Goal: Communication & Community: Answer question/provide support

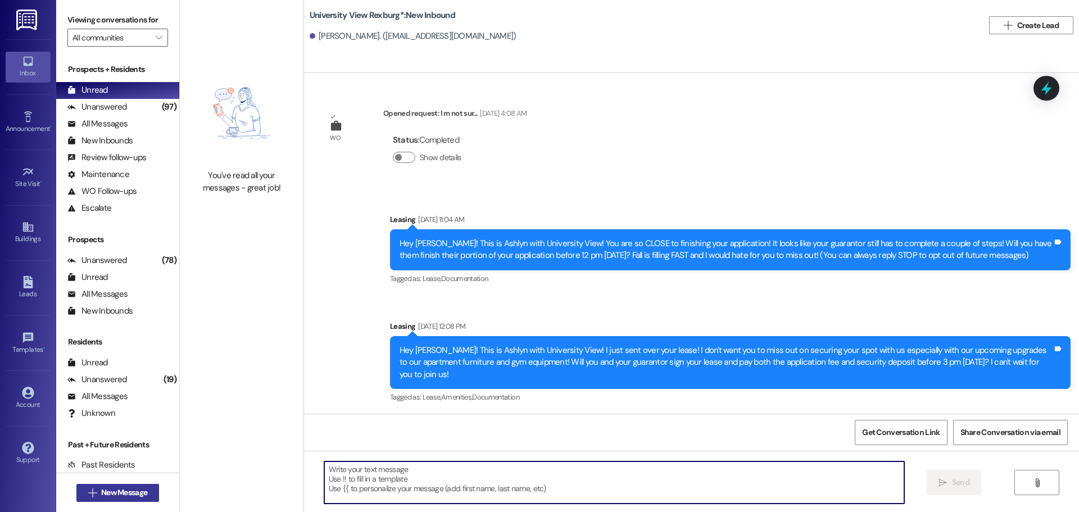
scroll to position [385, 0]
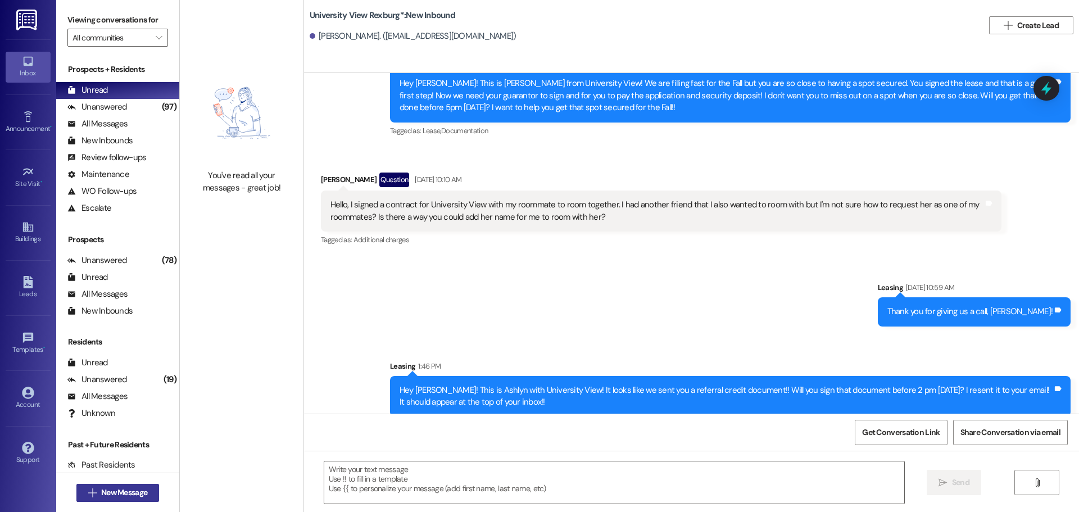
click at [139, 489] on span "New Message" at bounding box center [124, 493] width 46 height 12
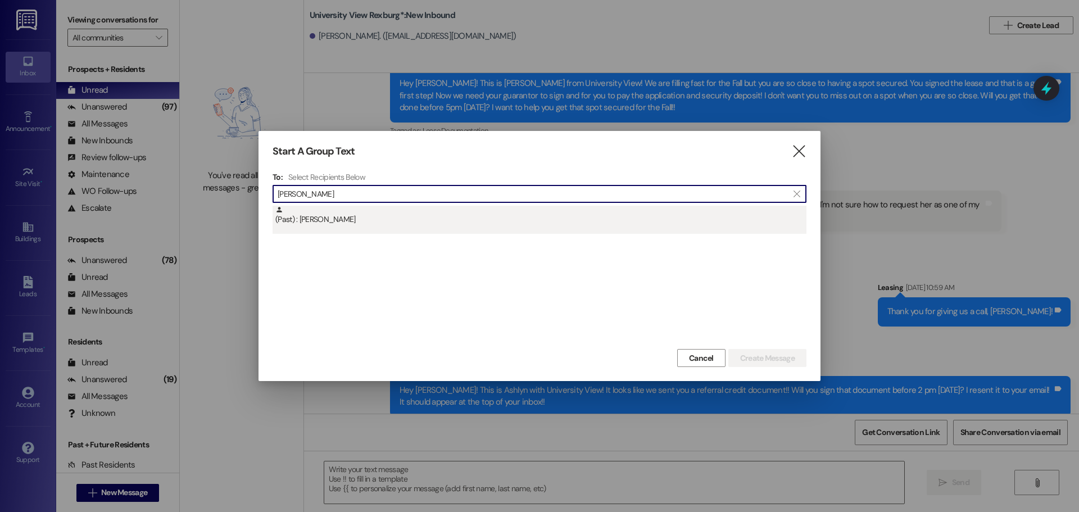
type input "[PERSON_NAME]"
click at [507, 228] on div "(Past) : [PERSON_NAME]" at bounding box center [540, 220] width 534 height 28
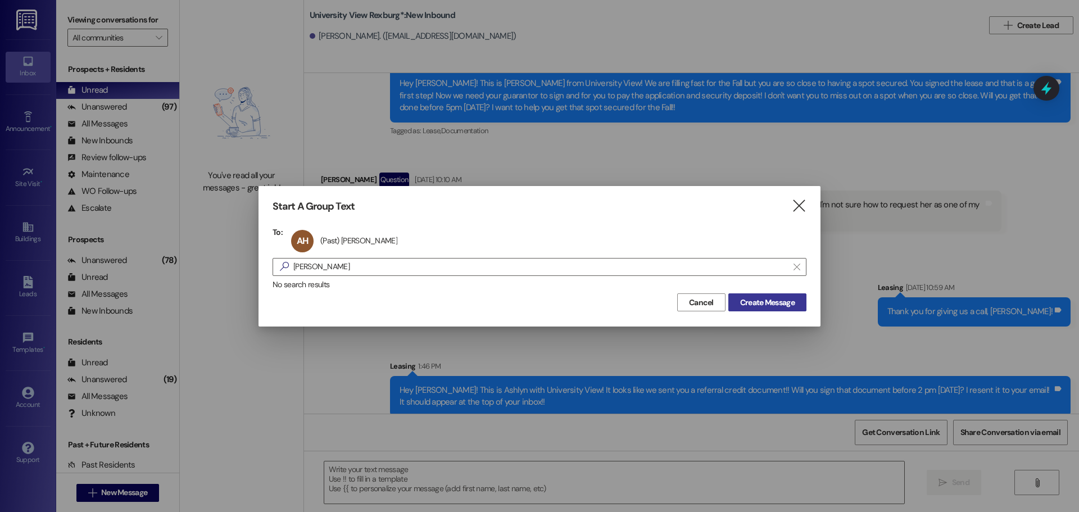
click at [781, 302] on span "Create Message" at bounding box center [767, 303] width 55 height 12
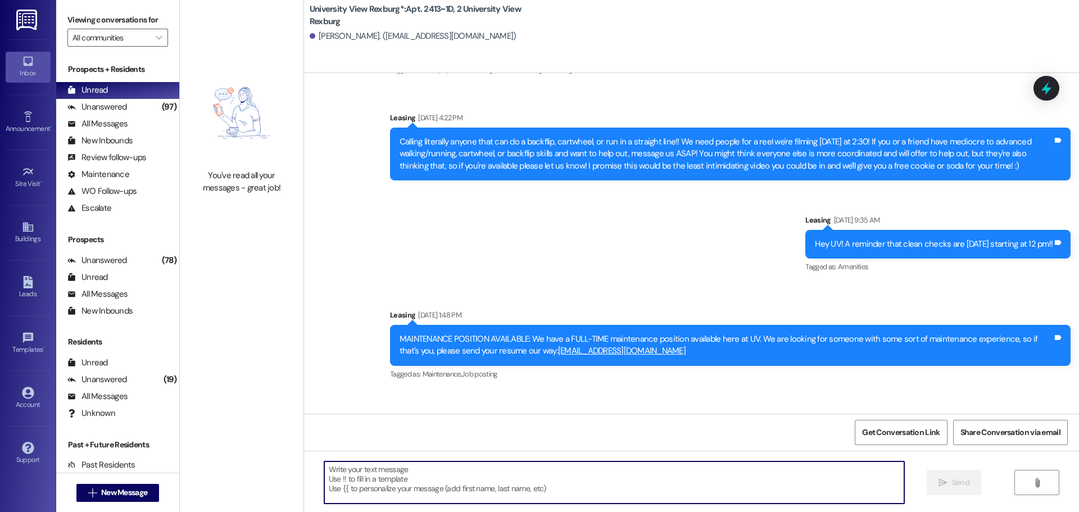
click at [421, 490] on textarea at bounding box center [614, 482] width 580 height 42
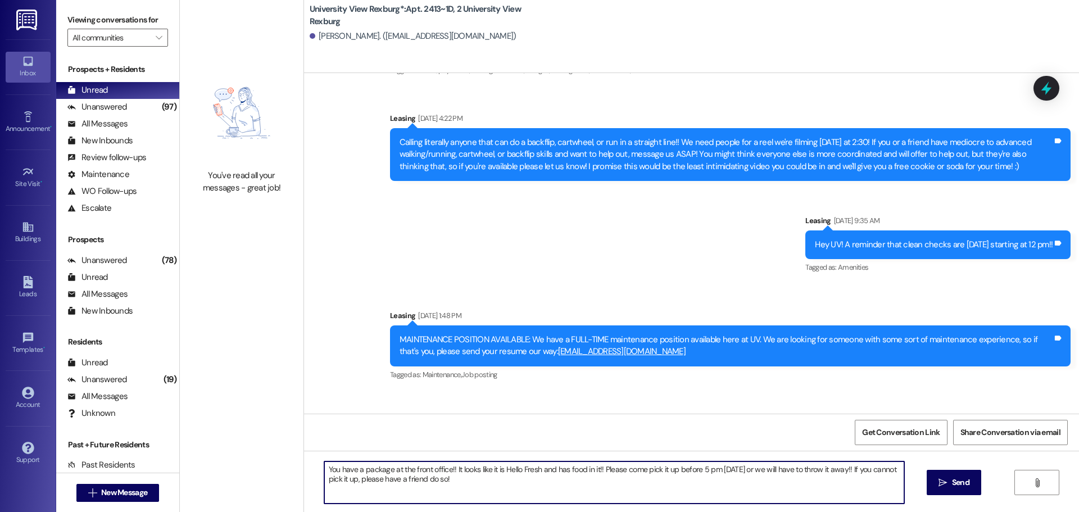
type textarea "You have a package at the front office!! It looks like it is Hello Fresh and ha…"
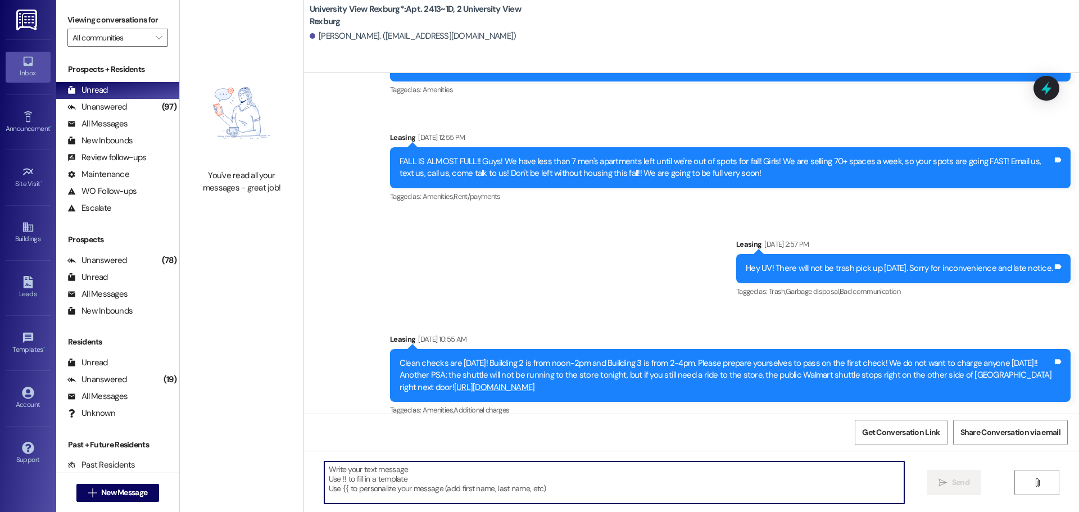
scroll to position [1284, 0]
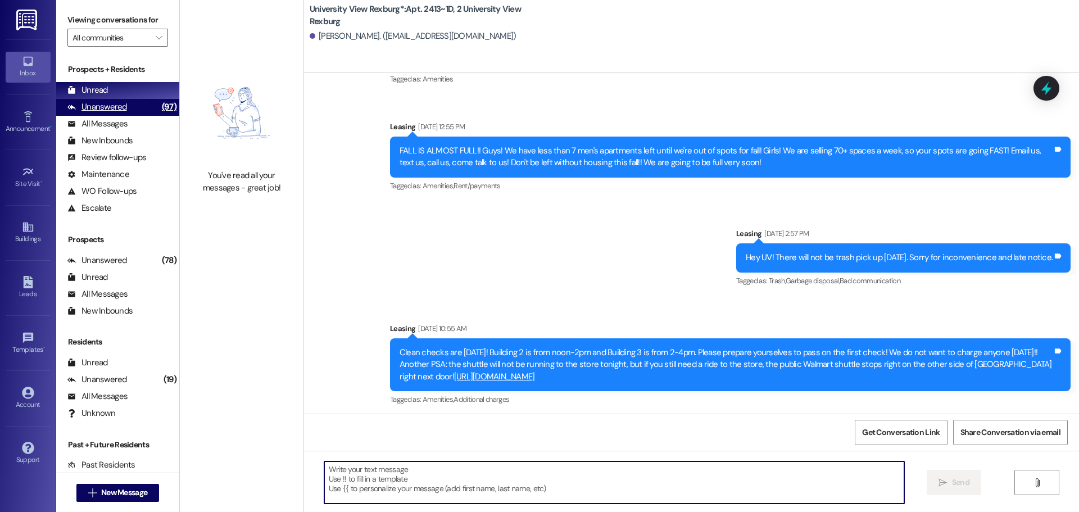
click at [122, 108] on div "Unanswered" at bounding box center [97, 107] width 60 height 12
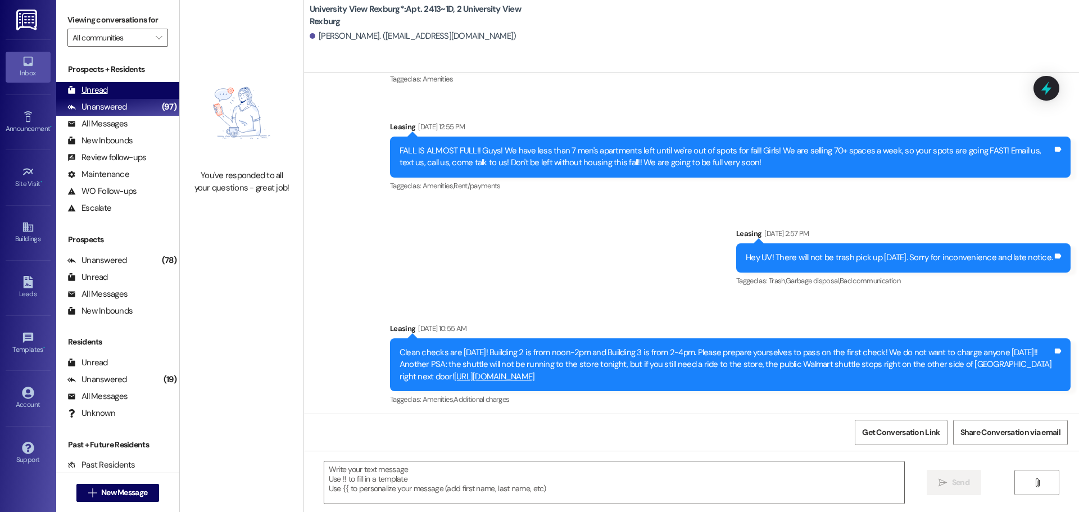
drag, startPoint x: 119, startPoint y: 92, endPoint x: 110, endPoint y: 91, distance: 9.6
click at [119, 92] on div "Unread (0)" at bounding box center [117, 90] width 123 height 17
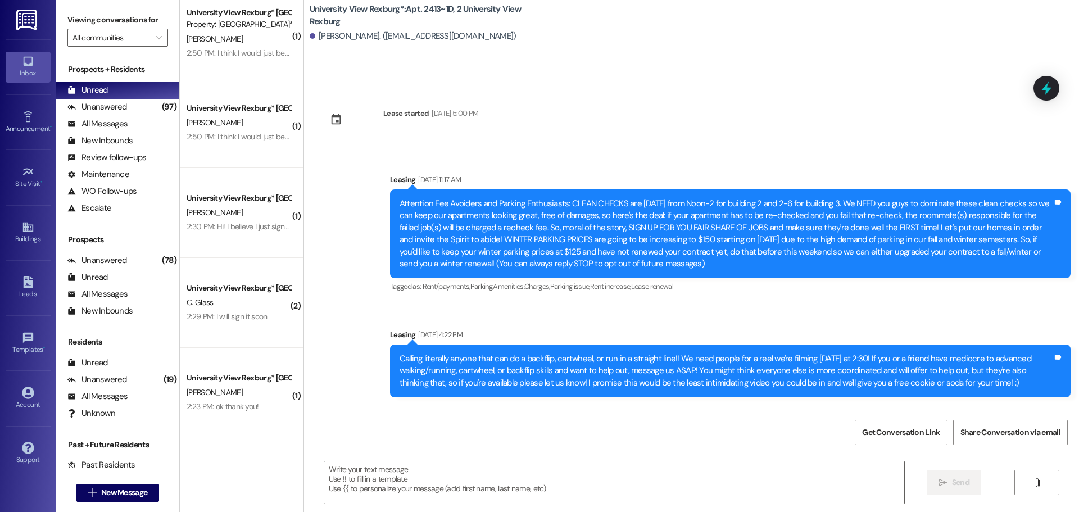
scroll to position [17, 0]
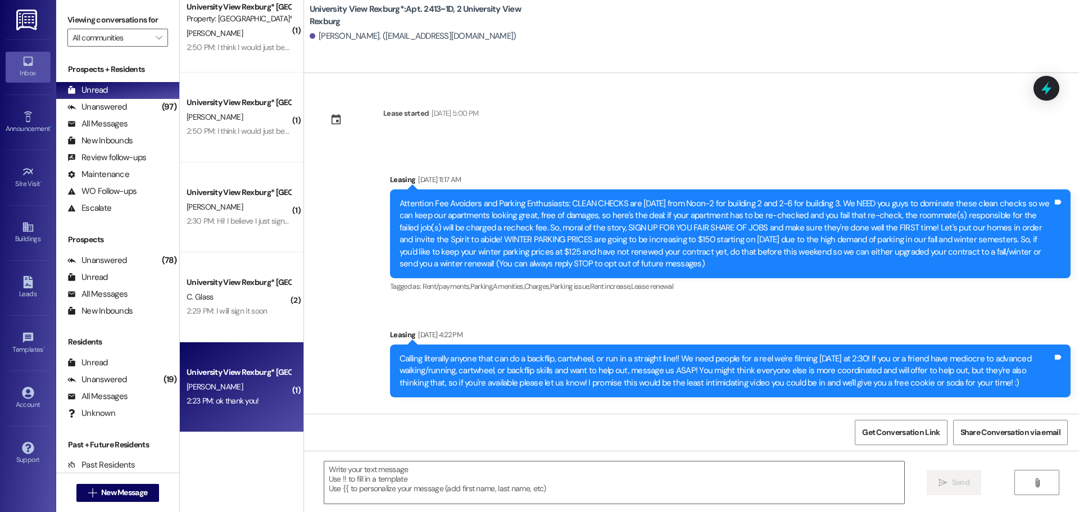
click at [231, 406] on div "2:23 PM: ok thank you! 2:23 PM: ok thank you!" at bounding box center [238, 401] width 106 height 14
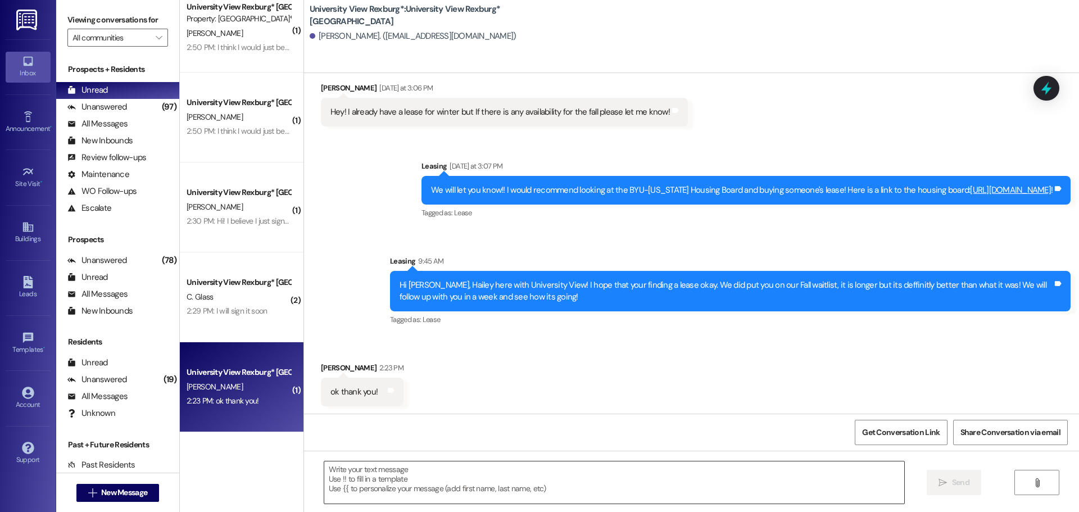
scroll to position [146, 0]
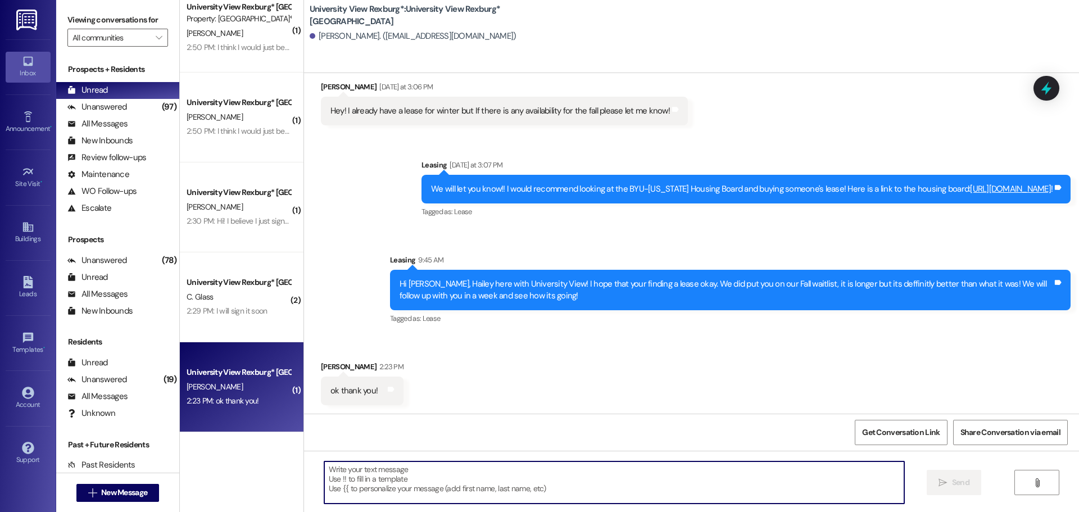
click at [391, 476] on textarea at bounding box center [614, 482] width 580 height 42
type textarea "Of course!"
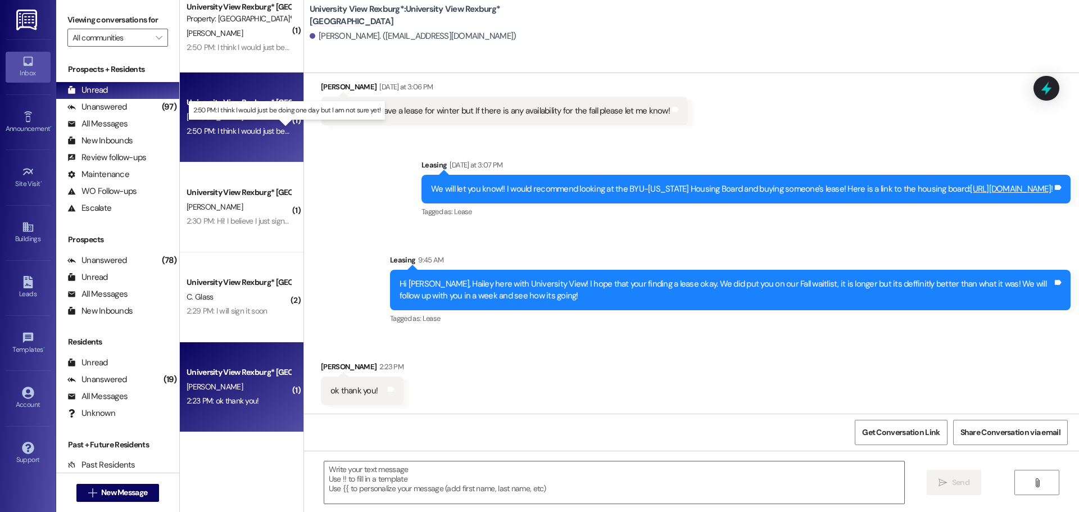
click at [218, 131] on div "2:50 PM: I think I would just be doing one day but I am not sure yet! 2:50 PM: …" at bounding box center [296, 131] width 218 height 10
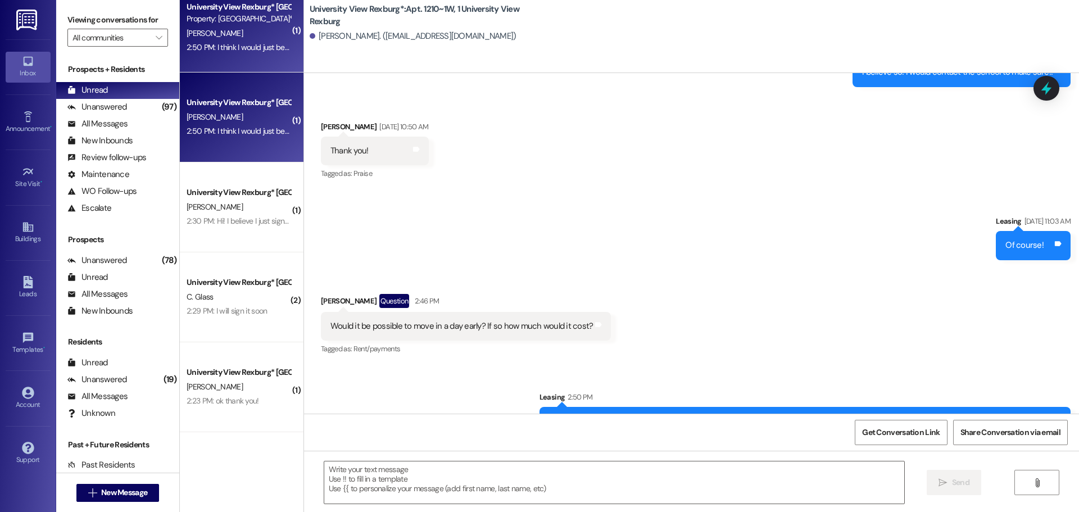
scroll to position [22611, 0]
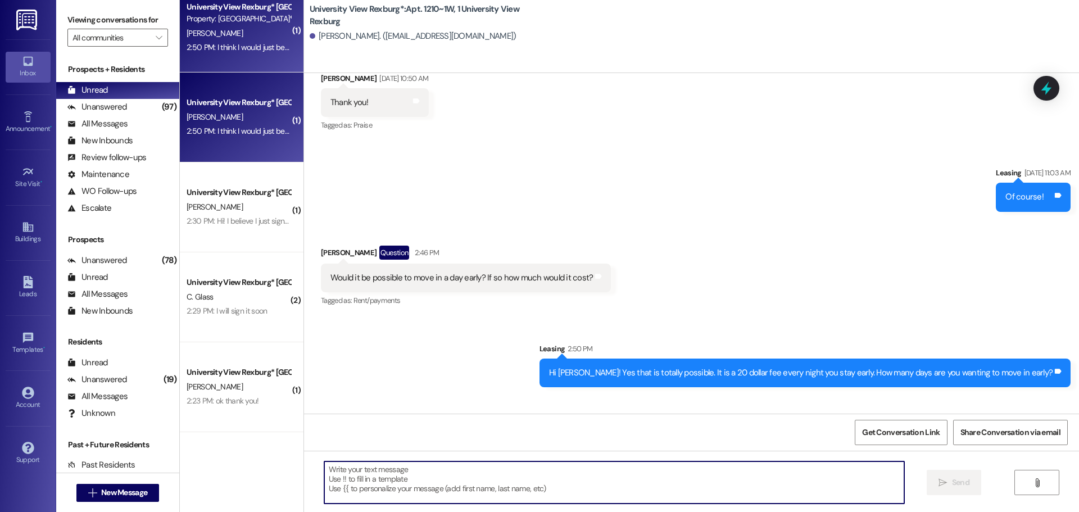
click at [567, 479] on textarea at bounding box center [614, 482] width 580 height 42
click at [452, 472] on textarea at bounding box center [614, 482] width 580 height 42
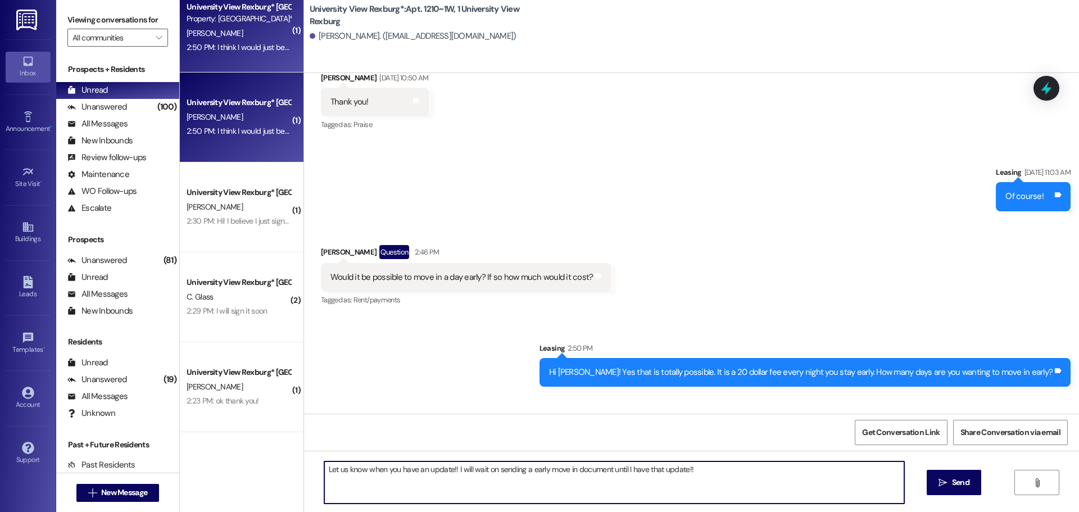
type textarea "Let us know when you have an update!! I will wait on sending a early move in do…"
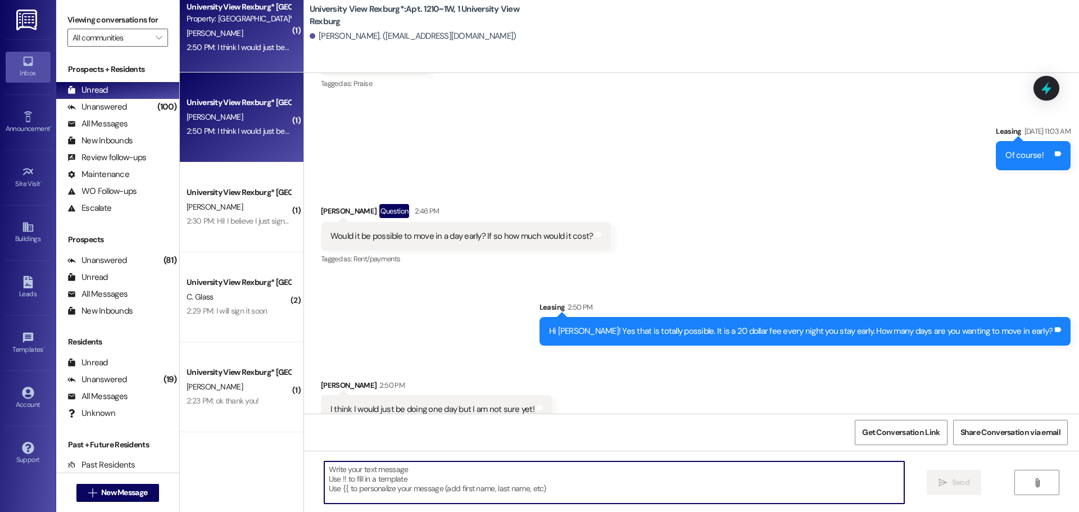
scroll to position [22691, 0]
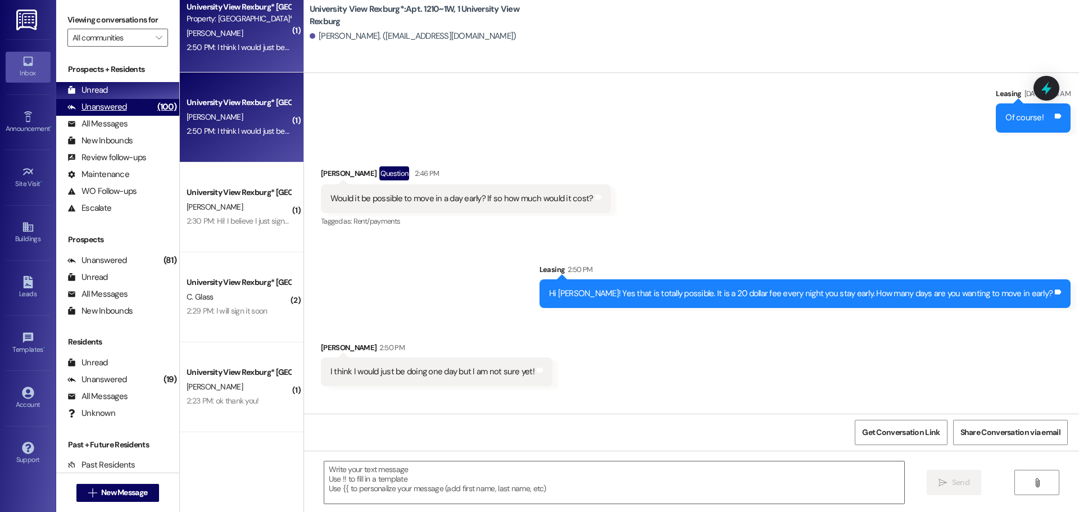
click at [98, 104] on div "Unanswered" at bounding box center [97, 107] width 60 height 12
click at [102, 91] on div "Unread" at bounding box center [87, 90] width 40 height 12
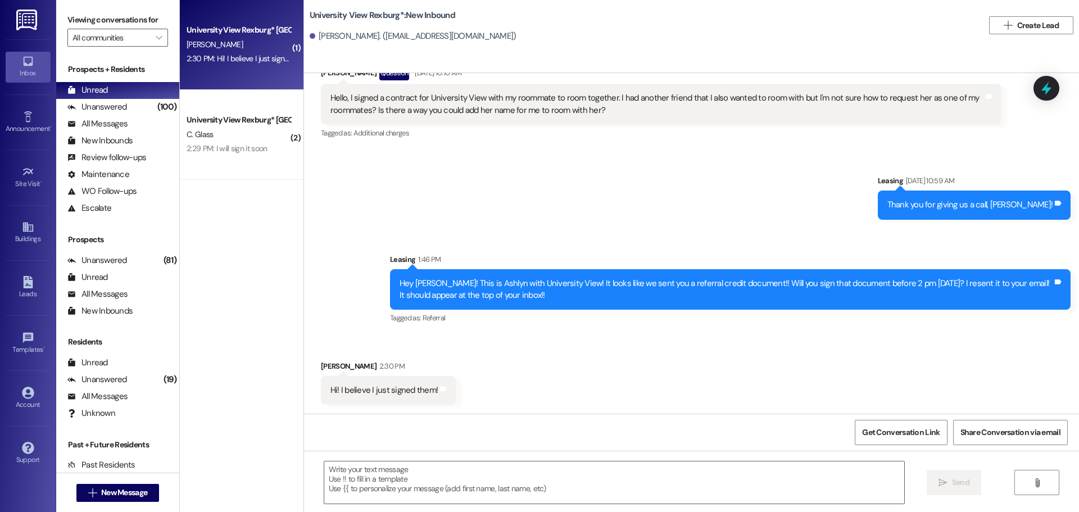
scroll to position [480, 0]
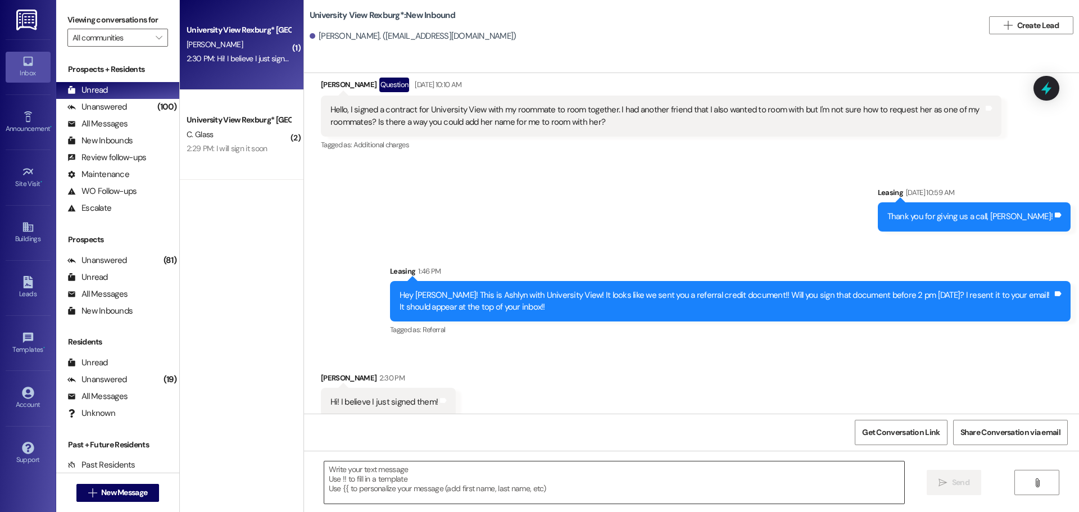
click at [427, 473] on textarea at bounding box center [614, 482] width 580 height 42
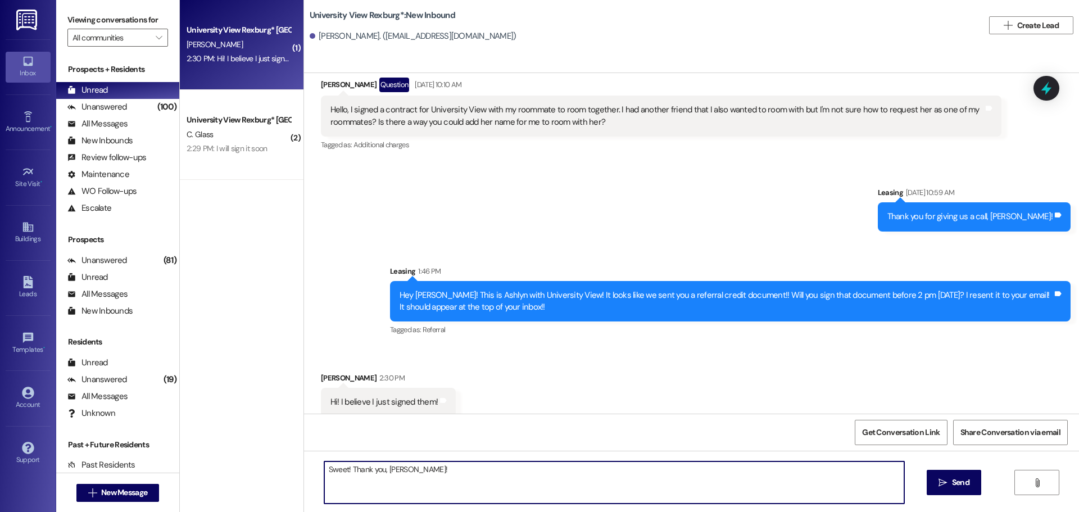
type textarea "Sweet! Thank you, [PERSON_NAME]!!"
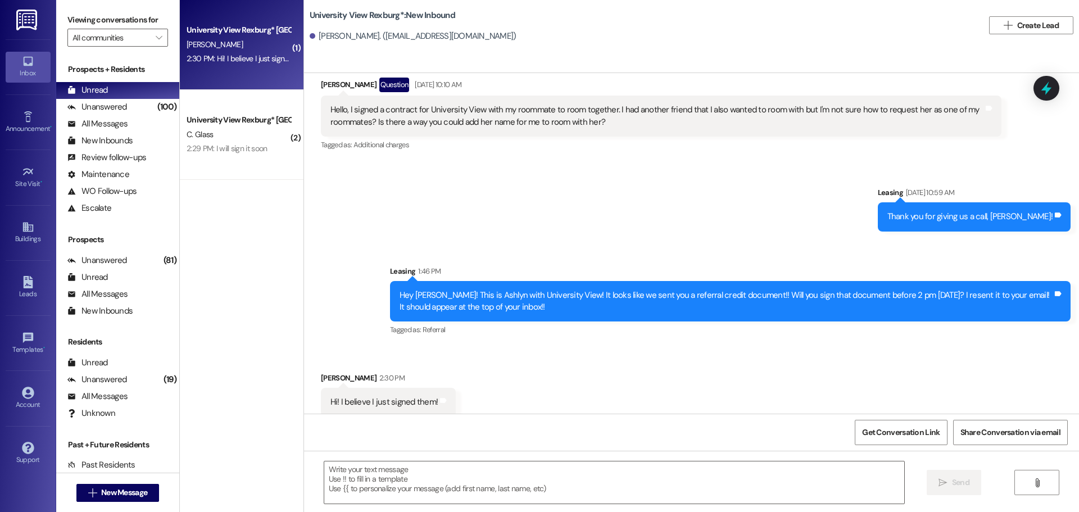
scroll to position [559, 0]
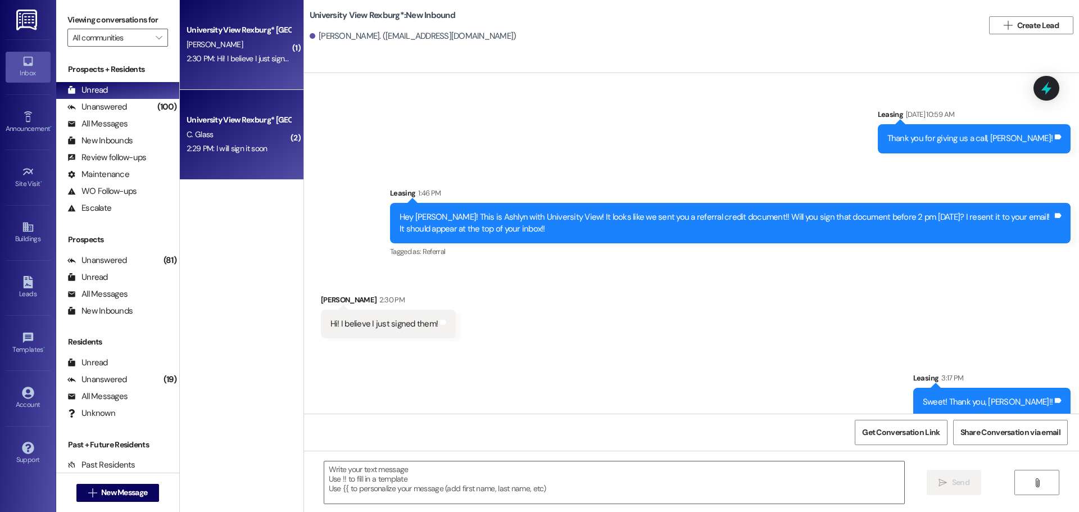
click at [235, 155] on div "2:29 PM: I will sign it soon 2:29 PM: I will sign it soon" at bounding box center [238, 149] width 106 height 14
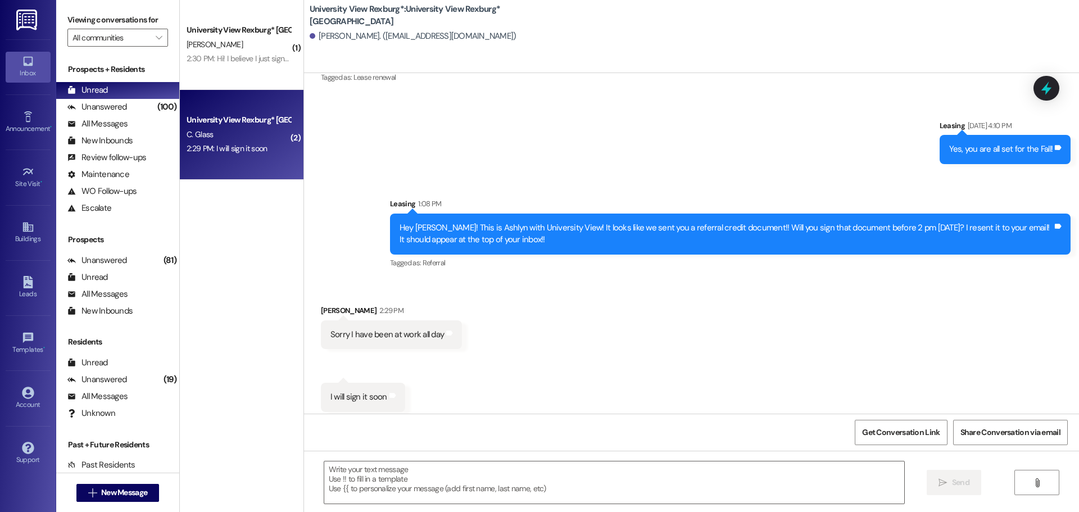
scroll to position [1052, 0]
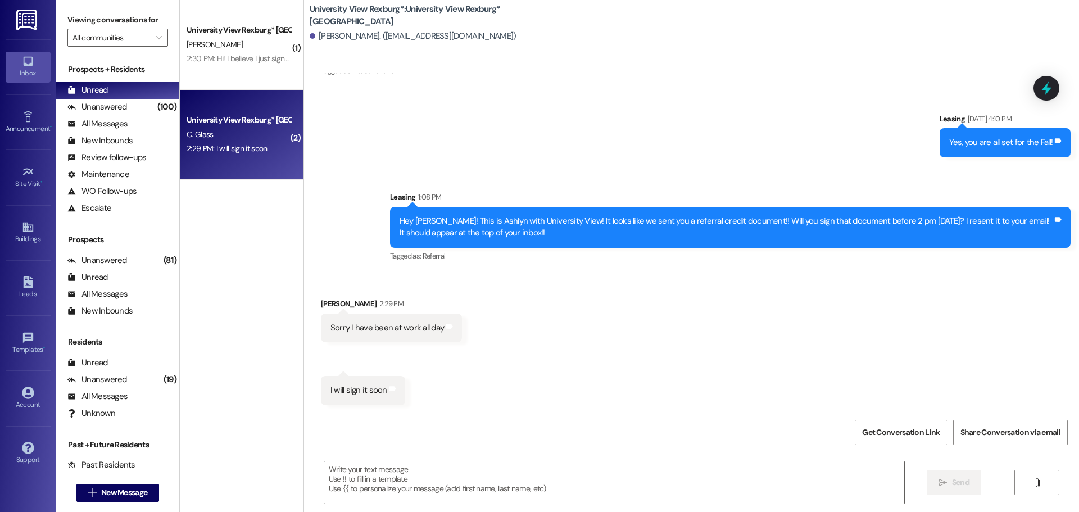
drag, startPoint x: 437, startPoint y: 479, endPoint x: 402, endPoint y: 452, distance: 43.6
click at [437, 479] on textarea at bounding box center [614, 482] width 580 height 42
click at [482, 478] on textarea at bounding box center [614, 482] width 580 height 42
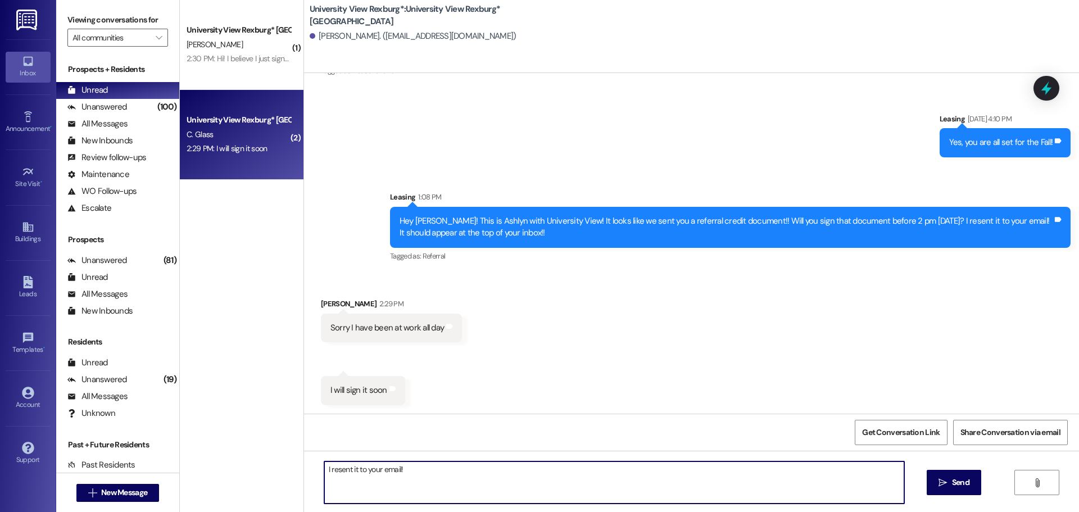
type textarea "I resent it to your email!!"
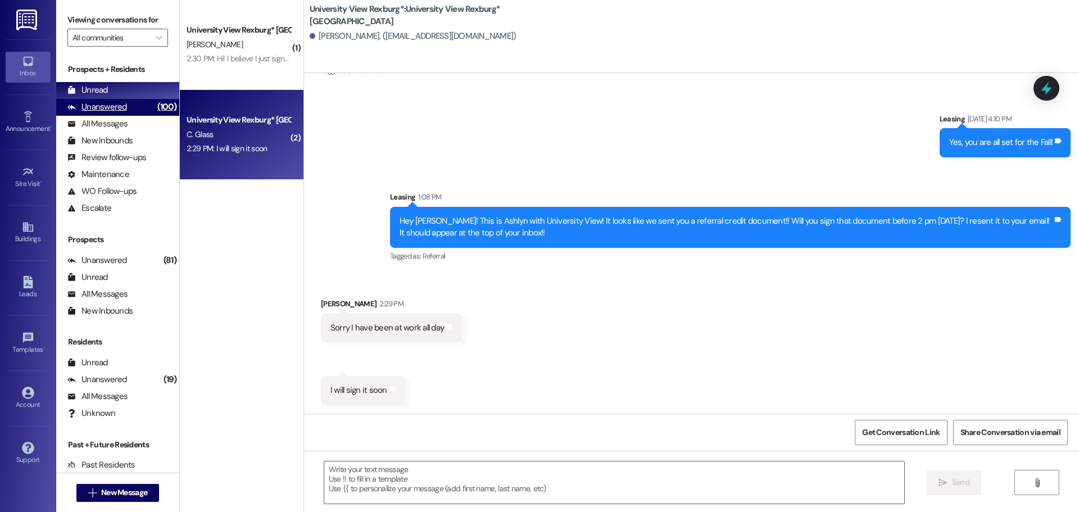
click at [161, 105] on div "(100)" at bounding box center [167, 106] width 25 height 17
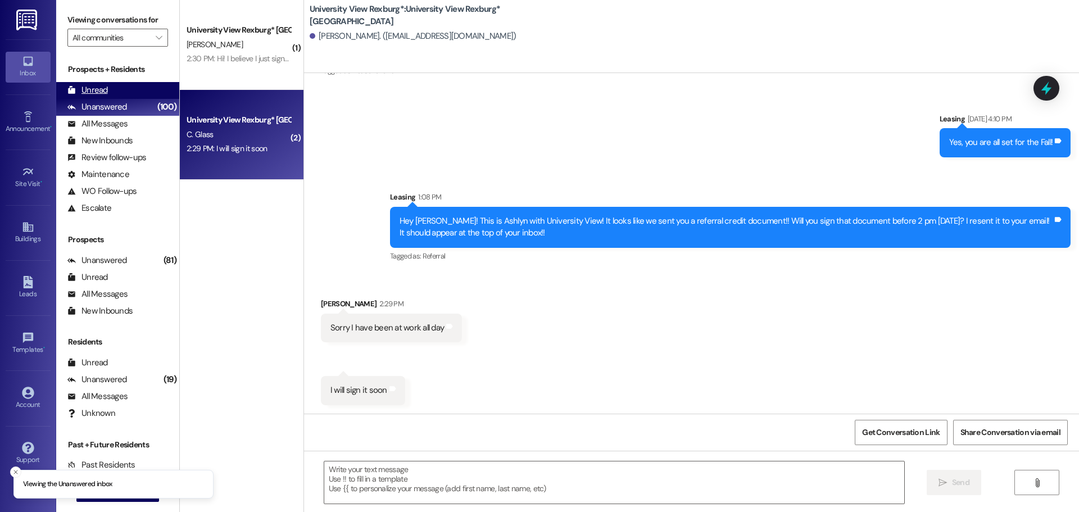
click at [152, 91] on div "Unread (0)" at bounding box center [117, 90] width 123 height 17
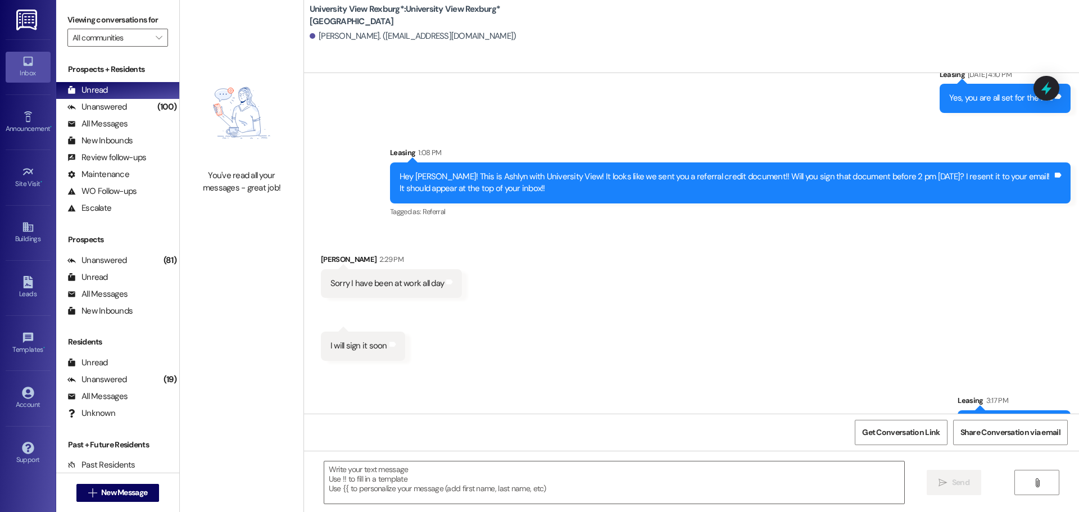
scroll to position [1130, 0]
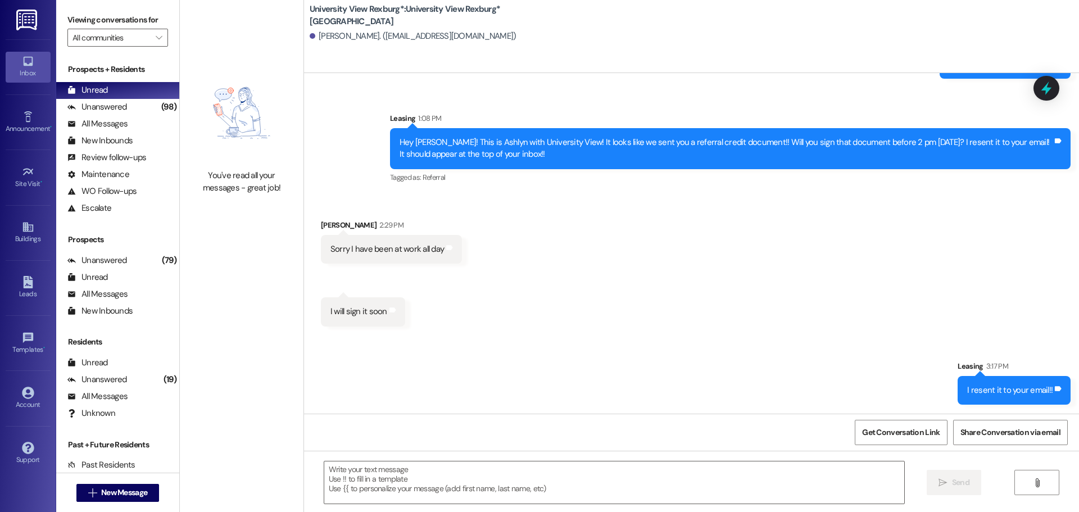
click at [460, 147] on div "Hey [PERSON_NAME]! This is Ashlyn with University View! It looks like we sent y…" at bounding box center [725, 149] width 653 height 24
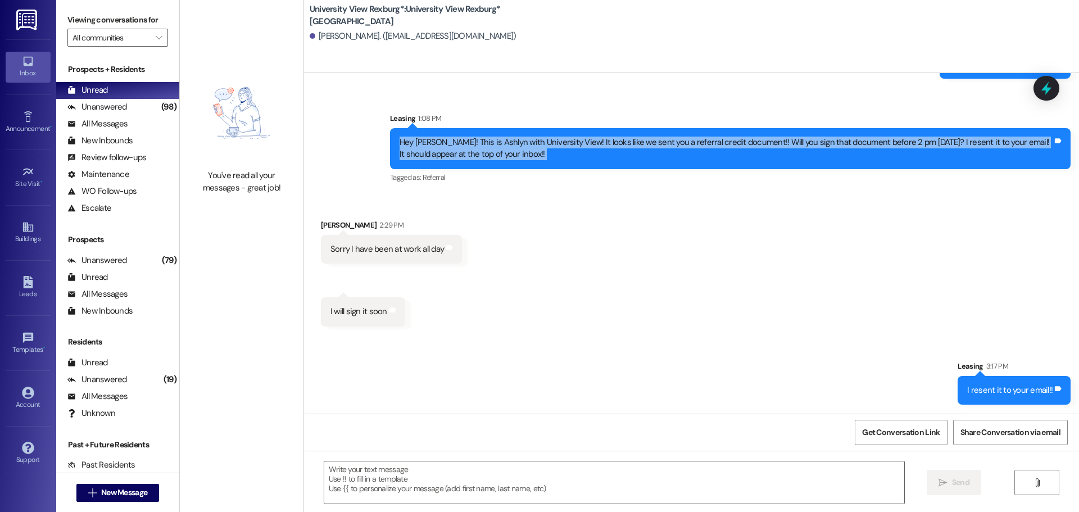
click at [460, 147] on div "Hey [PERSON_NAME]! This is Ashlyn with University View! It looks like we sent y…" at bounding box center [725, 149] width 653 height 24
copy div "Hey [PERSON_NAME]! This is Ashlyn with University View! It looks like we sent y…"
click at [128, 493] on span "New Message" at bounding box center [124, 493] width 46 height 12
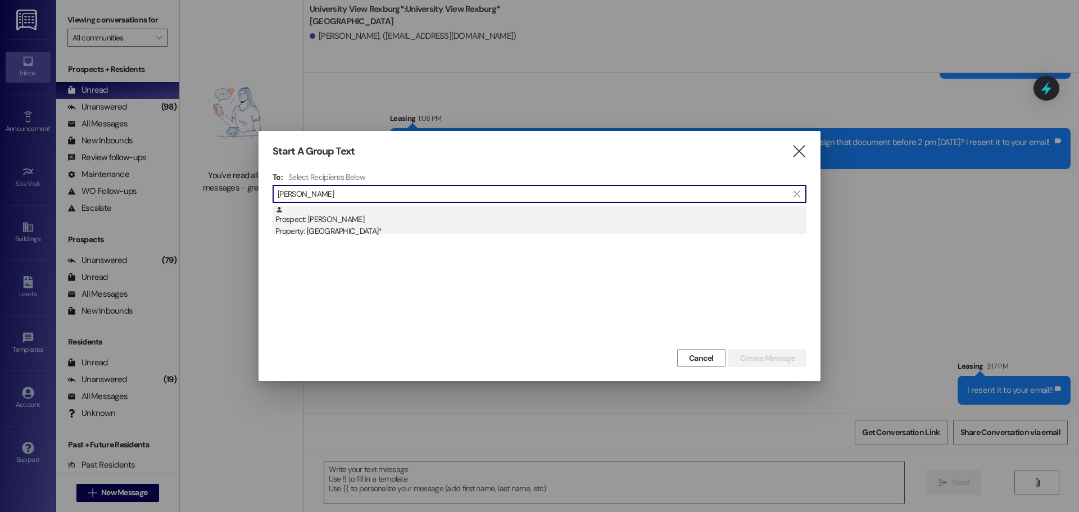
type input "[PERSON_NAME]"
click at [457, 231] on div "Property: [GEOGRAPHIC_DATA]*" at bounding box center [540, 231] width 531 height 12
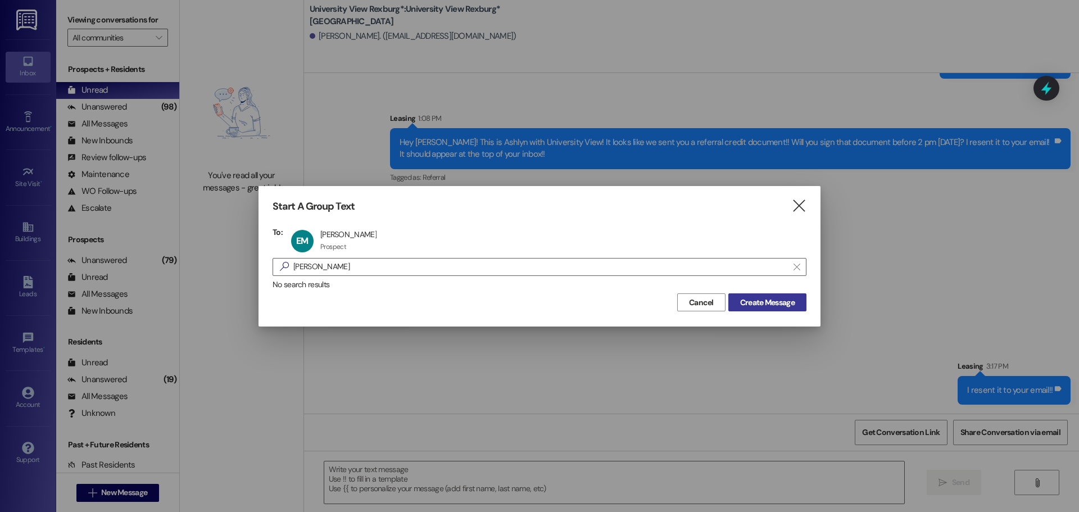
click at [783, 306] on span "Create Message" at bounding box center [767, 303] width 55 height 12
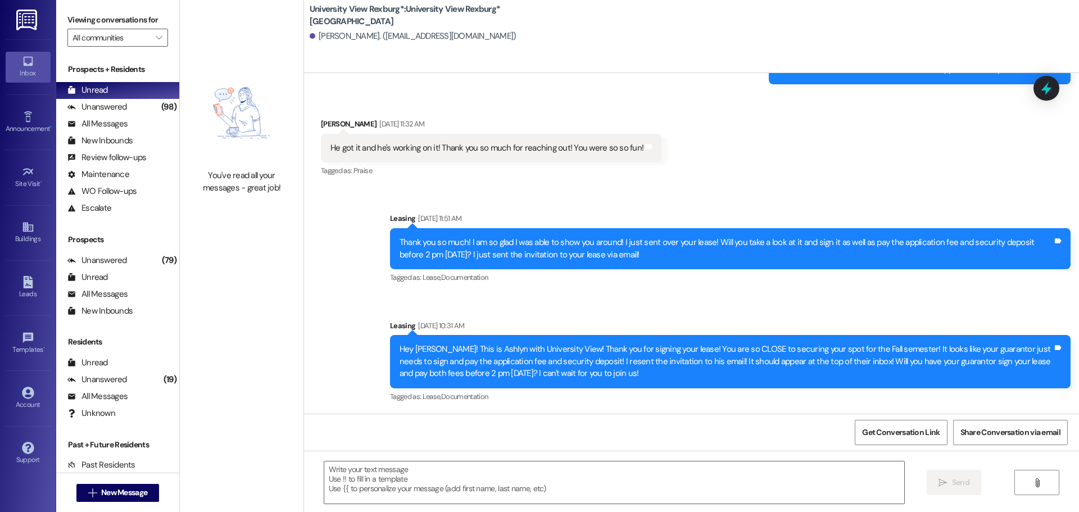
scroll to position [155, 0]
click at [388, 487] on textarea at bounding box center [614, 482] width 580 height 42
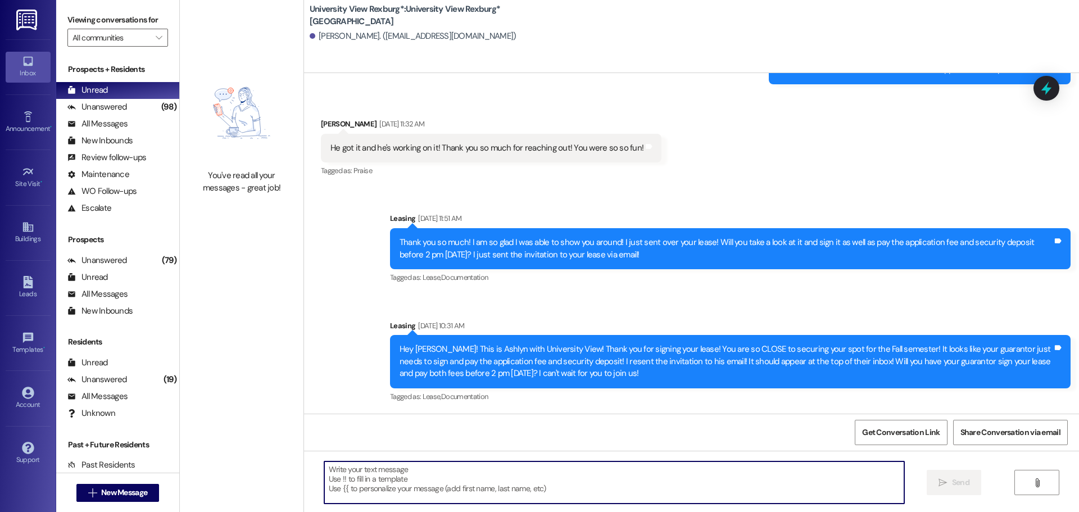
paste textarea "Hey [PERSON_NAME]! This is Ashlyn with University View! It looks like we sent y…"
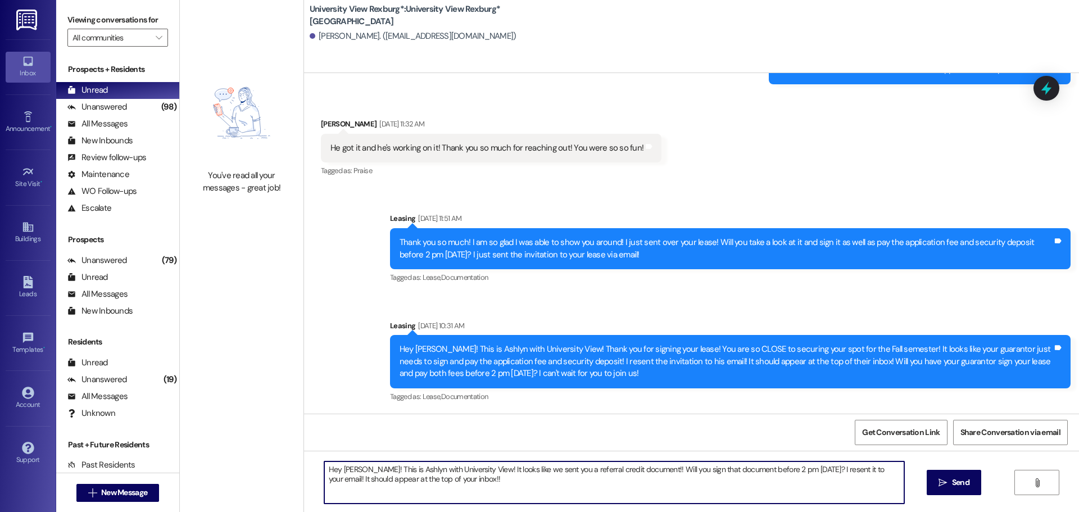
click at [364, 470] on textarea "Hey [PERSON_NAME]! This is Ashlyn with University View! It looks like we sent y…" at bounding box center [614, 482] width 580 height 42
type textarea "Hey [PERSON_NAME]! This is Ashlyn with University View! It looks like we sent y…"
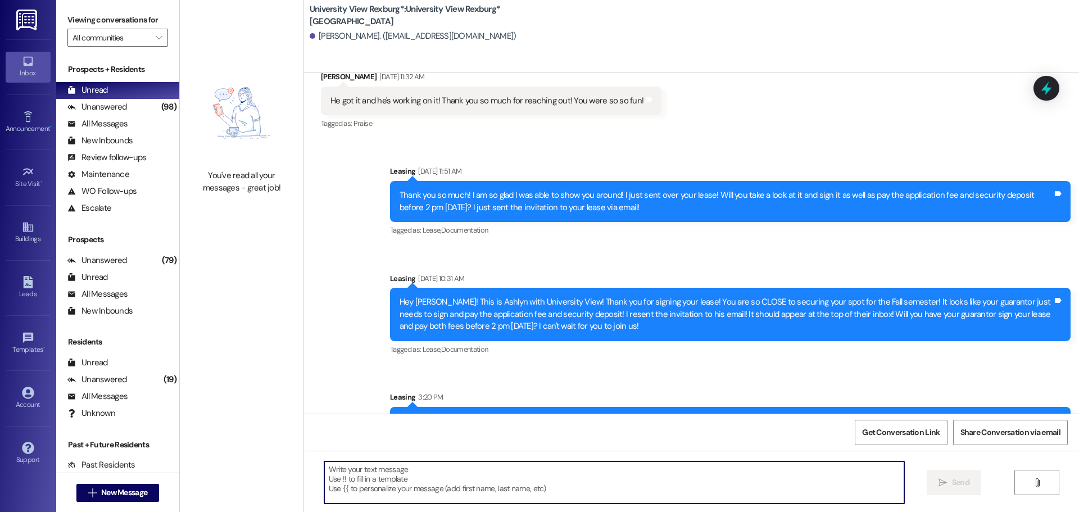
scroll to position [245, 0]
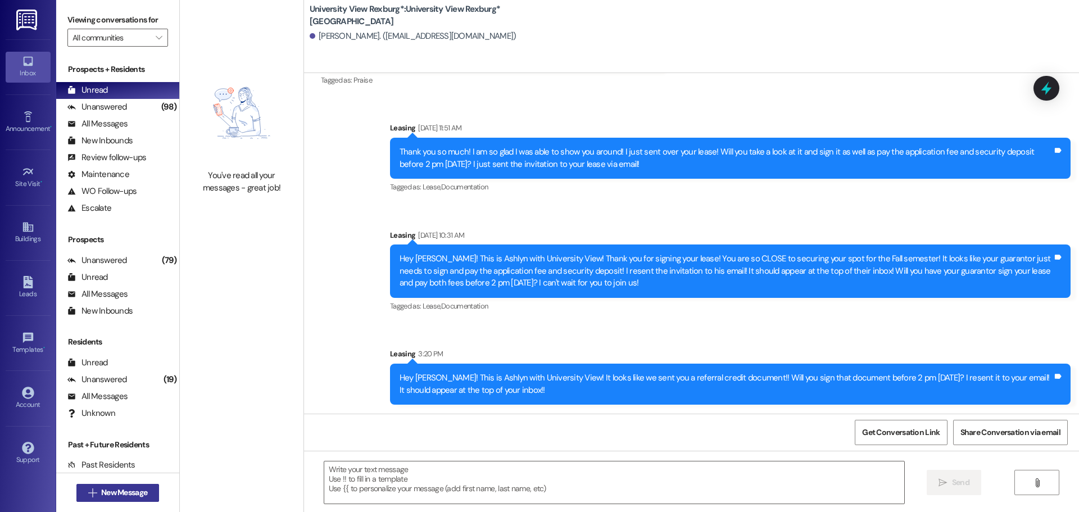
click at [134, 492] on span "New Message" at bounding box center [124, 493] width 46 height 12
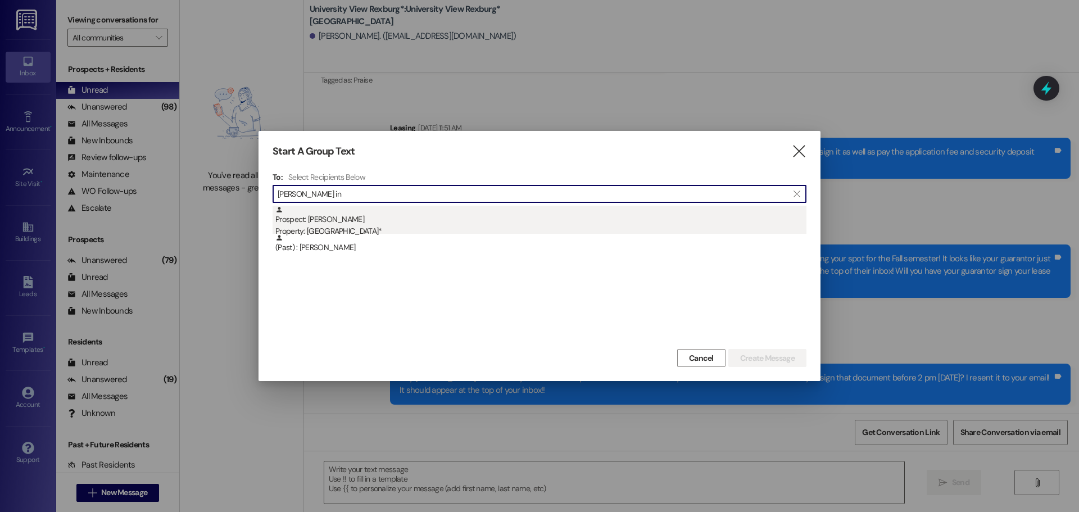
type input "[PERSON_NAME] in"
click at [512, 214] on div "Prospect: [PERSON_NAME] Property: University View Rexburg*" at bounding box center [540, 222] width 531 height 32
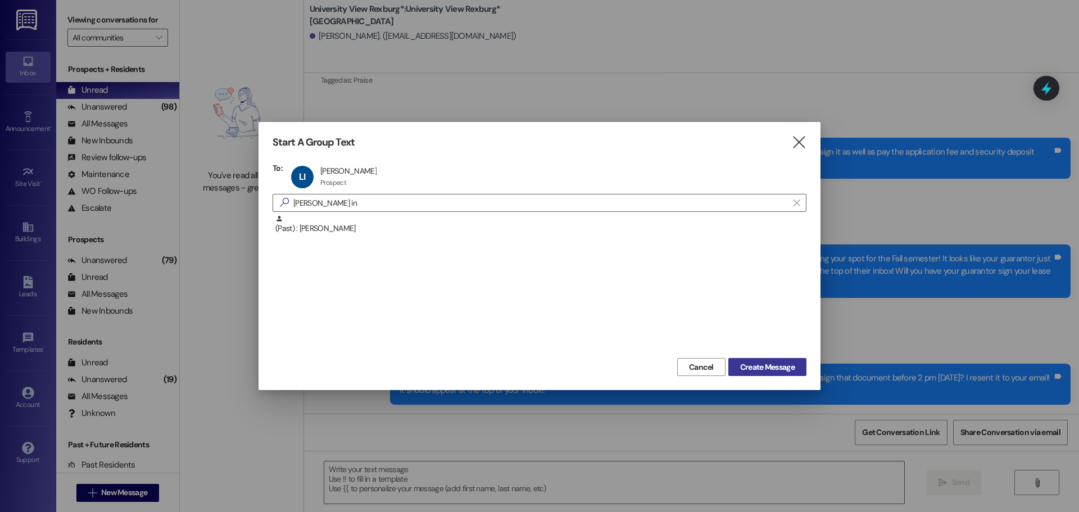
click at [764, 358] on button "Create Message" at bounding box center [767, 367] width 78 height 18
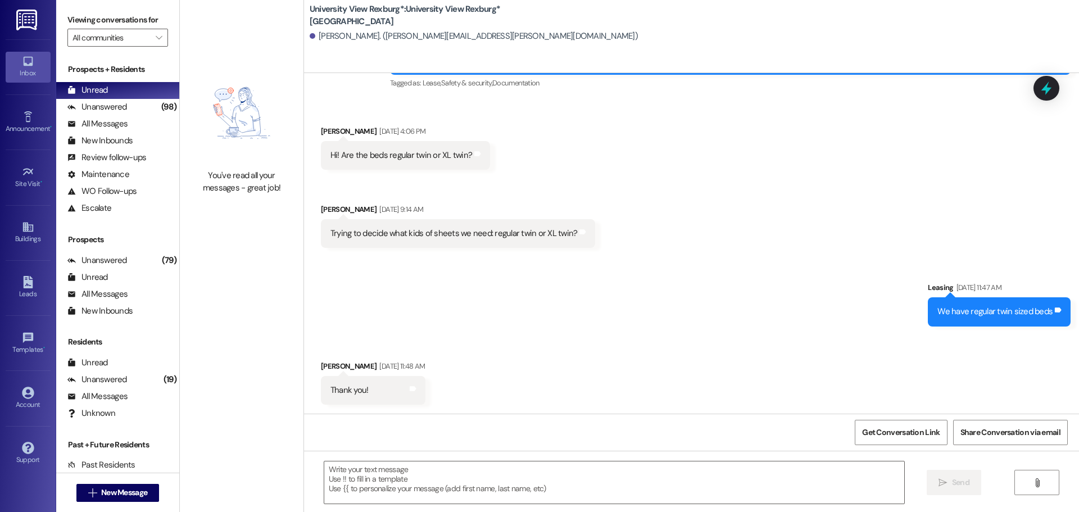
scroll to position [101, 0]
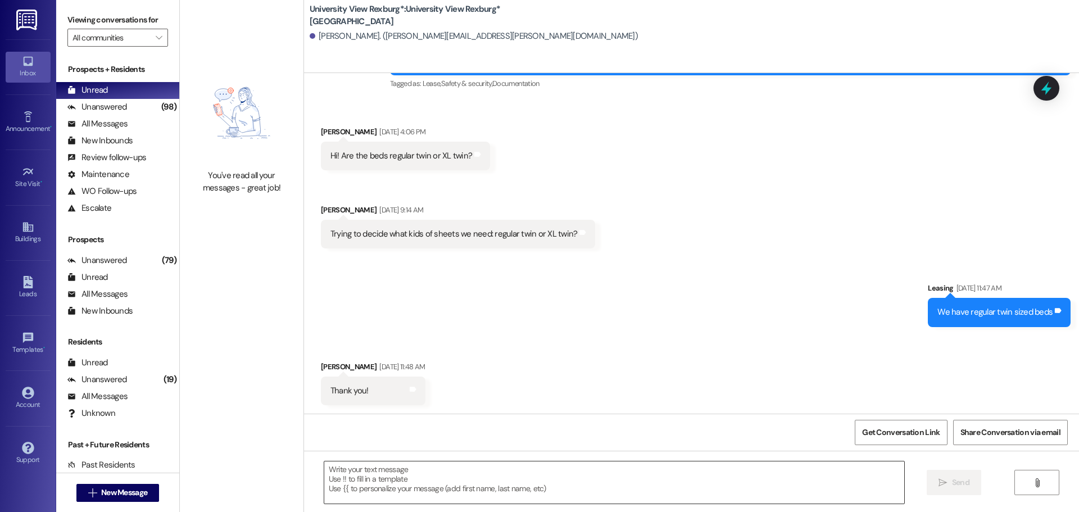
click at [331, 485] on textarea at bounding box center [614, 482] width 580 height 42
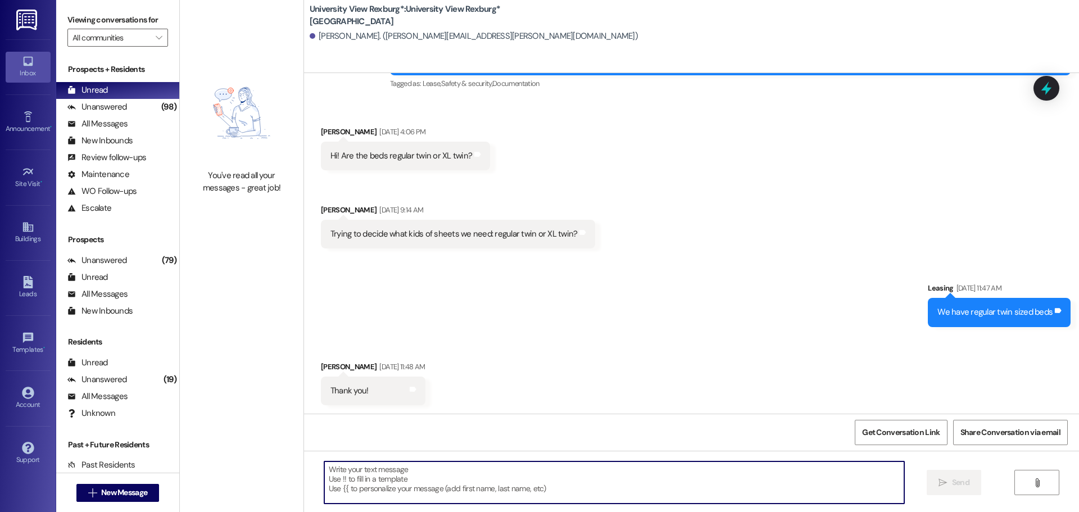
paste textarea "Hey [PERSON_NAME]! This is Ashlyn with University View! It looks like we sent y…"
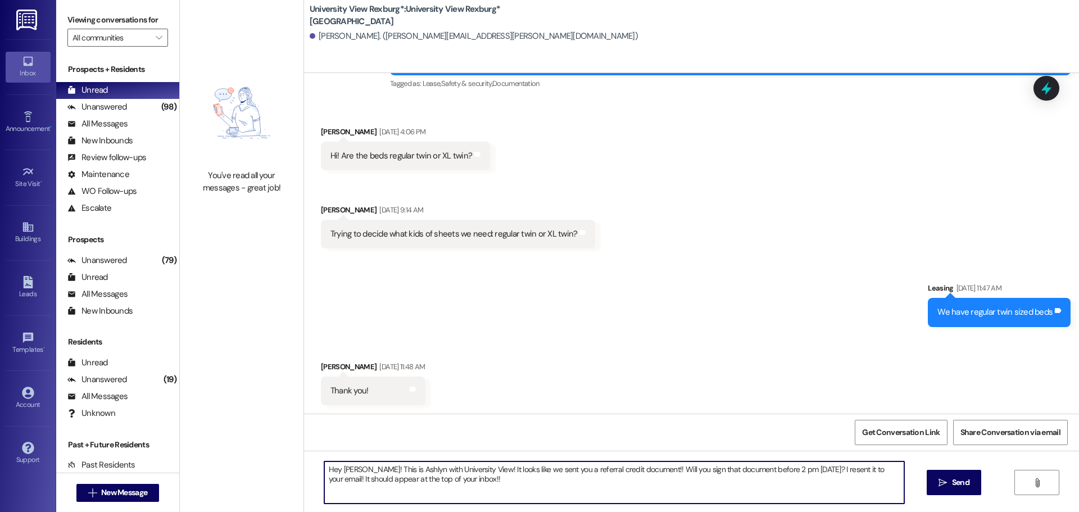
click at [363, 472] on textarea "Hey [PERSON_NAME]! This is Ashlyn with University View! It looks like we sent y…" at bounding box center [614, 482] width 580 height 42
click at [596, 469] on textarea "Hey [PERSON_NAME]! This is Ashlyn with University View! It looks like we sent y…" at bounding box center [614, 482] width 580 height 42
click at [789, 469] on textarea "Hey [PERSON_NAME]! This is Ashlyn with University View! It looks like we sent y…" at bounding box center [614, 482] width 580 height 42
type textarea "Hey [PERSON_NAME]! This is Ashlyn with University View! It looks like we sent y…"
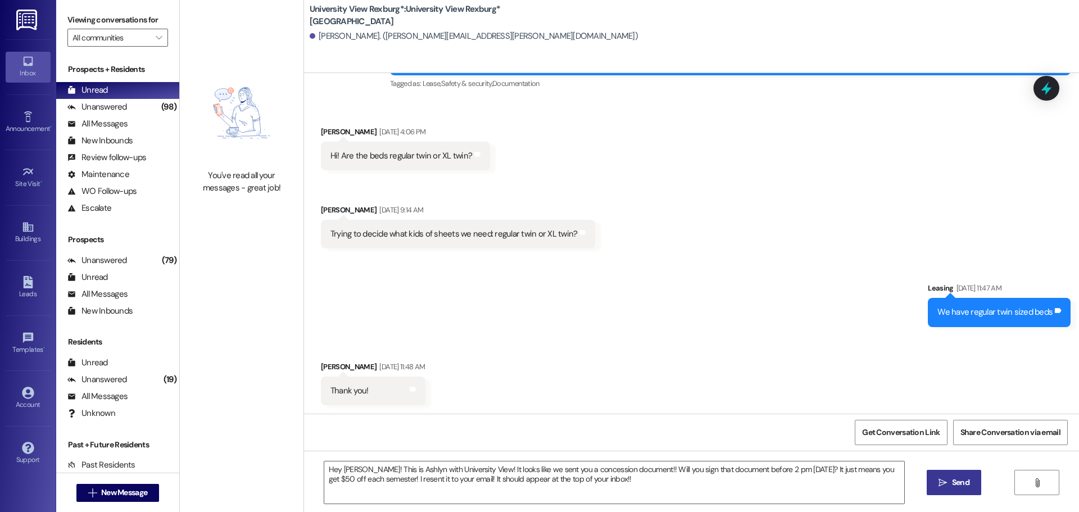
click at [956, 477] on span "Send" at bounding box center [960, 482] width 17 height 12
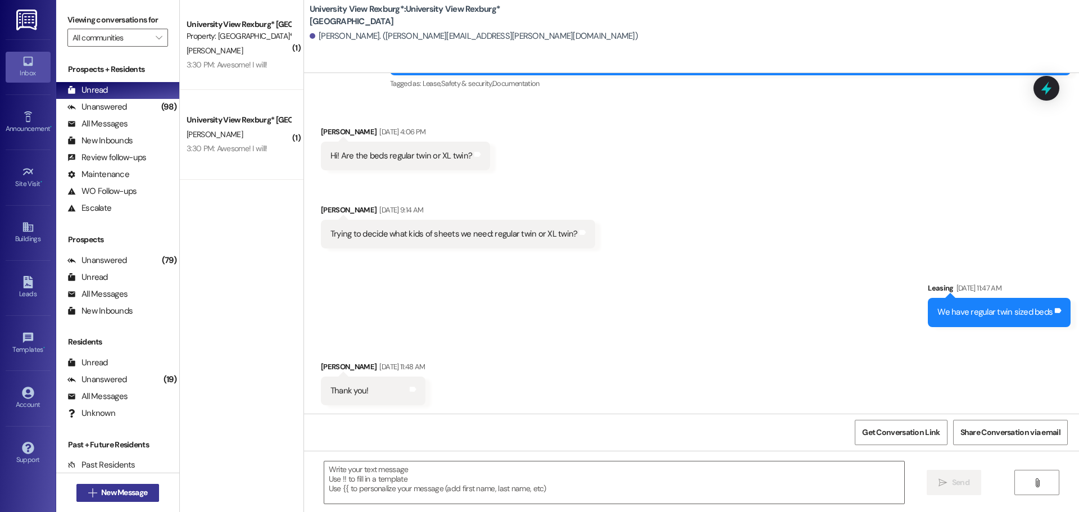
click at [105, 493] on span "New Message" at bounding box center [124, 493] width 46 height 12
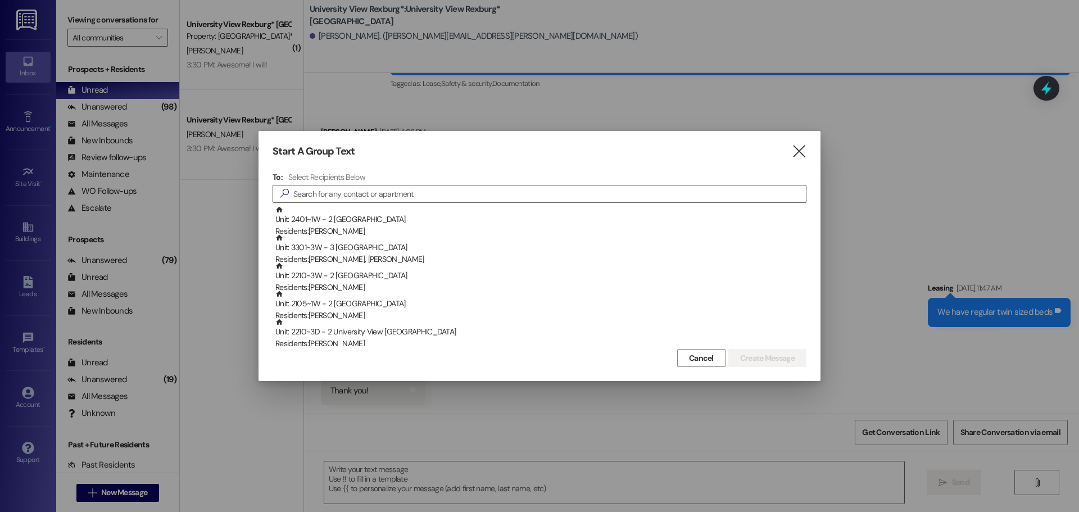
click at [789, 150] on div "Start A Group Text " at bounding box center [540, 151] width 534 height 13
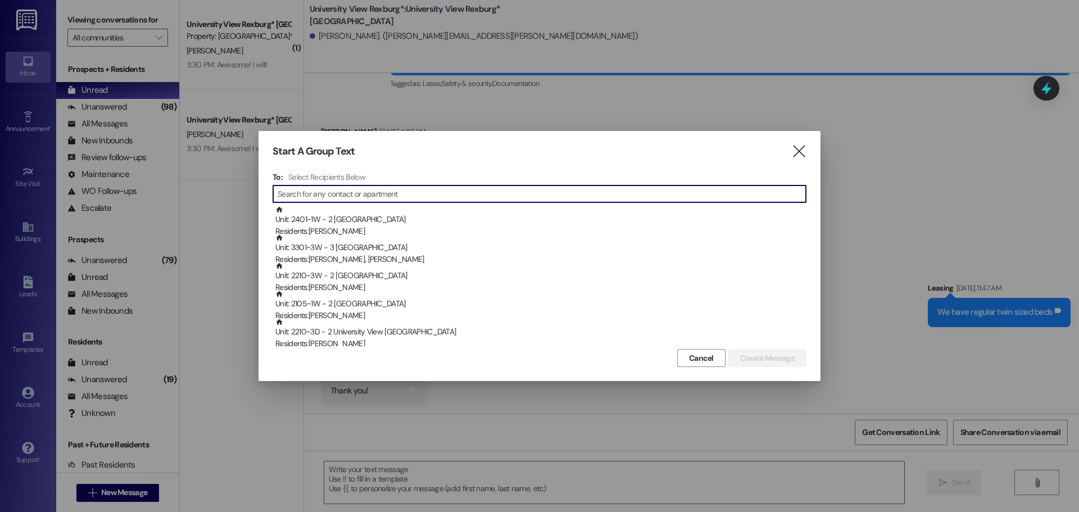
click at [397, 199] on input at bounding box center [542, 194] width 528 height 16
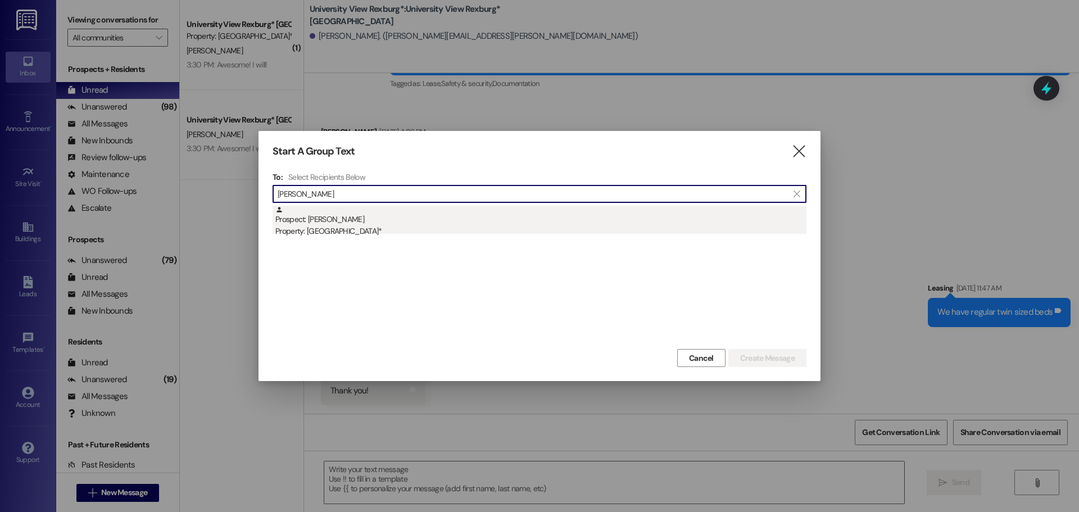
type input "[PERSON_NAME]"
click at [429, 207] on div "Prospect: [PERSON_NAME] Property: [GEOGRAPHIC_DATA]*" at bounding box center [540, 222] width 531 height 32
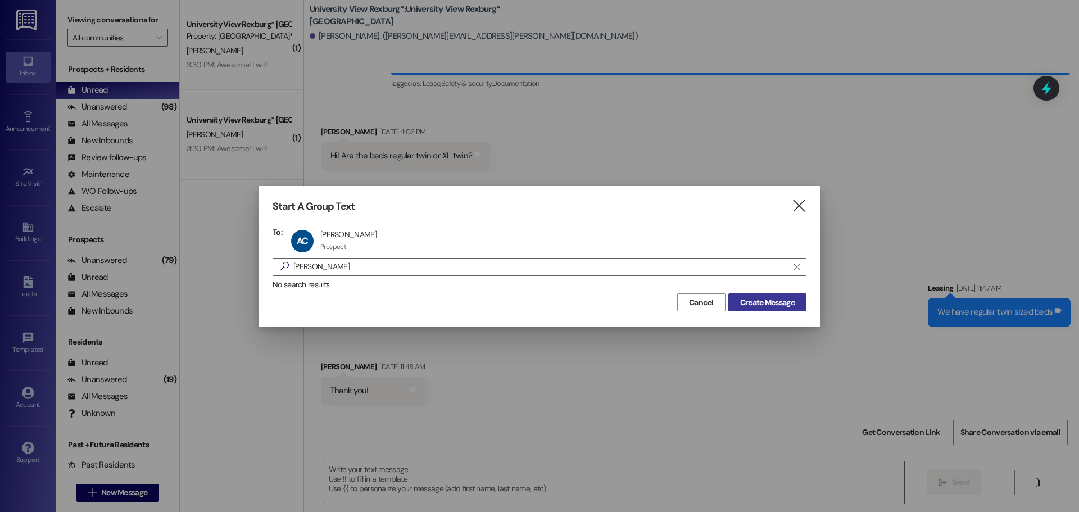
click at [756, 299] on span "Create Message" at bounding box center [767, 303] width 55 height 12
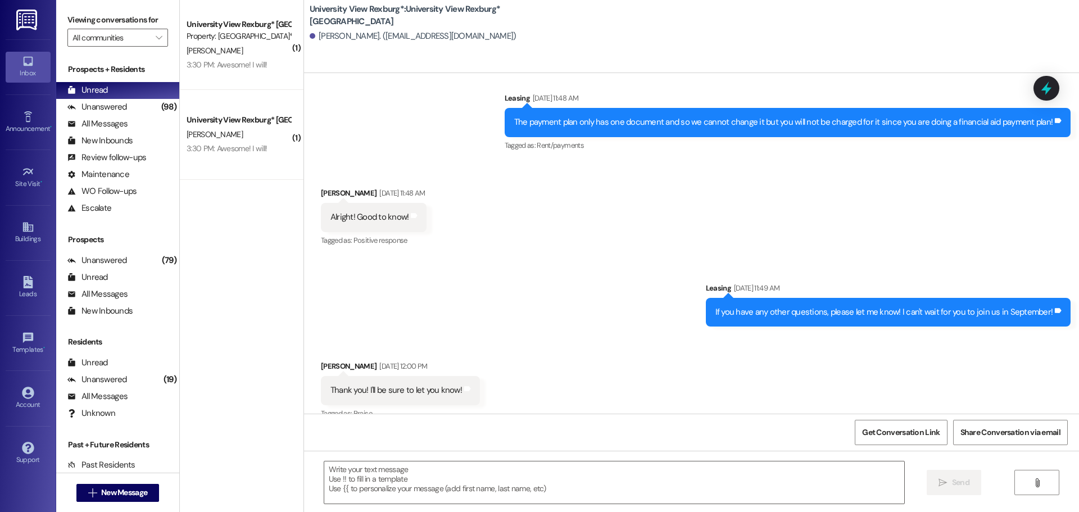
scroll to position [1321, 0]
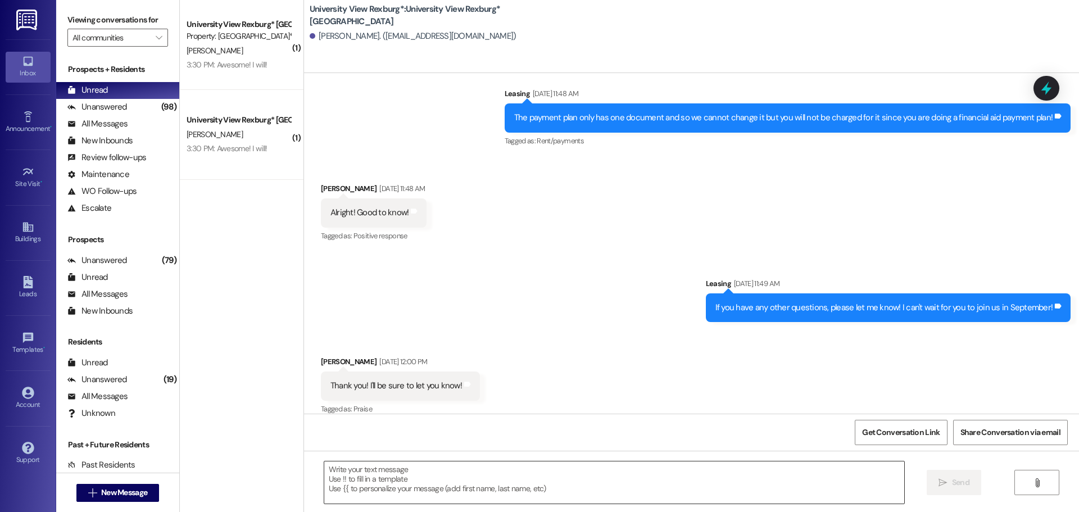
click at [432, 487] on textarea at bounding box center [614, 482] width 580 height 42
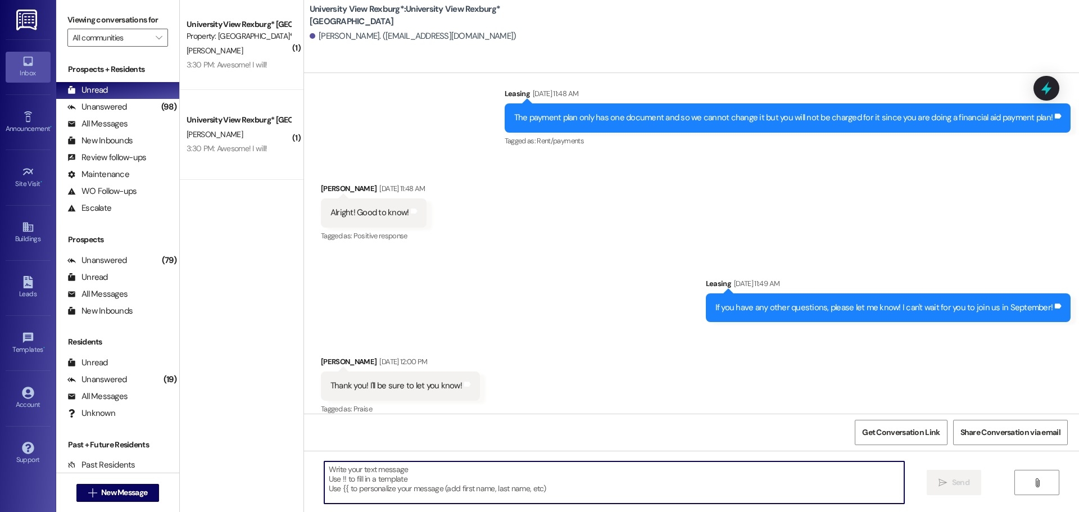
paste textarea "Hey [PERSON_NAME]! This is Ashlyn with University View! It looks like we sent y…"
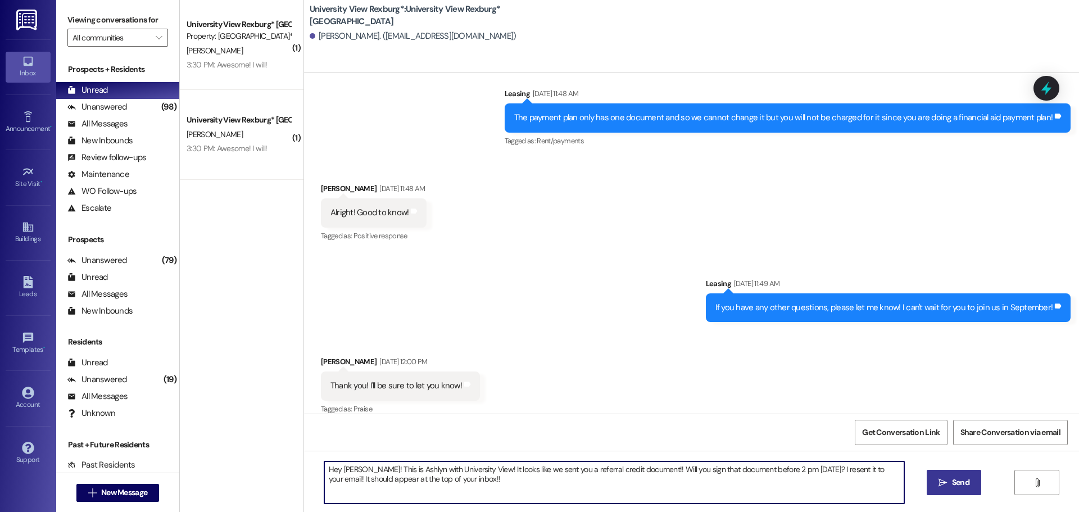
click at [365, 471] on textarea "Hey [PERSON_NAME]! This is Ashlyn with University View! It looks like we sent y…" at bounding box center [614, 482] width 580 height 42
drag, startPoint x: 601, startPoint y: 469, endPoint x: 561, endPoint y: 473, distance: 40.1
click at [561, 473] on textarea "Hey [PERSON_NAME]! This is Ashlyn with University View! It looks like we sent y…" at bounding box center [614, 482] width 580 height 42
type textarea "Hey [PERSON_NAME]! This is Ashlyn with University View! It looks like we sent y…"
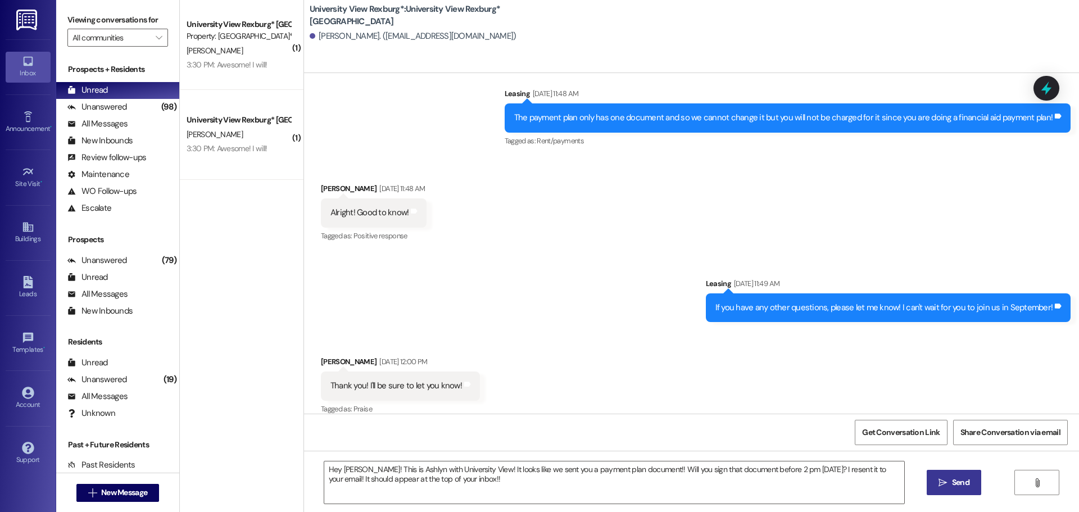
click at [933, 477] on button " Send" at bounding box center [954, 482] width 55 height 25
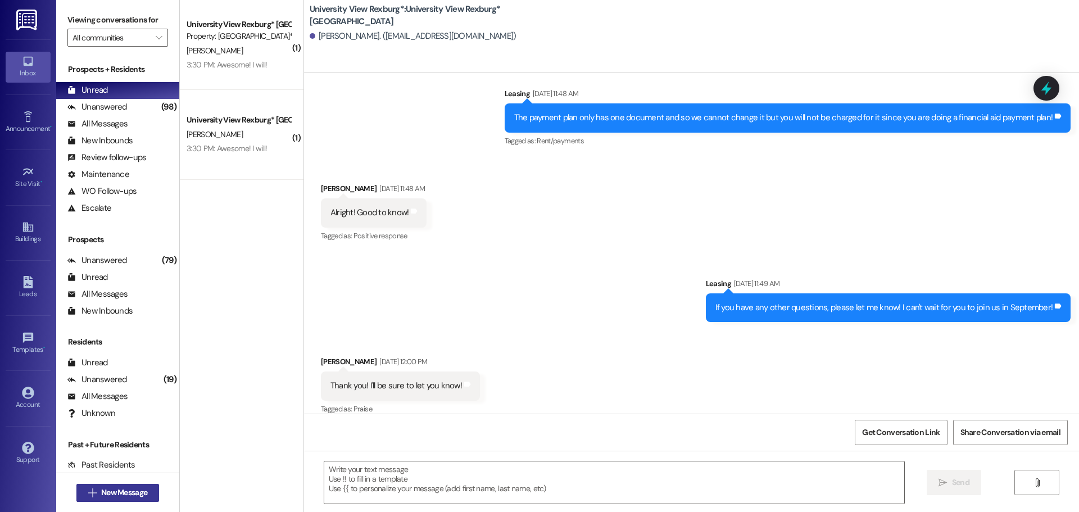
click at [117, 491] on span "New Message" at bounding box center [124, 493] width 46 height 12
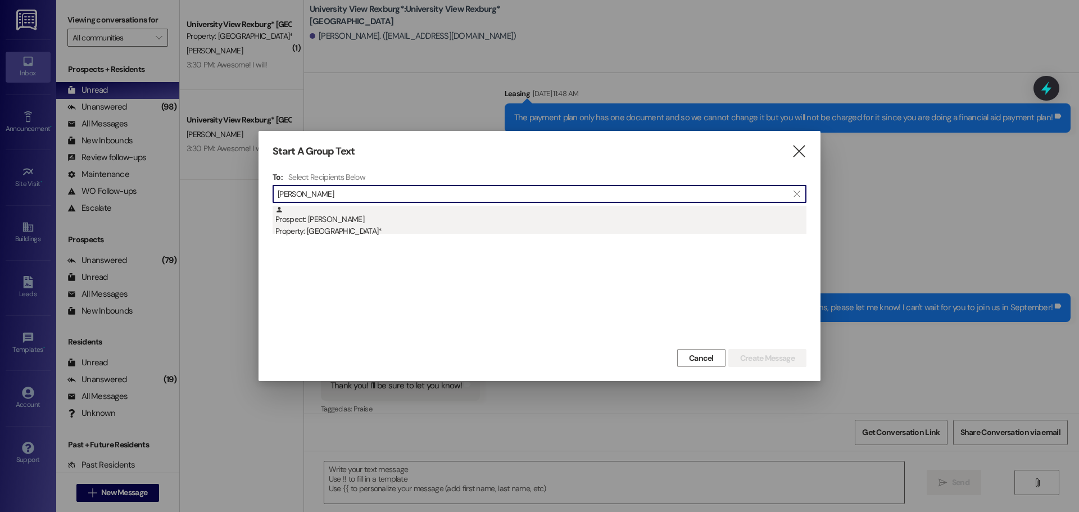
type input "[PERSON_NAME]"
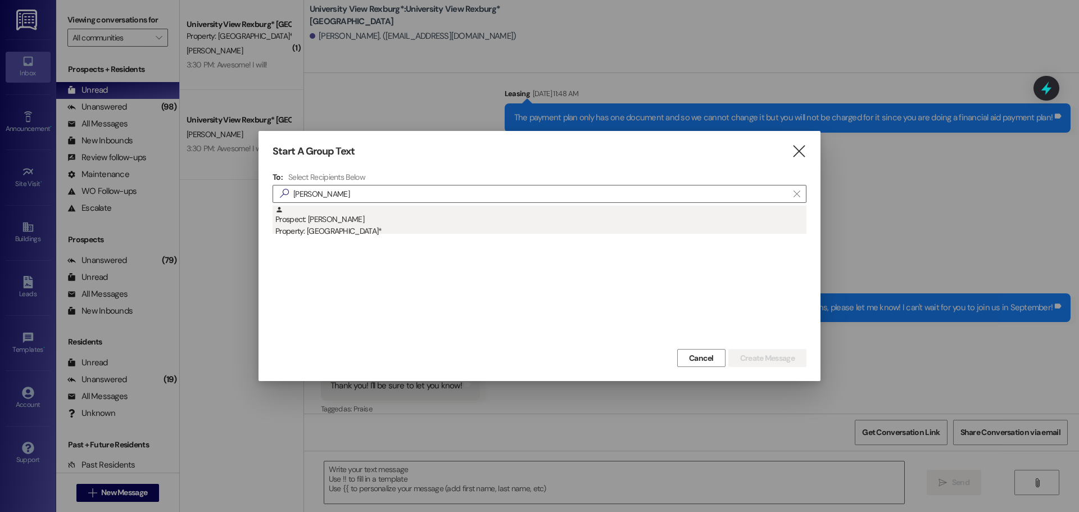
click at [357, 223] on div "Prospect: [PERSON_NAME] Property: [GEOGRAPHIC_DATA]*" at bounding box center [540, 222] width 531 height 32
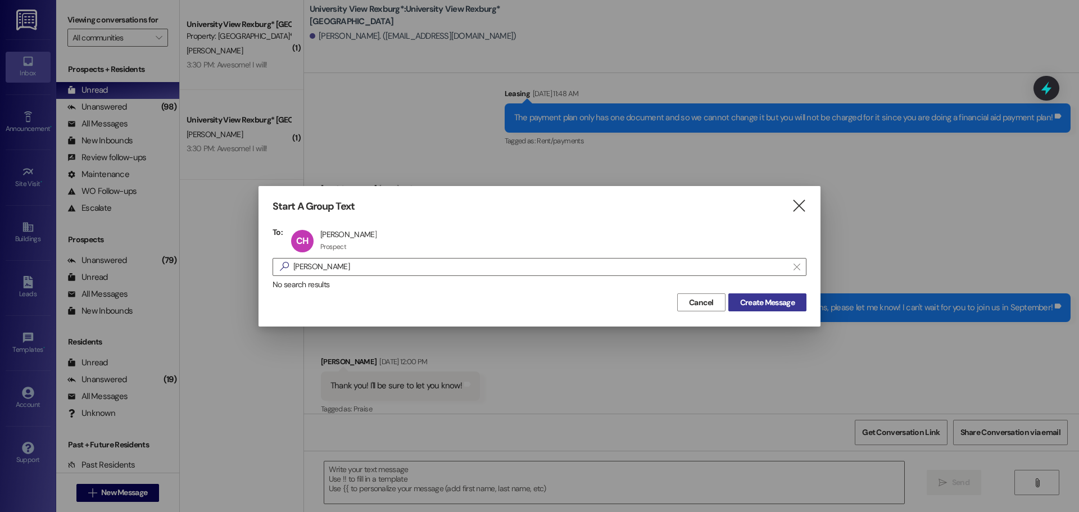
click at [763, 302] on span "Create Message" at bounding box center [767, 303] width 55 height 12
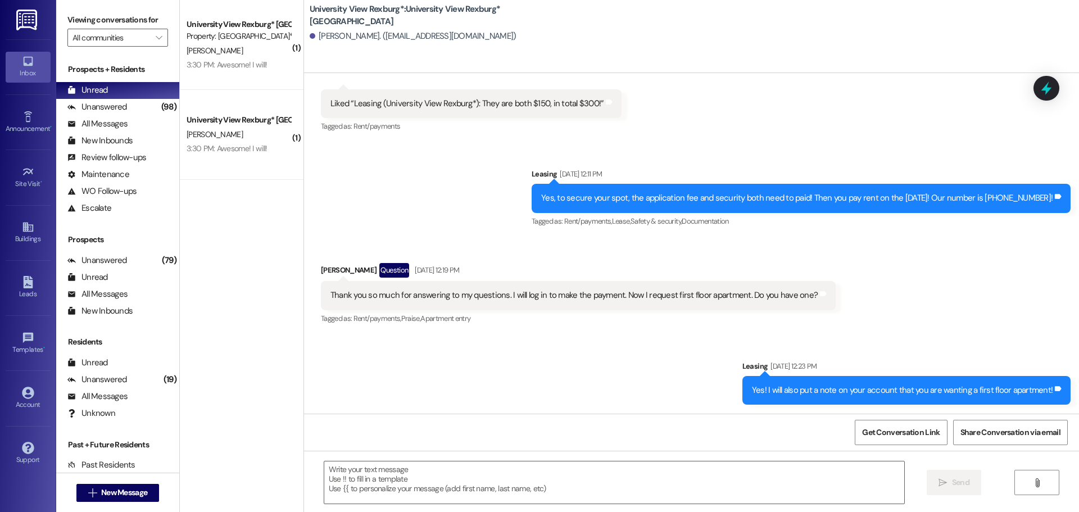
scroll to position [587, 0]
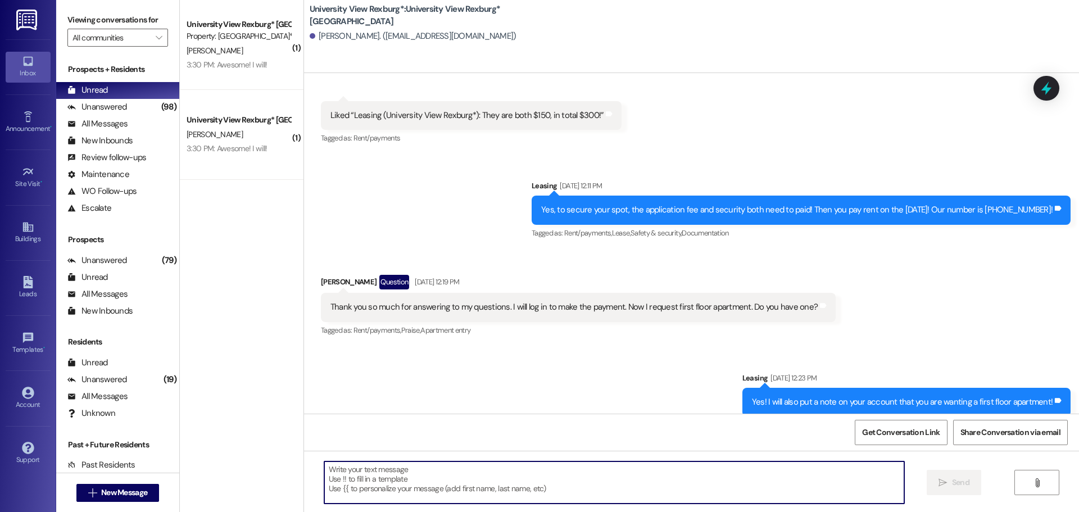
click at [408, 496] on textarea at bounding box center [614, 482] width 580 height 42
paste textarea "Hey [PERSON_NAME]! This is Ashlyn with University View! It looks like we sent y…"
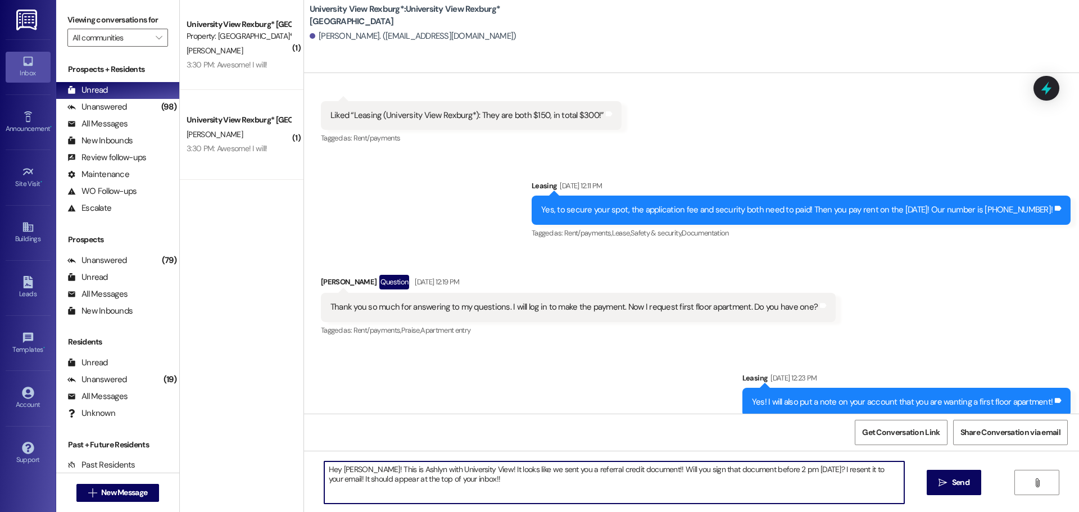
click at [362, 469] on textarea "Hey [PERSON_NAME]! This is Ashlyn with University View! It looks like we sent y…" at bounding box center [614, 482] width 580 height 42
drag, startPoint x: 602, startPoint y: 472, endPoint x: 559, endPoint y: 470, distance: 42.8
click at [560, 470] on textarea "Hey [PERSON_NAME]! This is Ashlyn with University View! It looks like we sent y…" at bounding box center [614, 482] width 580 height 42
click at [762, 469] on textarea "Hey [PERSON_NAME]! This is Ashlyn with University View! It looks like we sent y…" at bounding box center [614, 482] width 580 height 42
click at [456, 471] on textarea "Hey [PERSON_NAME]! This is Ashlyn with University View! It looks like we sent y…" at bounding box center [614, 482] width 580 height 42
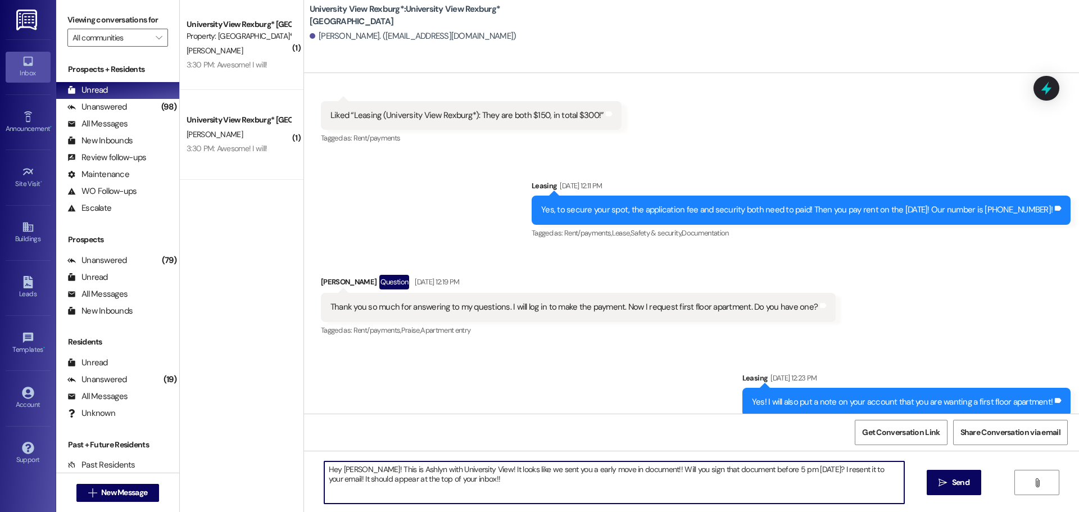
click at [456, 471] on textarea "Hey [PERSON_NAME]! This is Ashlyn with University View! It looks like we sent y…" at bounding box center [614, 482] width 580 height 42
type textarea "Hey [PERSON_NAME]! This is Ashlyn with University View! It looks like we sent y…"
click at [970, 491] on button " Send" at bounding box center [954, 482] width 55 height 25
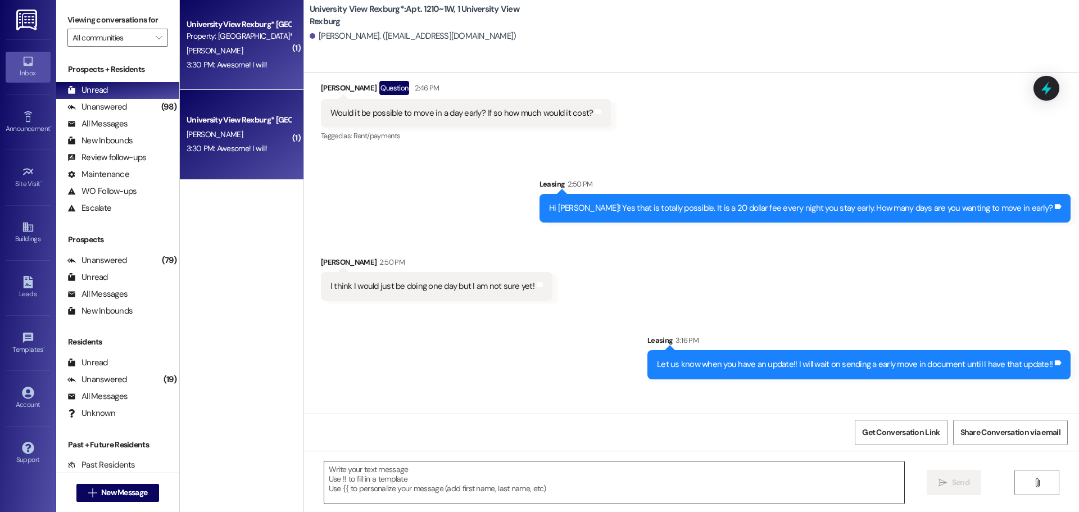
scroll to position [22784, 0]
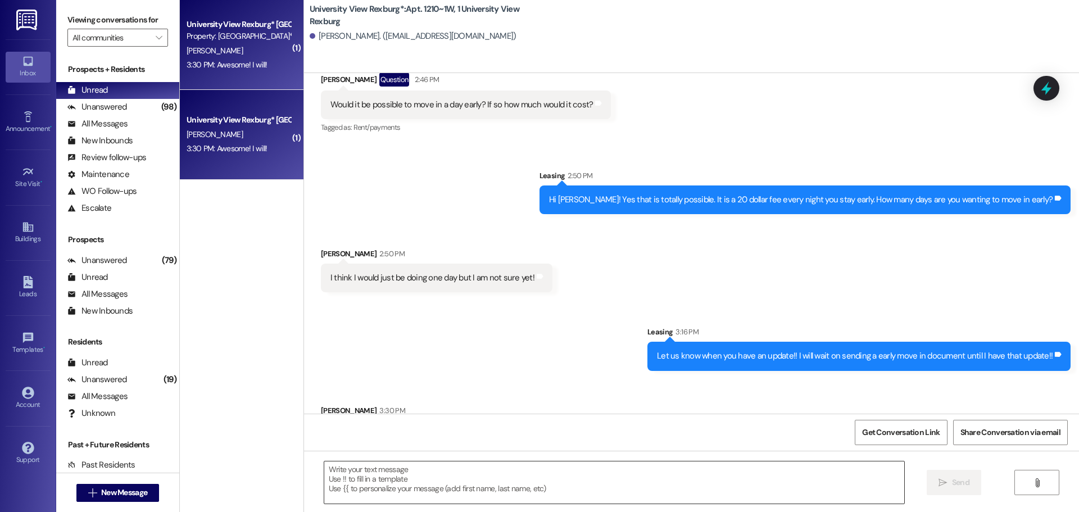
click at [440, 476] on textarea at bounding box center [614, 482] width 580 height 42
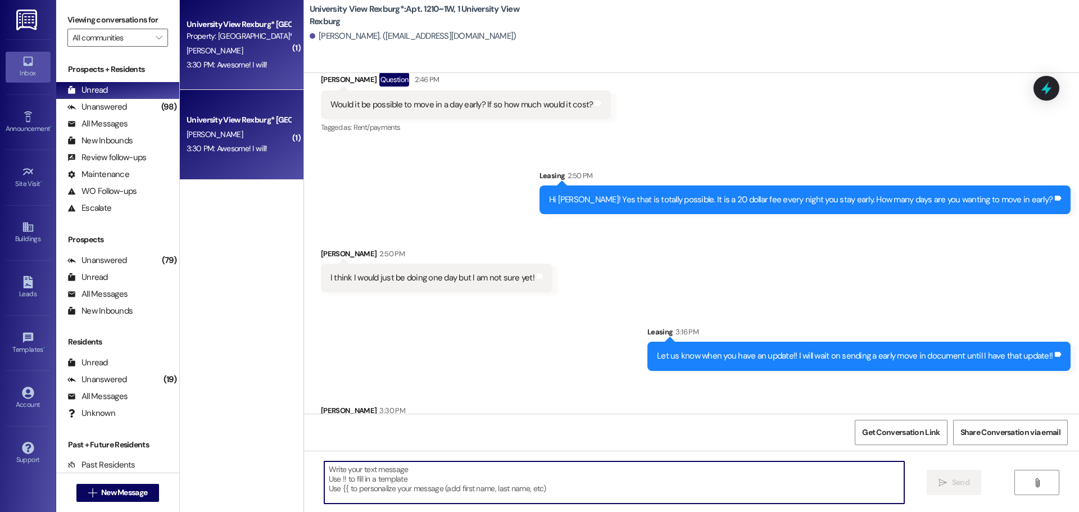
scroll to position [22785, 0]
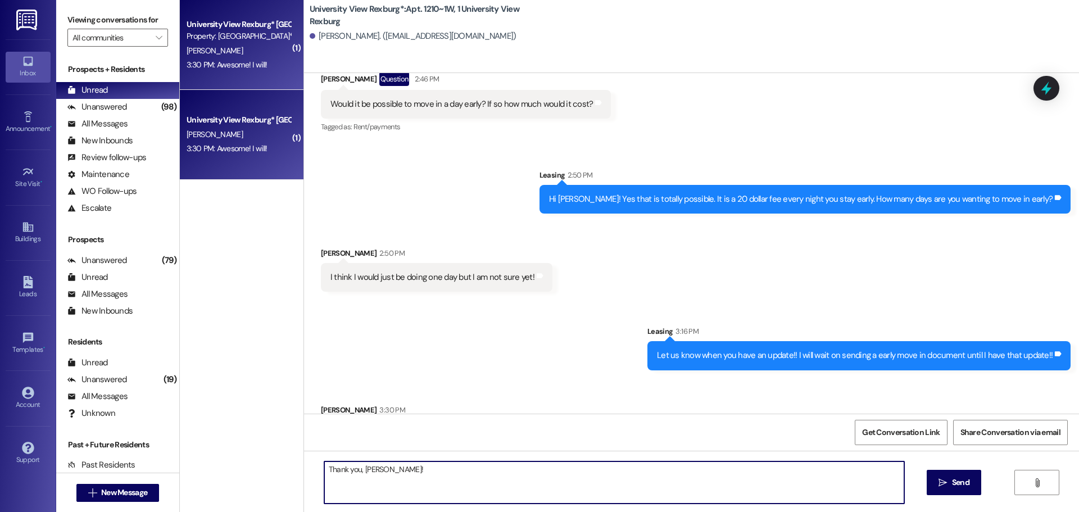
type textarea "Thank you, [PERSON_NAME]!!"
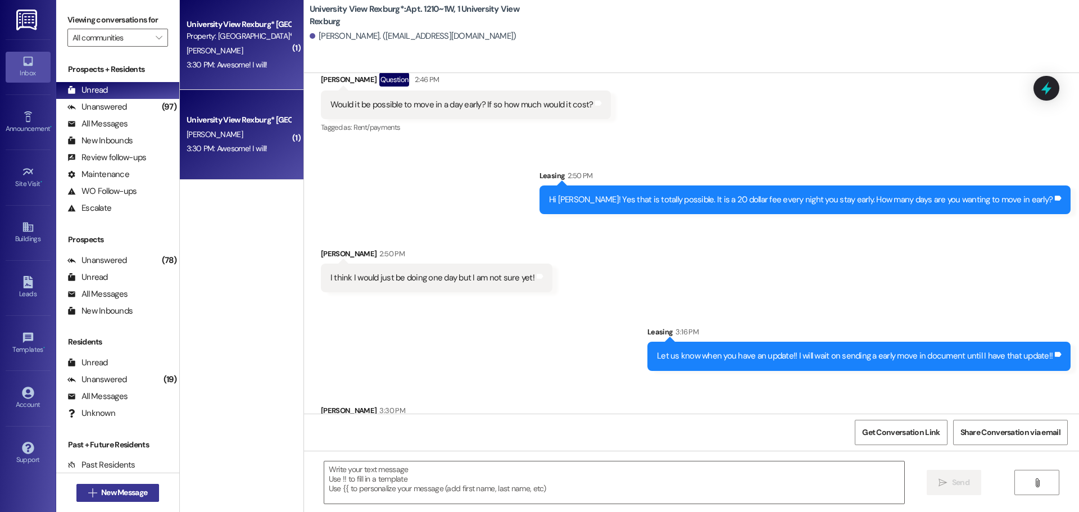
click at [113, 492] on span "New Message" at bounding box center [124, 493] width 46 height 12
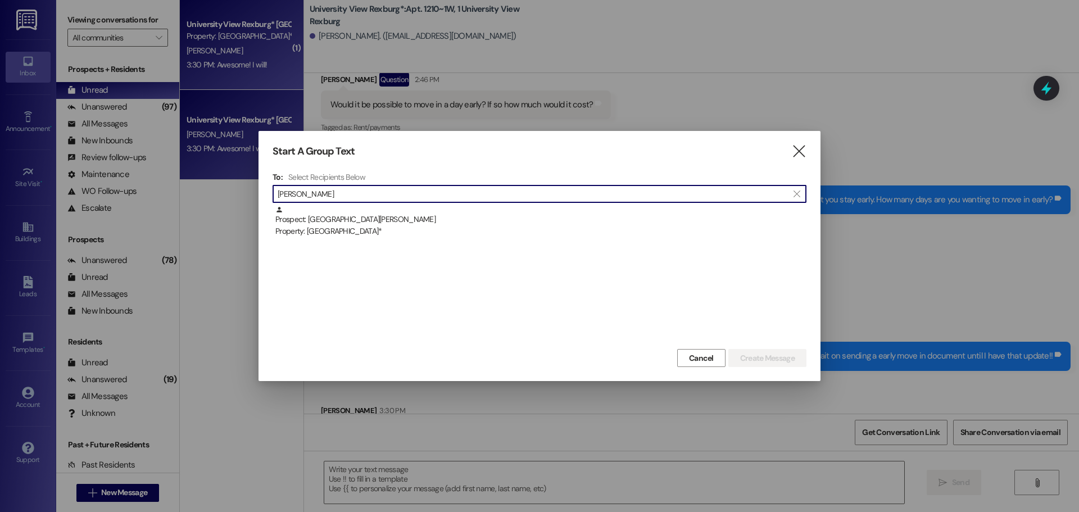
type input "[PERSON_NAME]"
click at [389, 205] on div "To: Select Recipients Below  [GEOGRAPHIC_DATA] [PERSON_NAME]  Prospect: [GEOG…" at bounding box center [540, 259] width 534 height 174
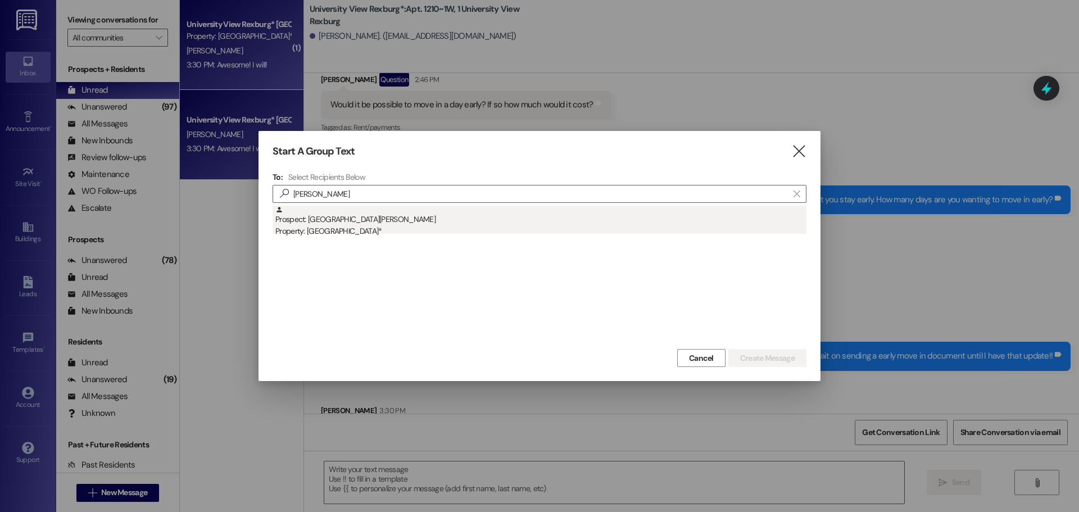
click at [420, 223] on div "Prospect: [GEOGRAPHIC_DATA] [PERSON_NAME] Property: [GEOGRAPHIC_DATA]*" at bounding box center [540, 222] width 531 height 32
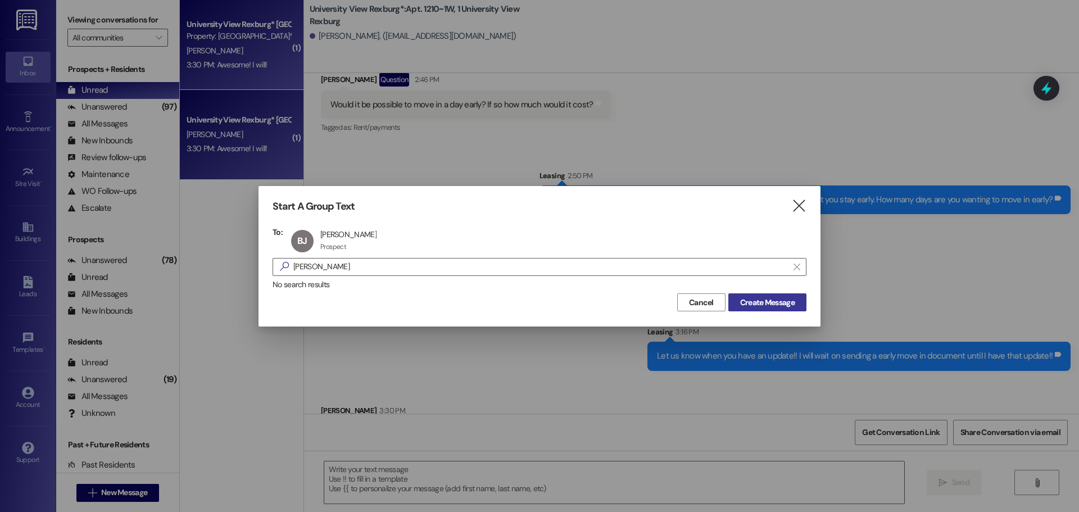
click at [788, 300] on span "Create Message" at bounding box center [767, 303] width 55 height 12
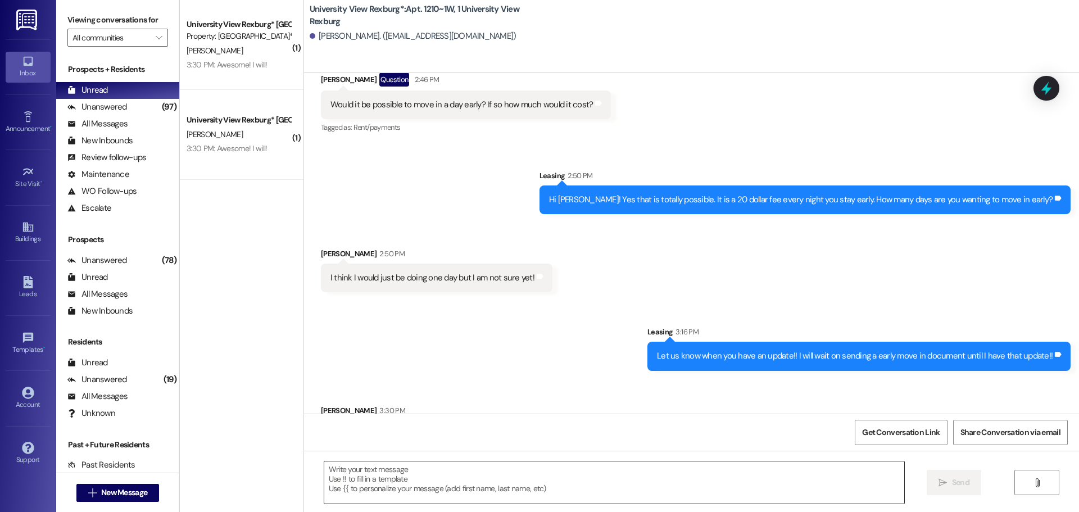
click at [434, 469] on textarea at bounding box center [614, 482] width 580 height 42
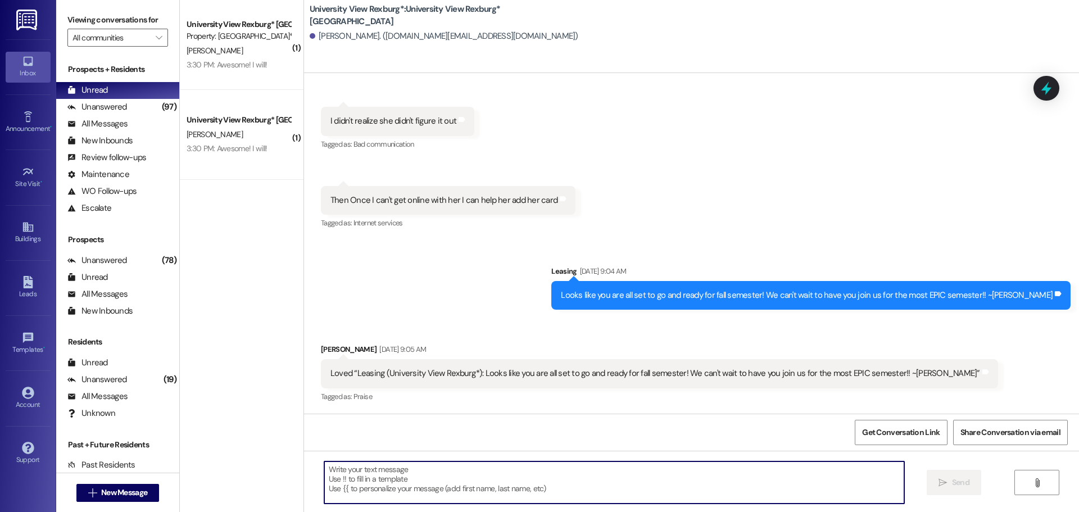
scroll to position [693, 0]
paste textarea "Hey [PERSON_NAME]! This is Ashlyn with University View! It looks like we sent y…"
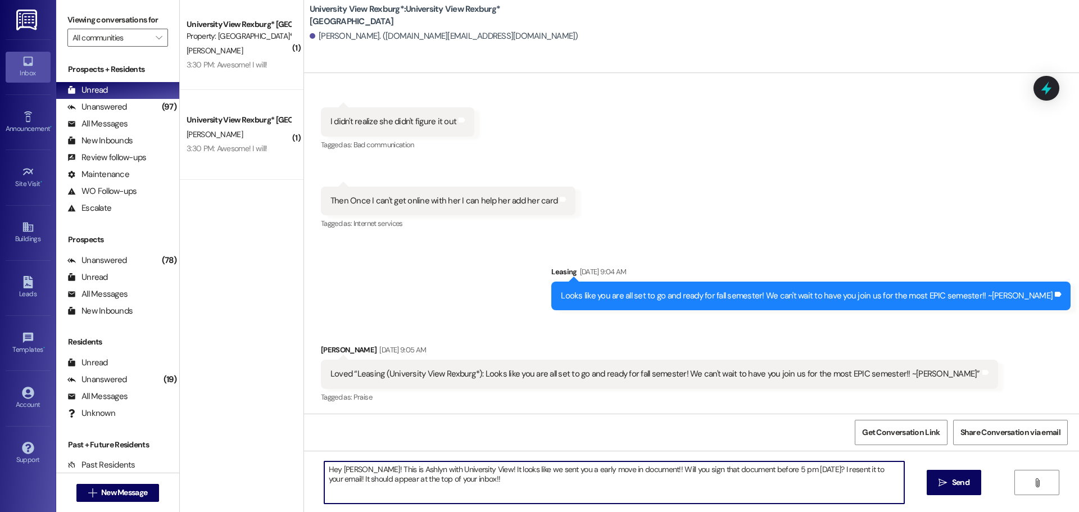
click at [356, 470] on textarea "Hey [PERSON_NAME]! This is Ashlyn with University View! It looks like we sent y…" at bounding box center [614, 482] width 580 height 42
drag, startPoint x: 599, startPoint y: 468, endPoint x: 557, endPoint y: 466, distance: 41.6
click at [557, 466] on textarea "Hey [PERSON_NAME]! This is Ashlyn with University View! It looks like we sent y…" at bounding box center [614, 482] width 580 height 42
type textarea "Hey [PERSON_NAME]! This is Ashlyn with University View! It looks like we sent y…"
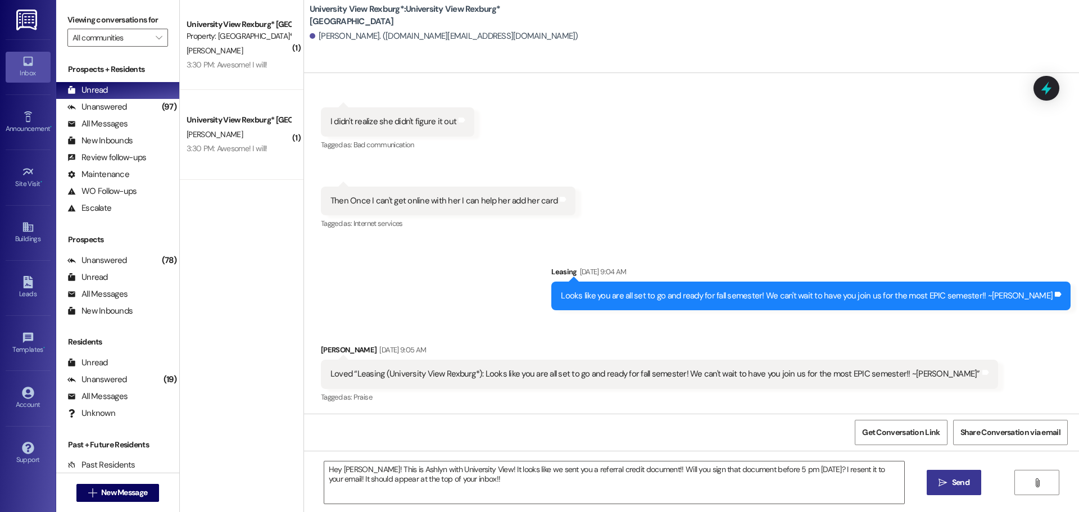
click at [950, 485] on span "Send" at bounding box center [961, 482] width 22 height 12
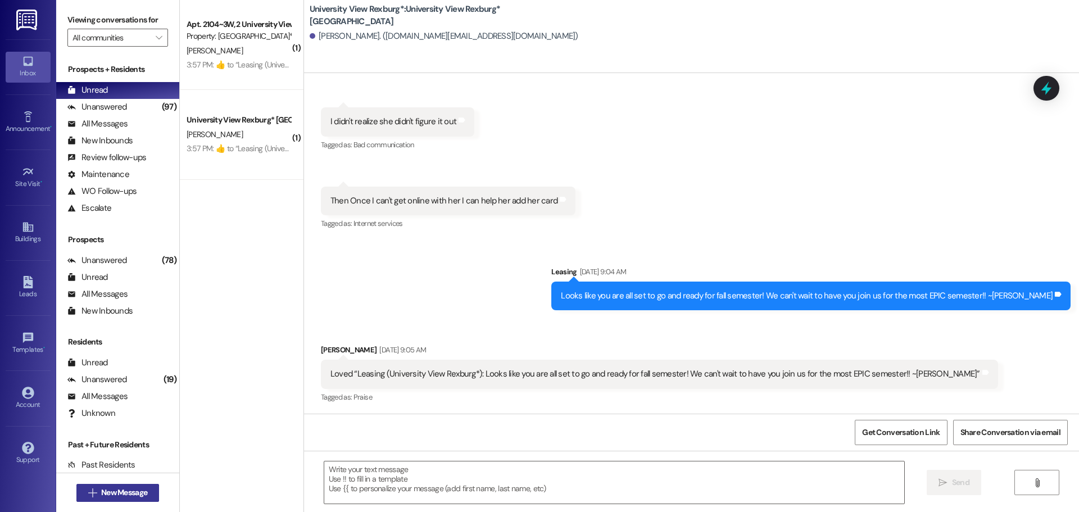
click at [129, 496] on span "New Message" at bounding box center [124, 493] width 46 height 12
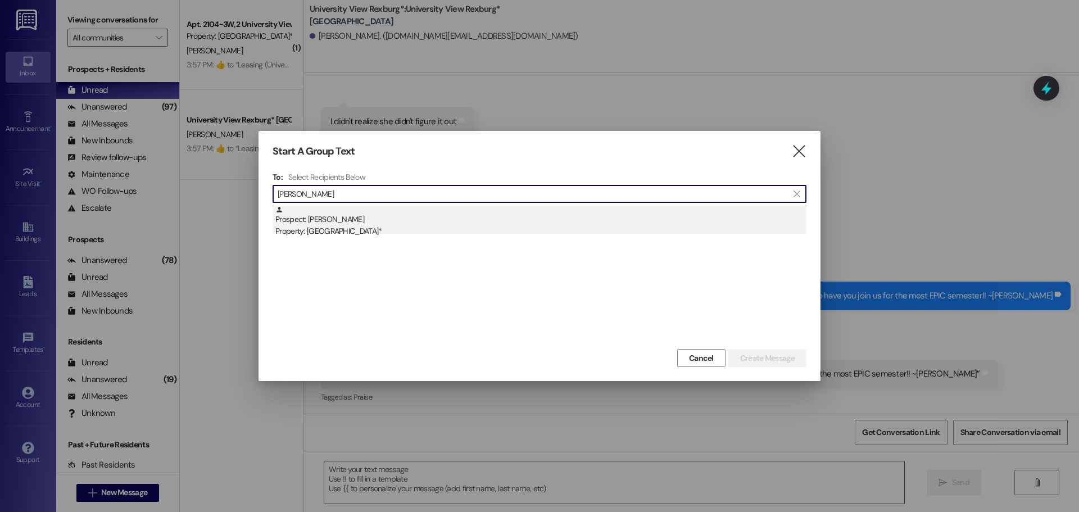
type input "[PERSON_NAME]"
click at [349, 225] on div "Property: [GEOGRAPHIC_DATA]*" at bounding box center [540, 231] width 531 height 12
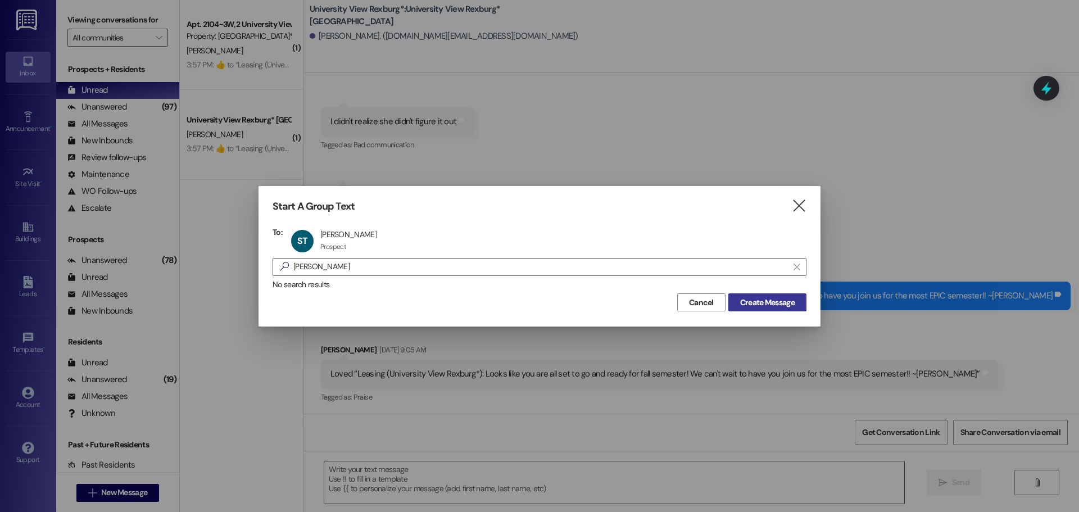
click at [777, 301] on span "Create Message" at bounding box center [767, 303] width 55 height 12
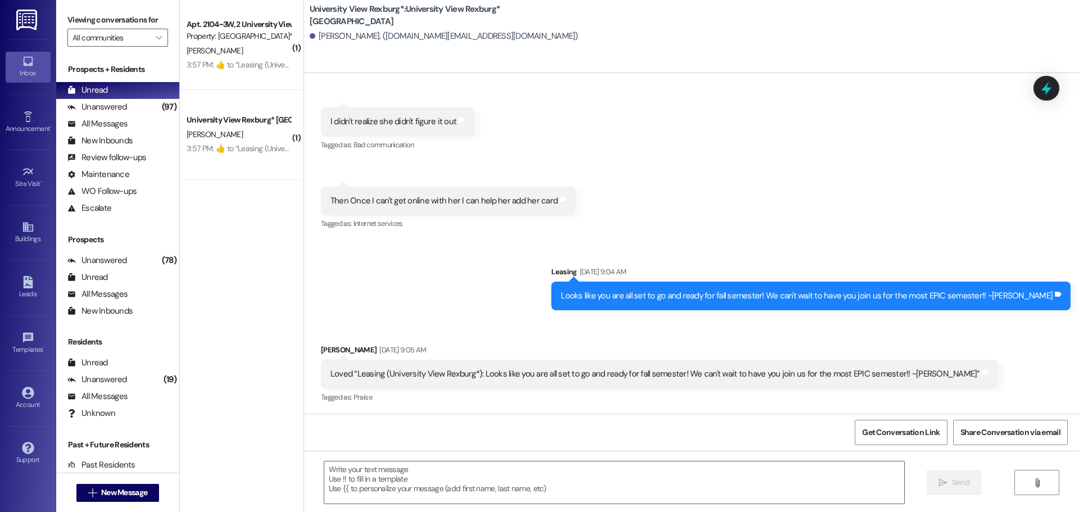
scroll to position [277, 0]
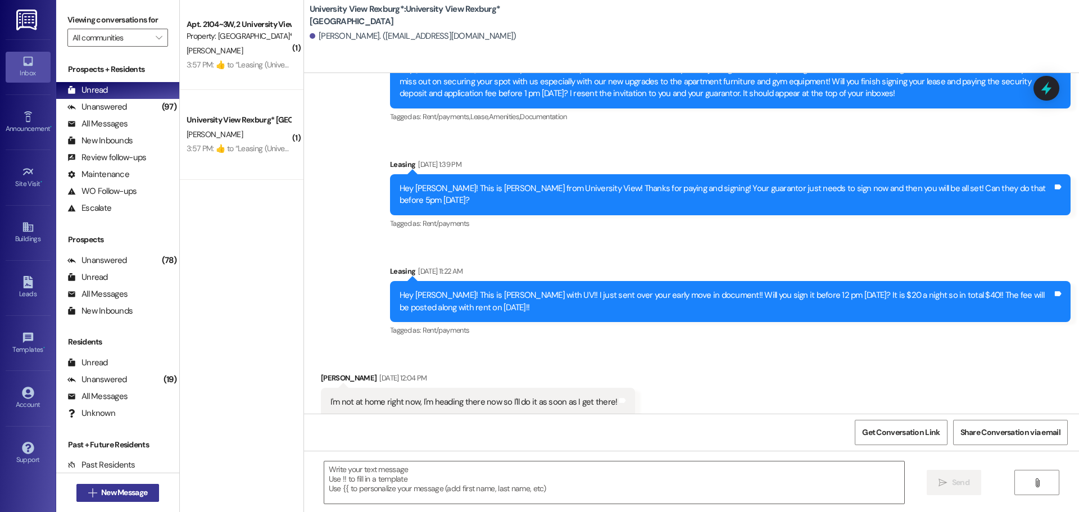
click at [101, 489] on span "New Message" at bounding box center [124, 493] width 46 height 12
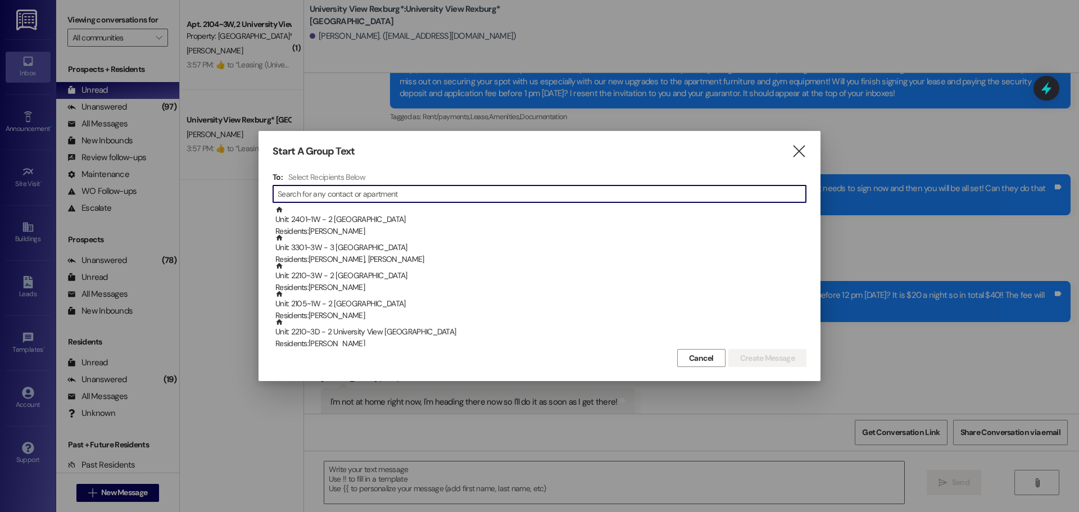
click at [796, 150] on icon "" at bounding box center [798, 152] width 15 height 12
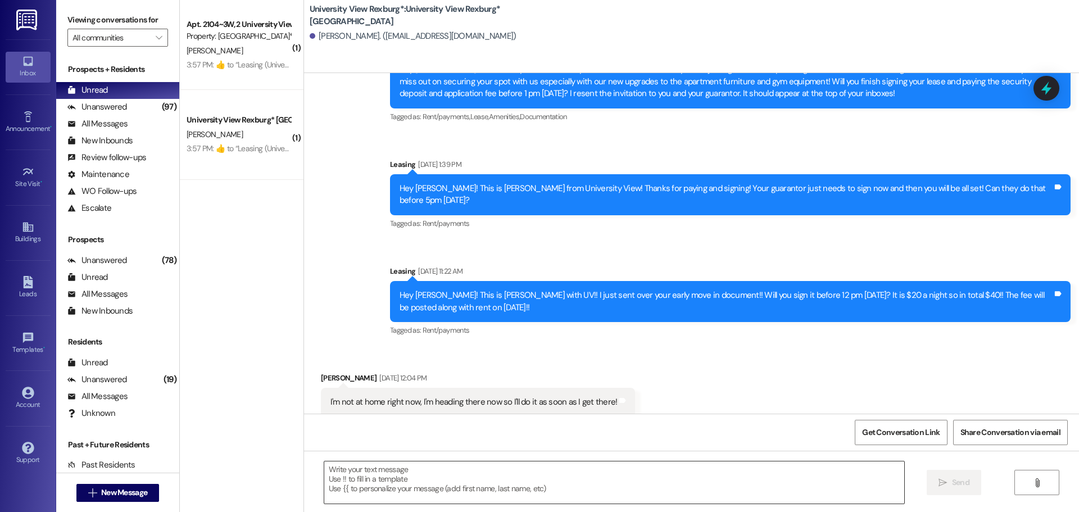
click at [474, 484] on textarea at bounding box center [614, 482] width 580 height 42
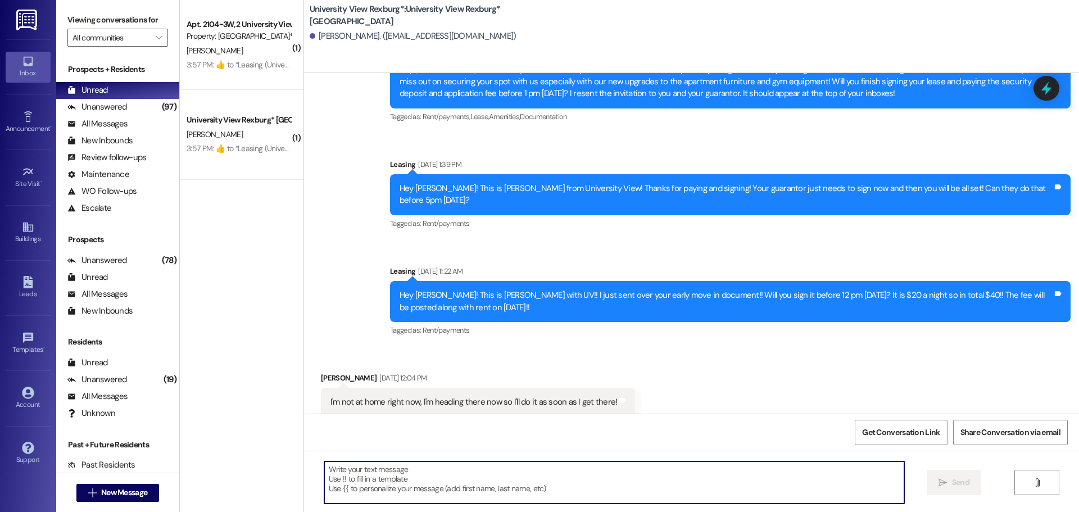
paste textarea "Hey [PERSON_NAME]! This is Ashlyn with University View! It looks like we sent y…"
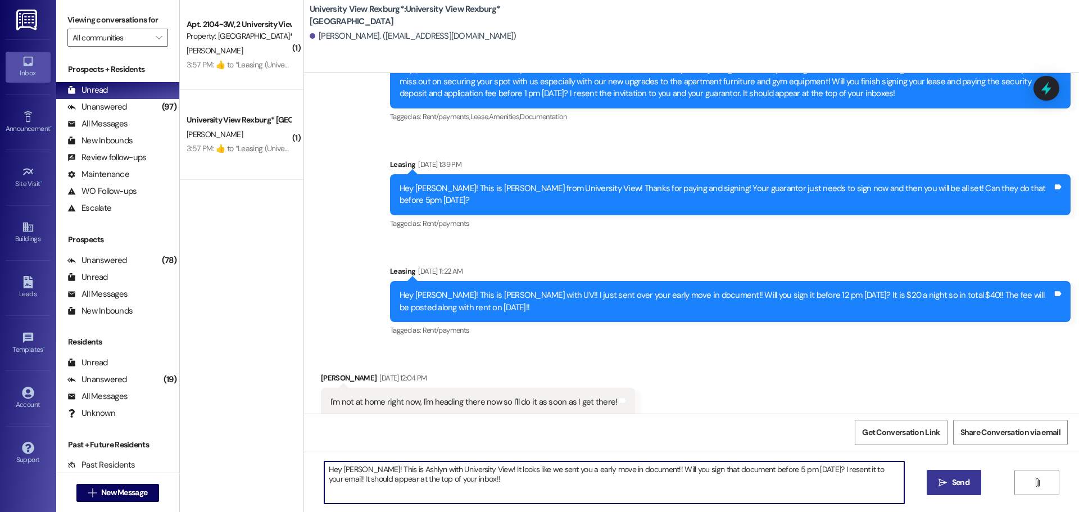
click at [357, 468] on textarea "Hey [PERSON_NAME]! This is Ashlyn with University View! It looks like we sent y…" at bounding box center [614, 482] width 580 height 42
drag, startPoint x: 597, startPoint y: 473, endPoint x: 556, endPoint y: 473, distance: 40.5
click at [556, 473] on textarea "Hey [PERSON_NAME]! This is Ashlyn with University View! It looks like we sent y…" at bounding box center [614, 482] width 580 height 42
click at [792, 473] on textarea "Hey [PERSON_NAME]! This is Ashlyn with University View! It looks like we sent y…" at bounding box center [614, 482] width 580 height 42
type textarea "Hey [PERSON_NAME]! This is Ashlyn with University View! It looks like we sent y…"
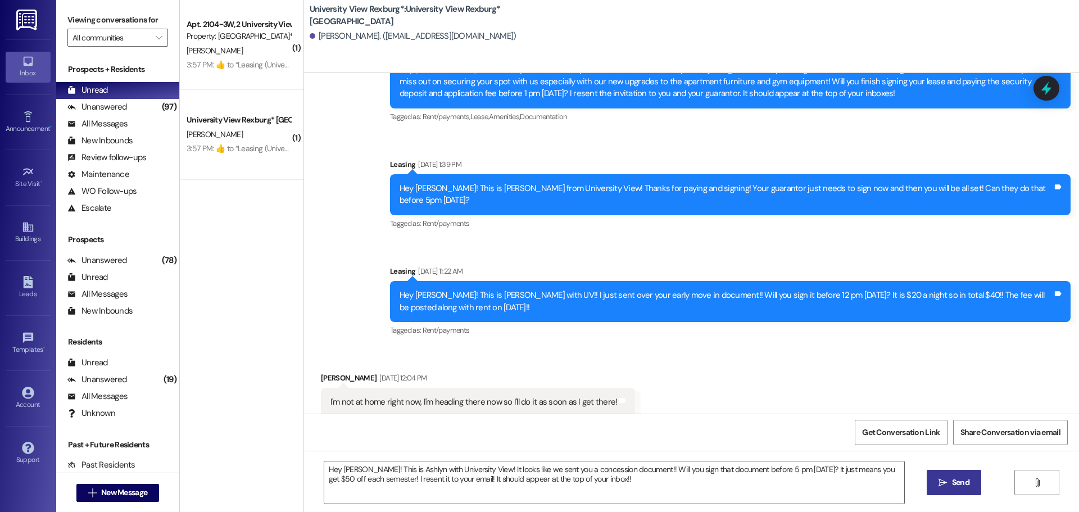
click at [964, 484] on span "Send" at bounding box center [960, 482] width 17 height 12
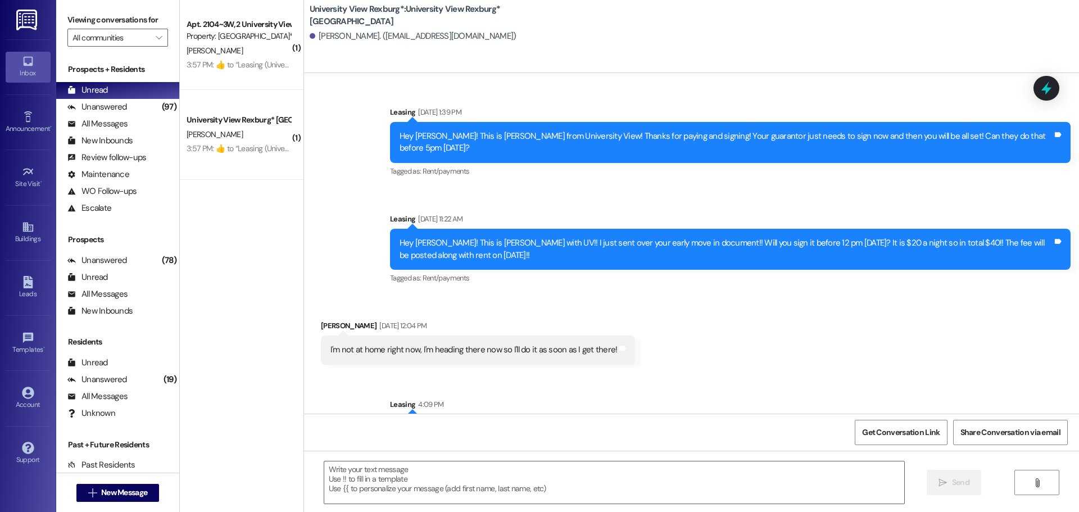
scroll to position [367, 0]
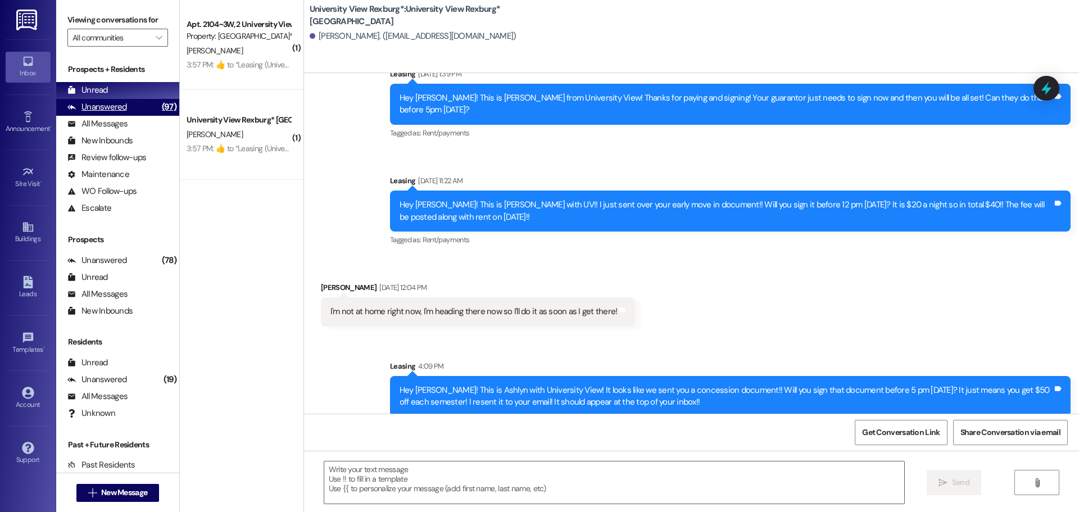
click at [159, 105] on div "(97)" at bounding box center [169, 106] width 20 height 17
drag, startPoint x: 151, startPoint y: 94, endPoint x: 161, endPoint y: 86, distance: 13.2
click at [151, 94] on div "Unread (0)" at bounding box center [117, 90] width 123 height 17
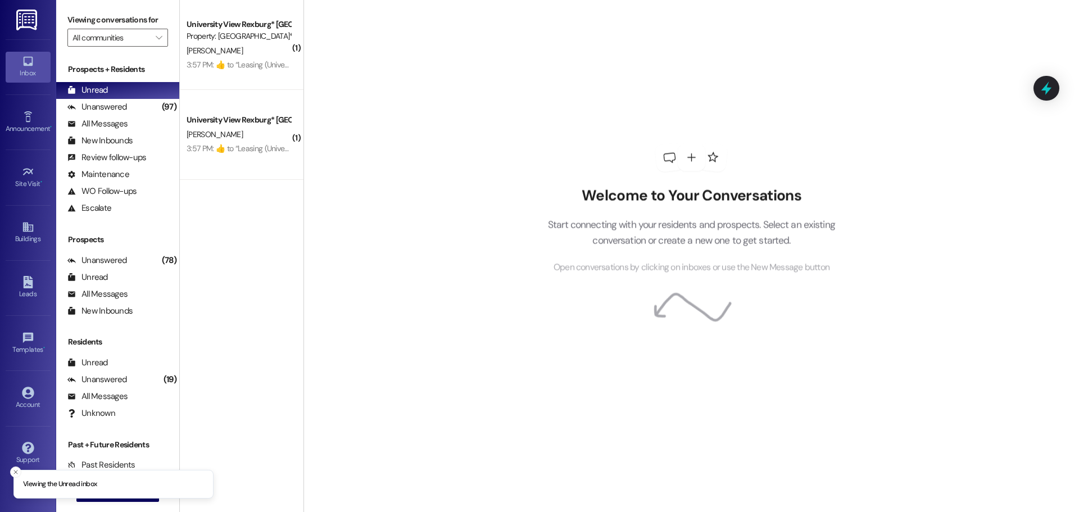
click at [231, 49] on span "[PERSON_NAME]" at bounding box center [215, 51] width 56 height 10
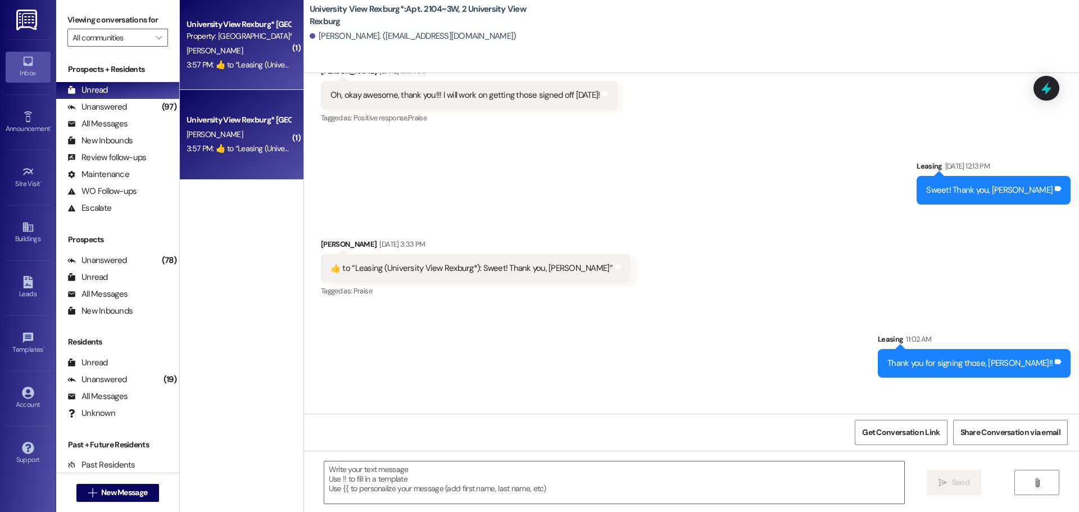
scroll to position [19528, 0]
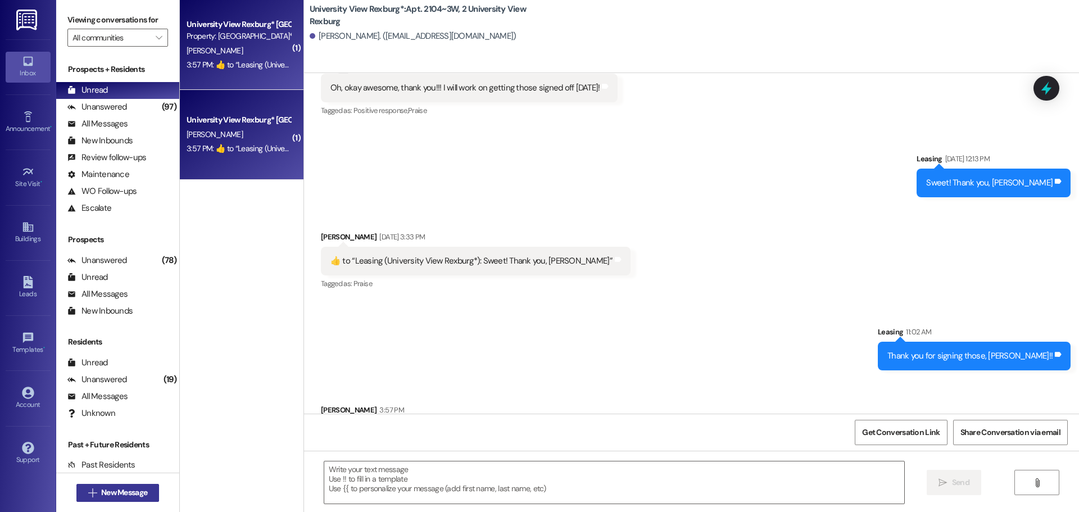
click at [121, 494] on span "New Message" at bounding box center [124, 493] width 46 height 12
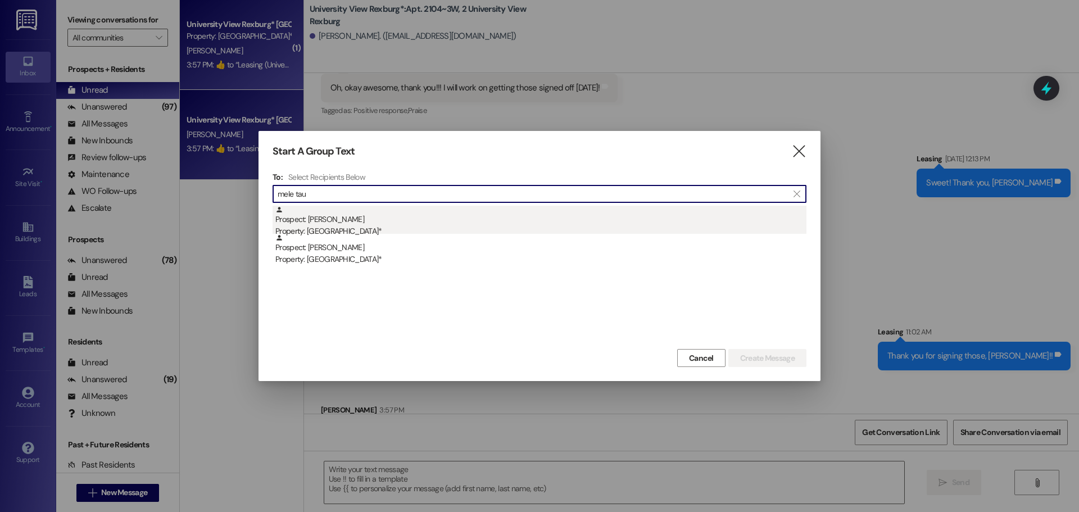
type input "mele tau"
click at [425, 231] on div "Property: [GEOGRAPHIC_DATA]*" at bounding box center [540, 231] width 531 height 12
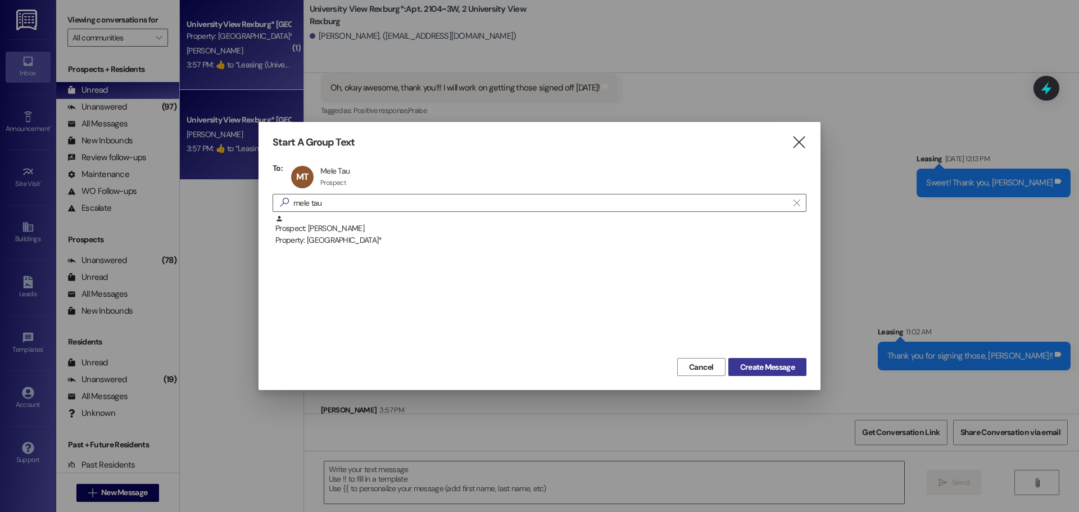
click at [777, 370] on span "Create Message" at bounding box center [767, 367] width 55 height 12
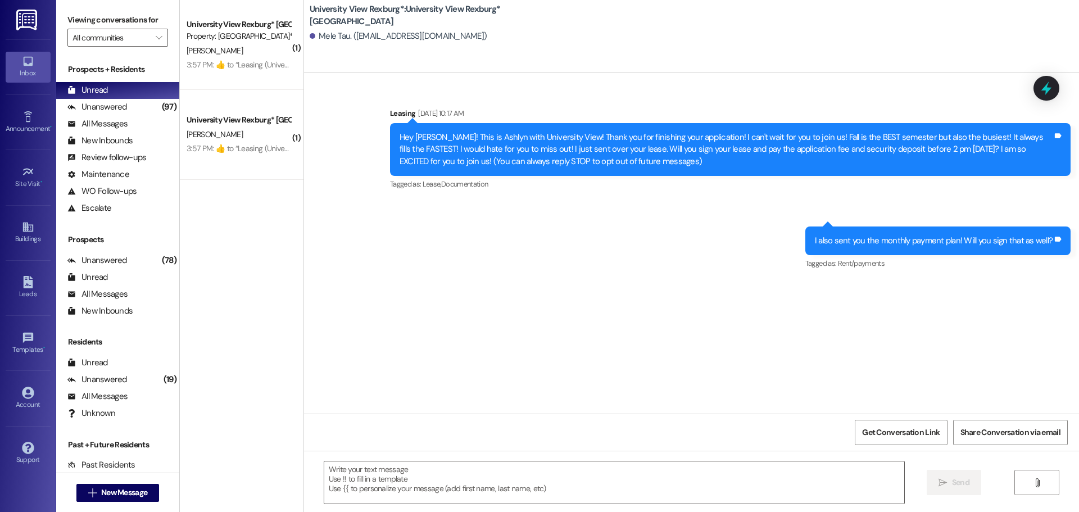
scroll to position [0, 0]
click at [361, 464] on textarea at bounding box center [614, 482] width 580 height 42
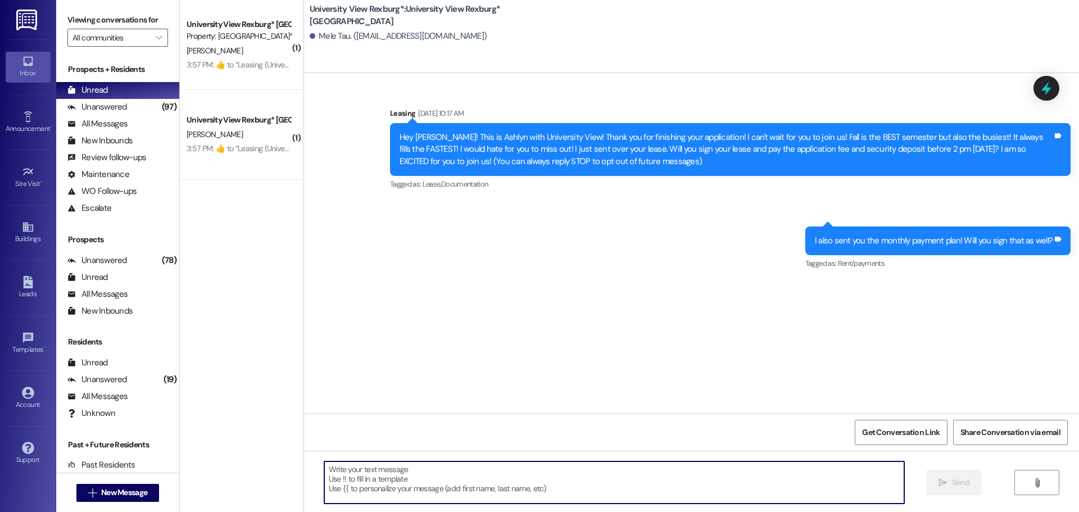
paste textarea "Hey [PERSON_NAME]! This is Ashlyn with University View! It looks like we sent y…"
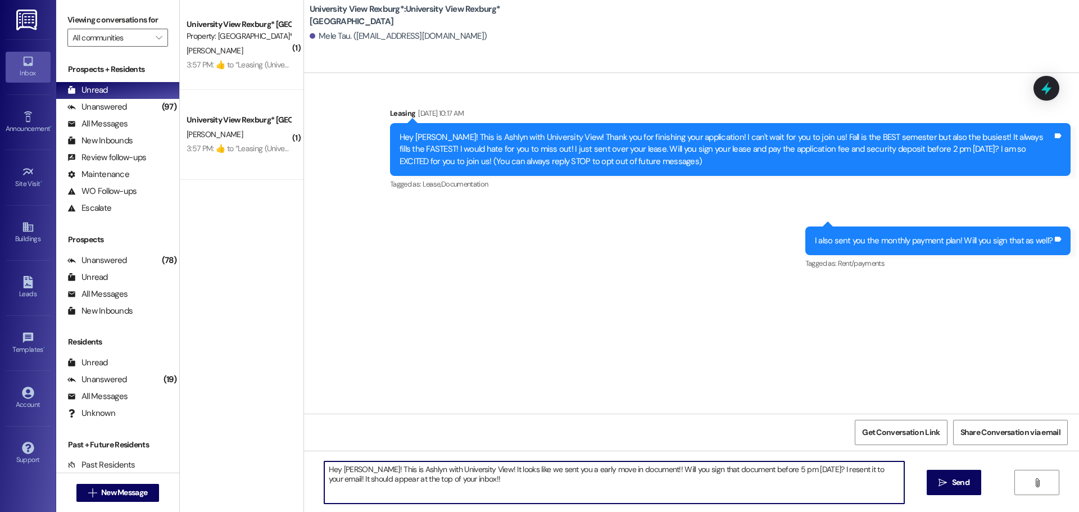
click at [356, 468] on textarea "Hey [PERSON_NAME]! This is Ashlyn with University View! It looks like we sent y…" at bounding box center [614, 482] width 580 height 42
drag, startPoint x: 593, startPoint y: 471, endPoint x: 554, endPoint y: 470, distance: 38.8
click at [554, 470] on textarea "Hey [PERSON_NAME]! This is Ashlyn with University View! It looks like we sent y…" at bounding box center [614, 482] width 580 height 42
click at [788, 469] on textarea "Hey [PERSON_NAME]! This is Ashlyn with University View! It looks like we sent y…" at bounding box center [614, 482] width 580 height 42
type textarea "Hey [PERSON_NAME]! This is Ashlyn with University View! It looks like we sent y…"
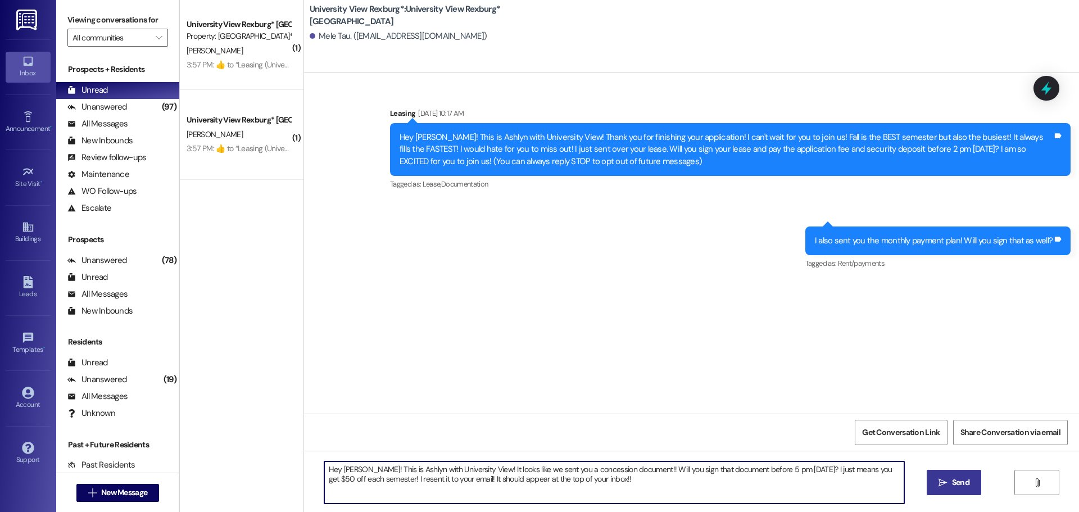
click at [947, 485] on span " Send" at bounding box center [953, 482] width 35 height 12
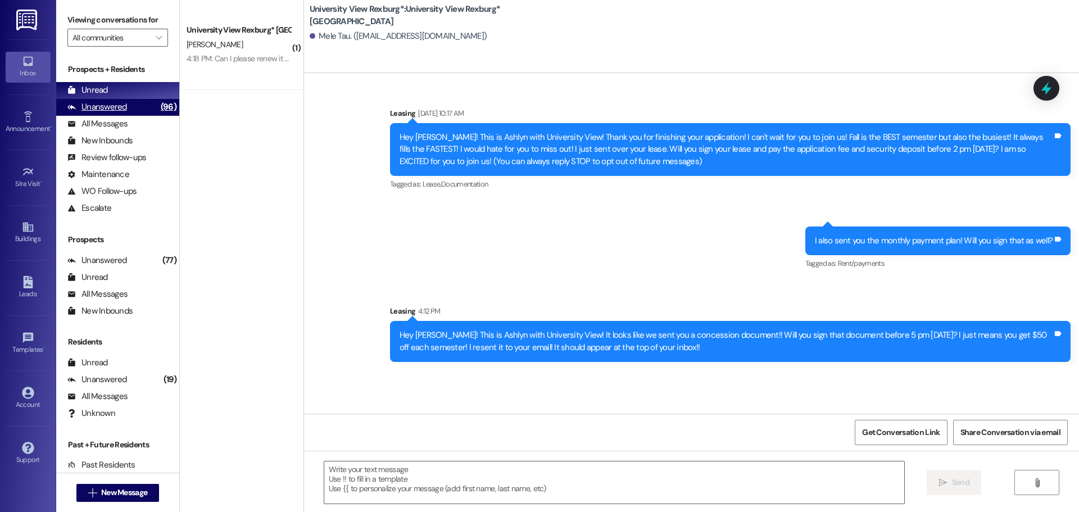
click at [158, 105] on div "(96)" at bounding box center [168, 106] width 21 height 17
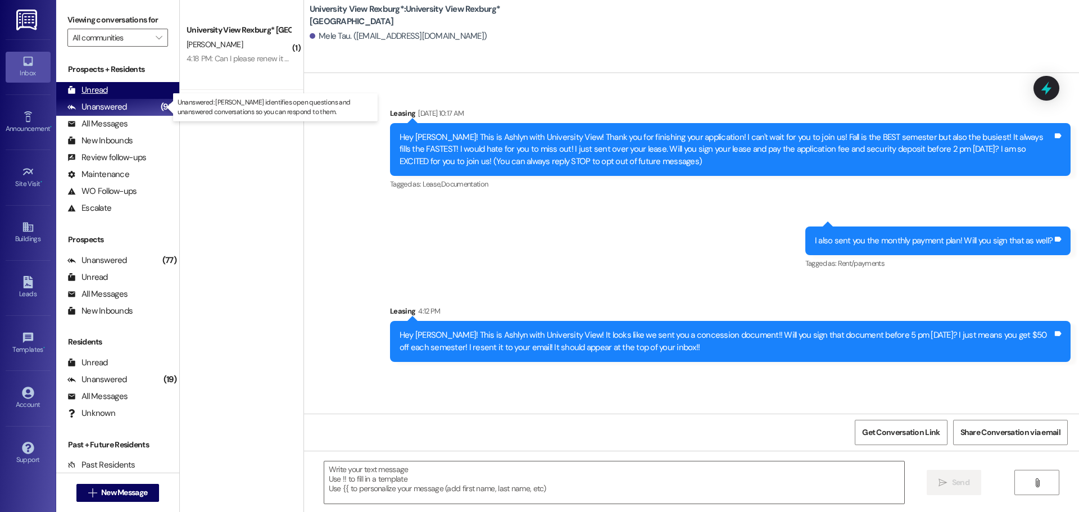
click at [146, 97] on div "Unread (0)" at bounding box center [117, 90] width 123 height 17
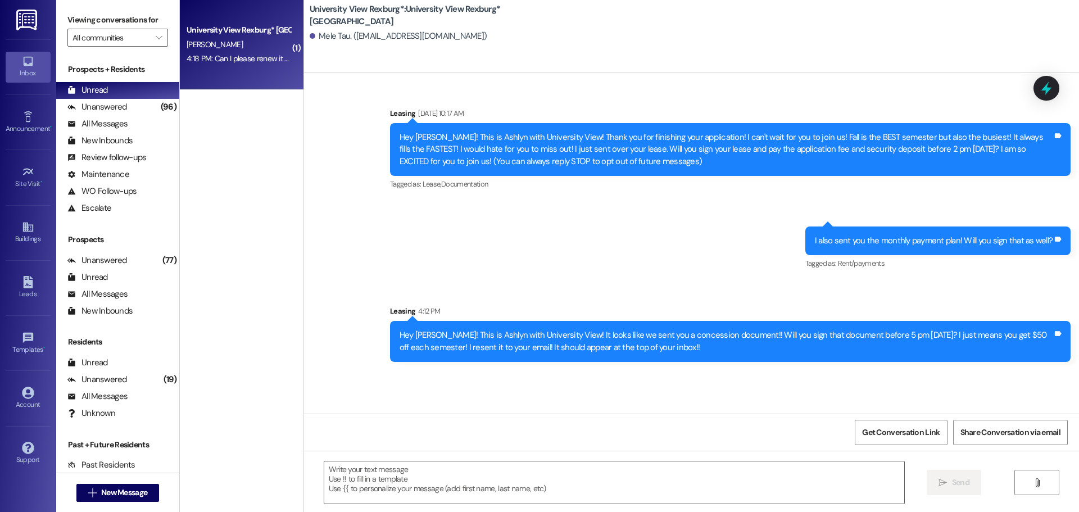
click at [219, 58] on div "4:18 PM: Can I please renew it to me again? 4:18 PM: Can I please renew it to m…" at bounding box center [257, 58] width 140 height 10
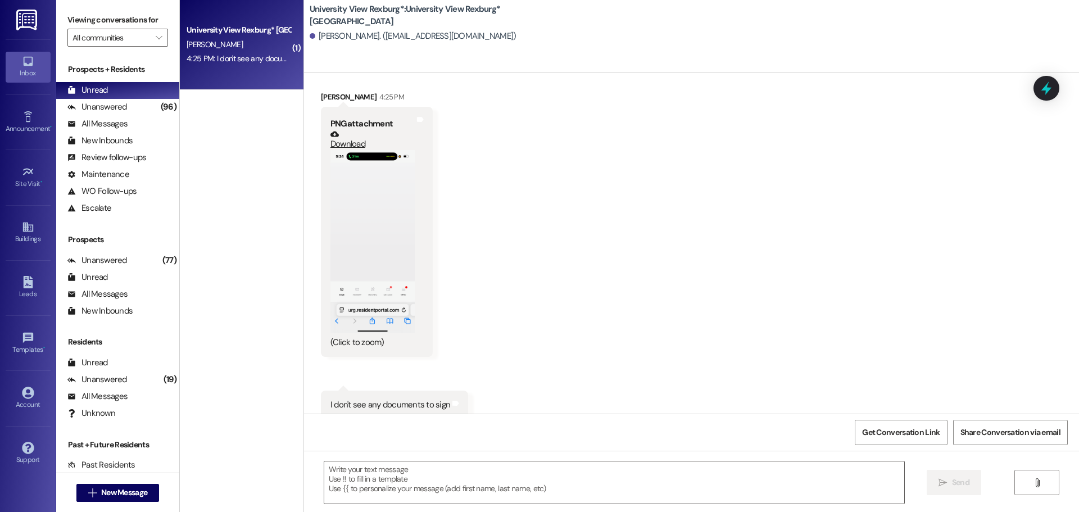
scroll to position [1465, 0]
click at [378, 267] on button "Zoom image" at bounding box center [372, 238] width 84 height 183
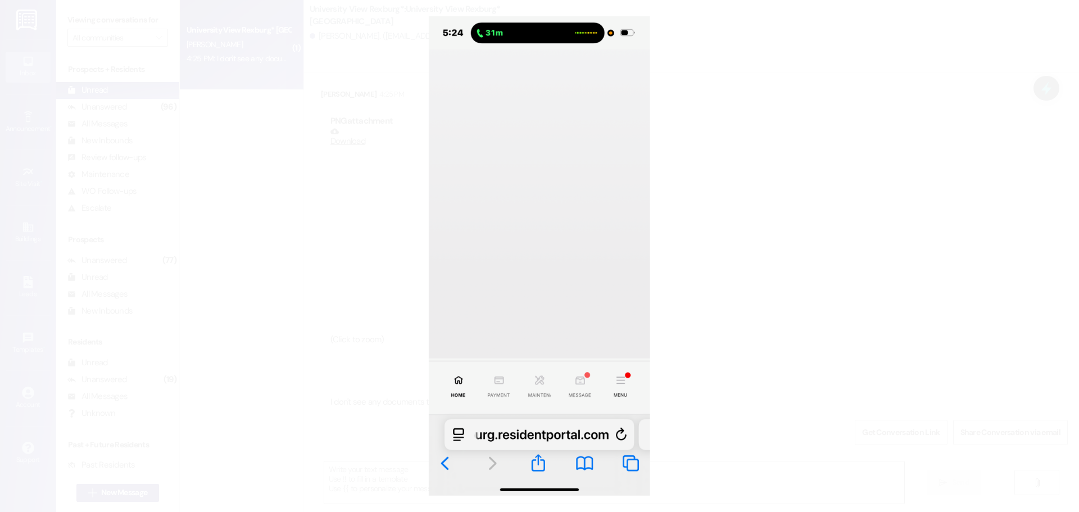
click at [732, 248] on button "Unzoom image" at bounding box center [539, 256] width 1079 height 512
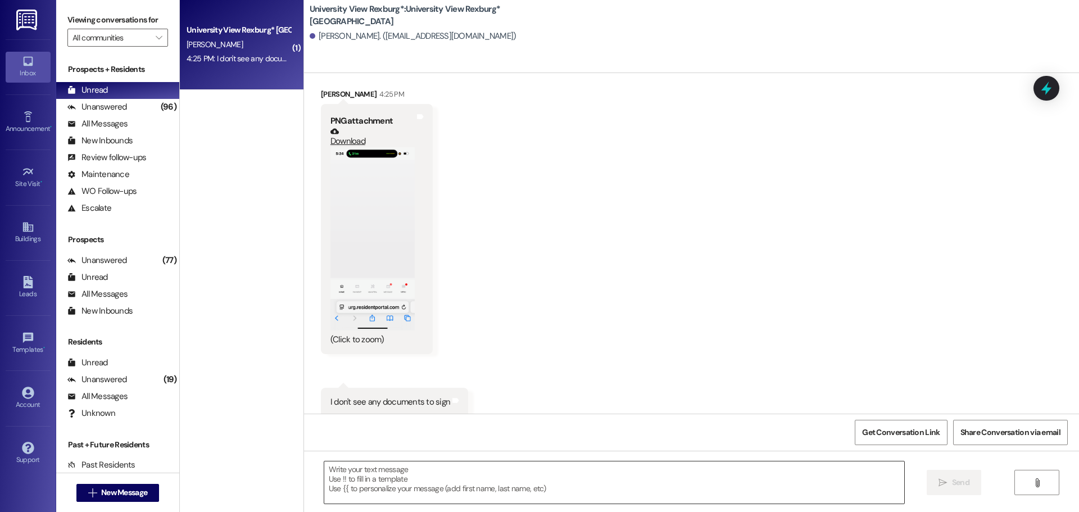
click at [389, 480] on textarea at bounding box center [614, 482] width 580 height 42
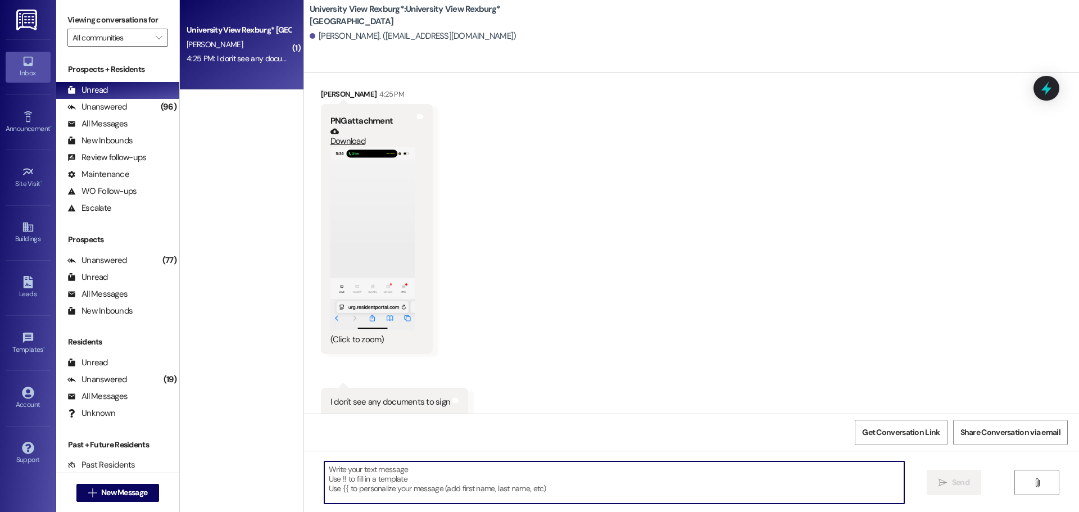
type textarea "I"
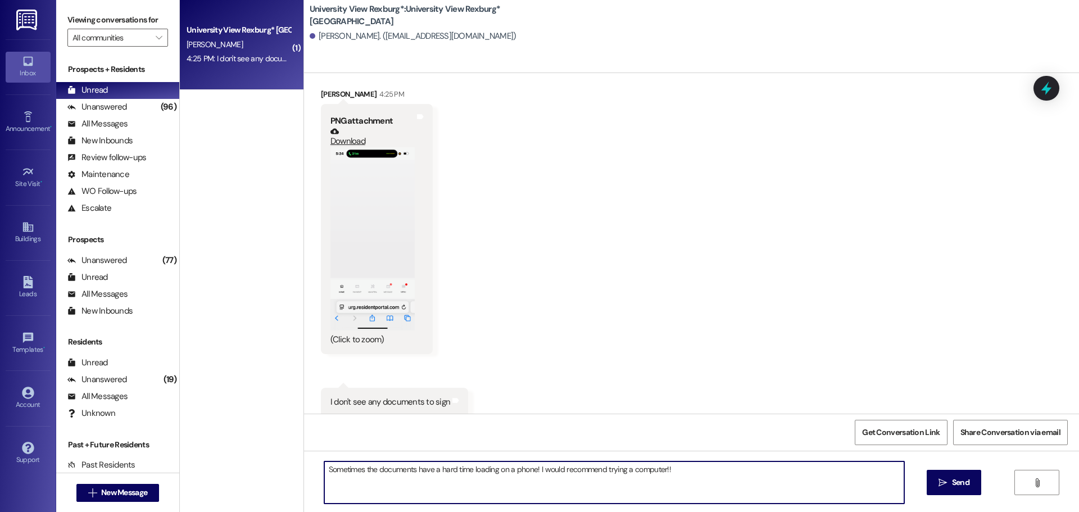
type textarea "Sometimes the documents have a hard time loading on a phone! I would recommend …"
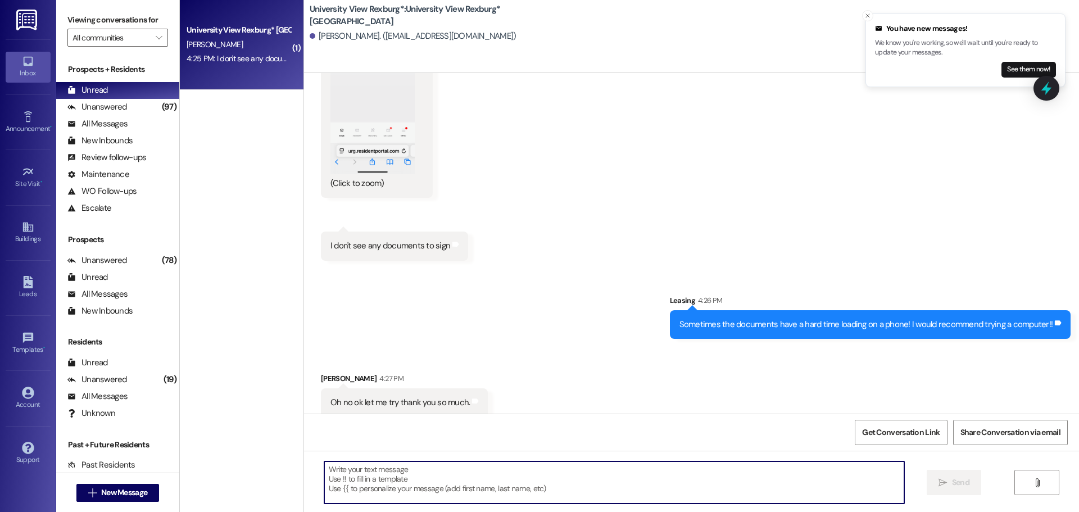
scroll to position [1622, 0]
click at [397, 471] on textarea at bounding box center [614, 482] width 580 height 42
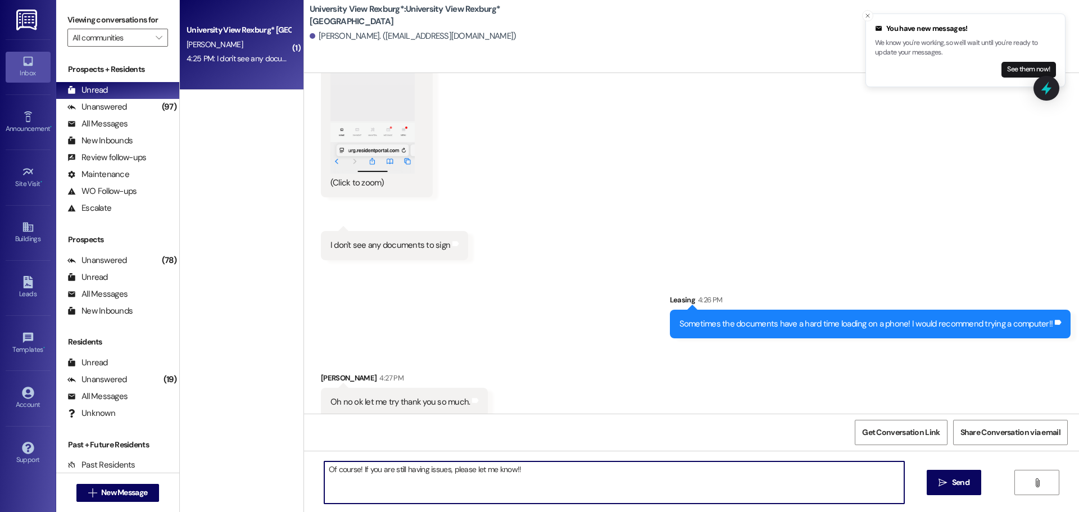
type textarea "Of course! If you are still having issues, please let me know!!"
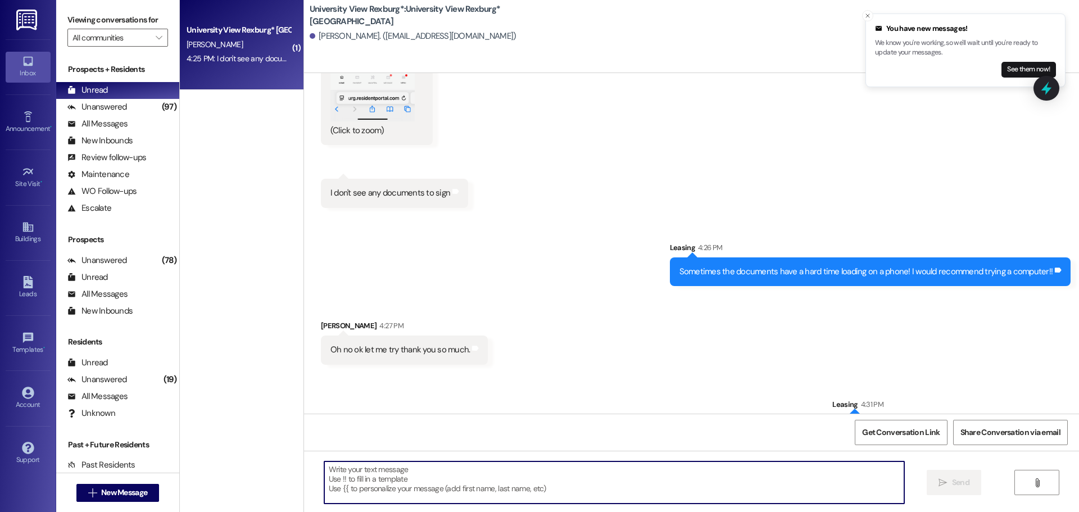
scroll to position [1700, 0]
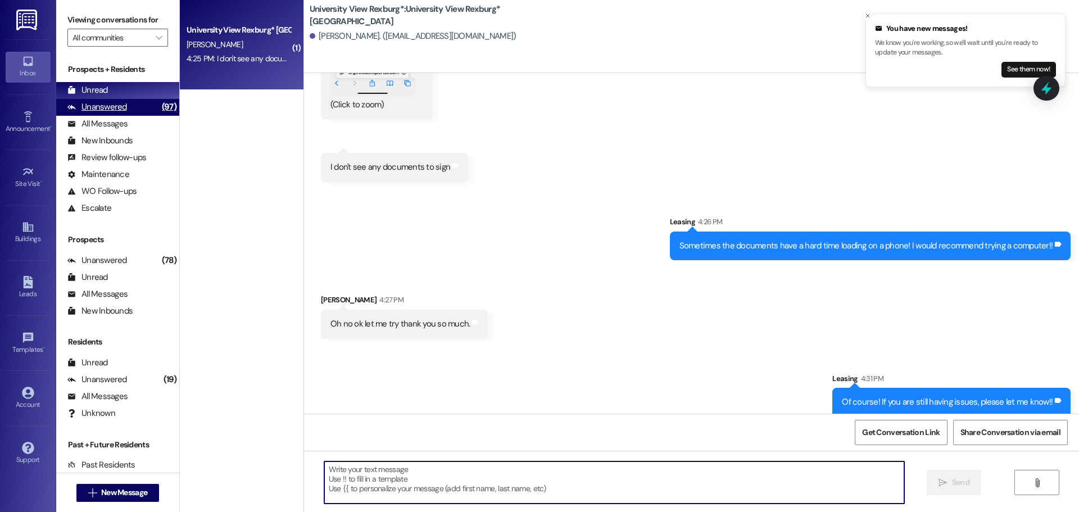
click at [142, 106] on div "Unanswered (97)" at bounding box center [117, 107] width 123 height 17
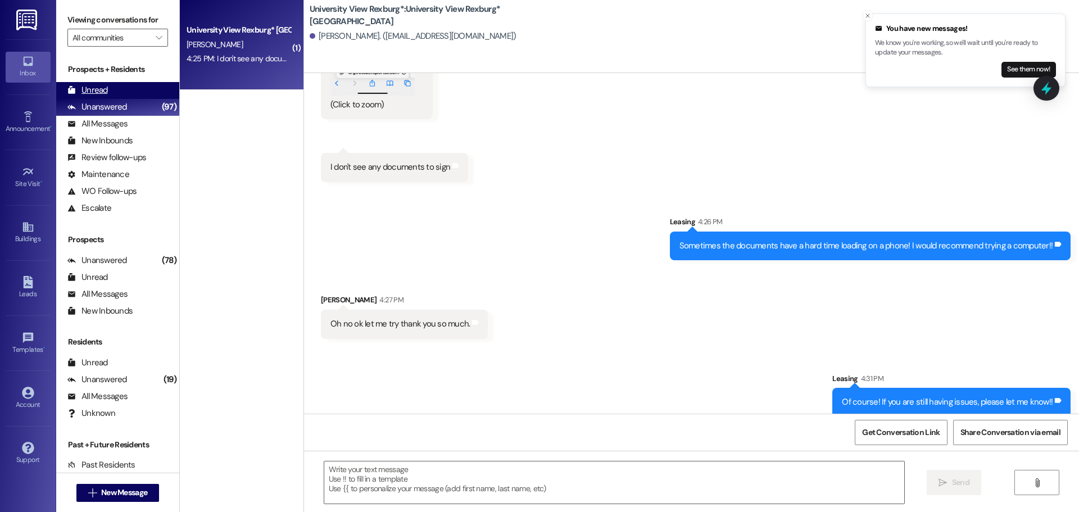
click at [140, 90] on div "Unread (0)" at bounding box center [117, 90] width 123 height 17
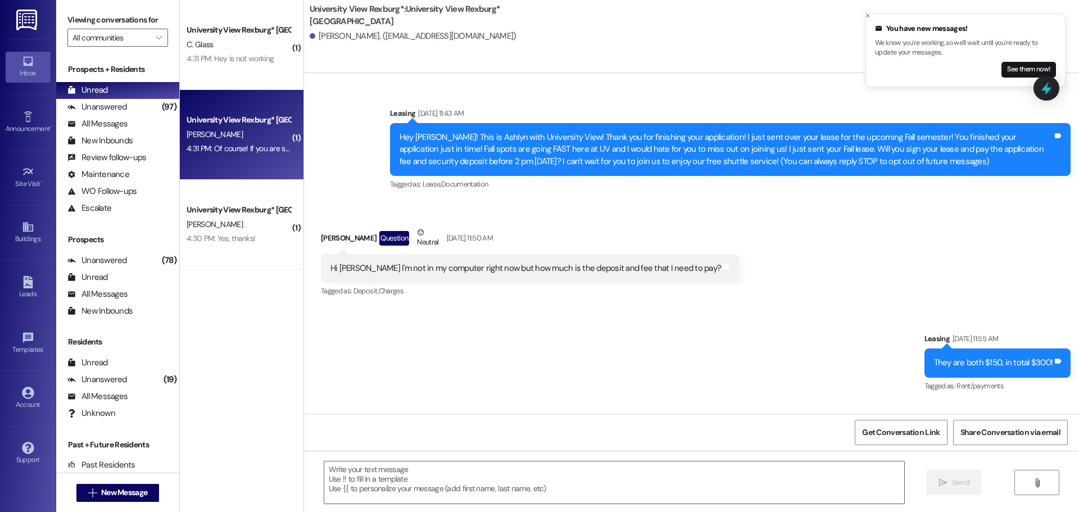
scroll to position [1621, 0]
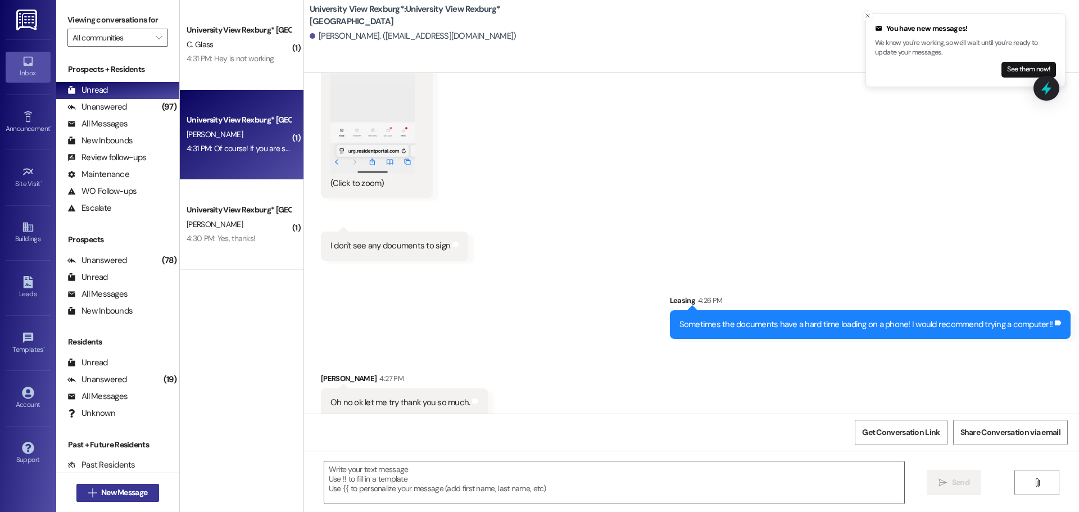
click at [129, 497] on span "New Message" at bounding box center [124, 493] width 46 height 12
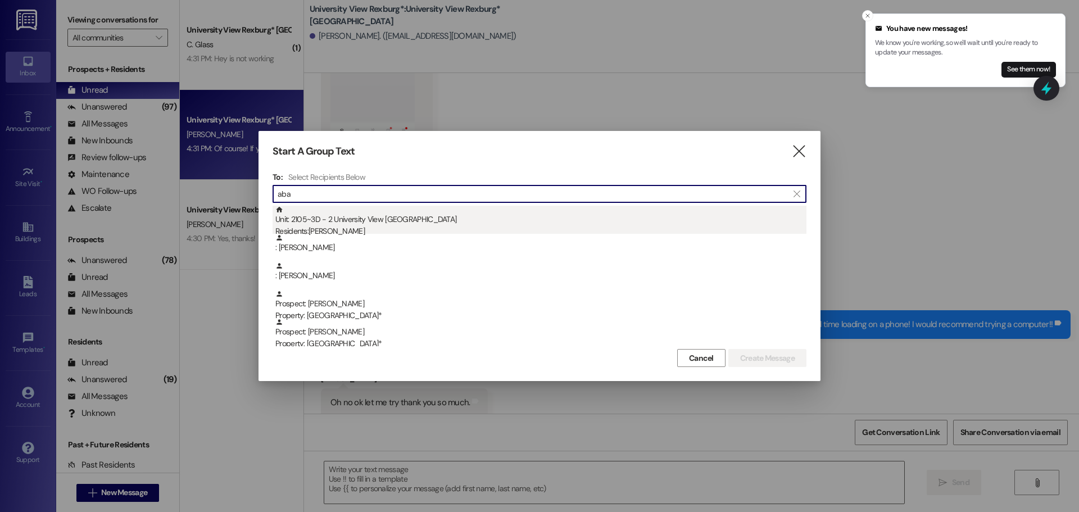
click at [360, 220] on div "Unit: 2105~3D - 2 University View Rexburg Residents: [PERSON_NAME]" at bounding box center [540, 222] width 531 height 32
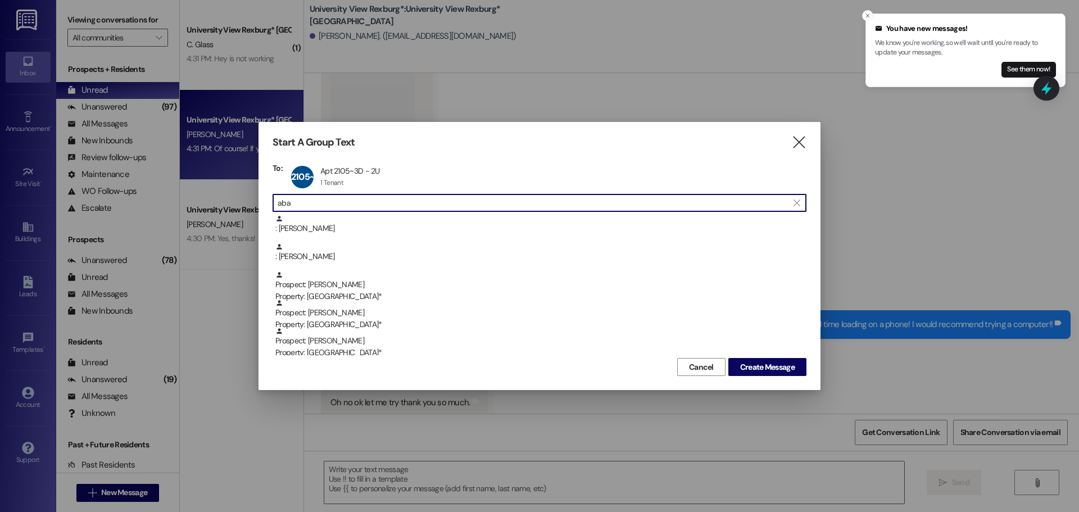
click at [319, 201] on input "aba" at bounding box center [533, 203] width 510 height 16
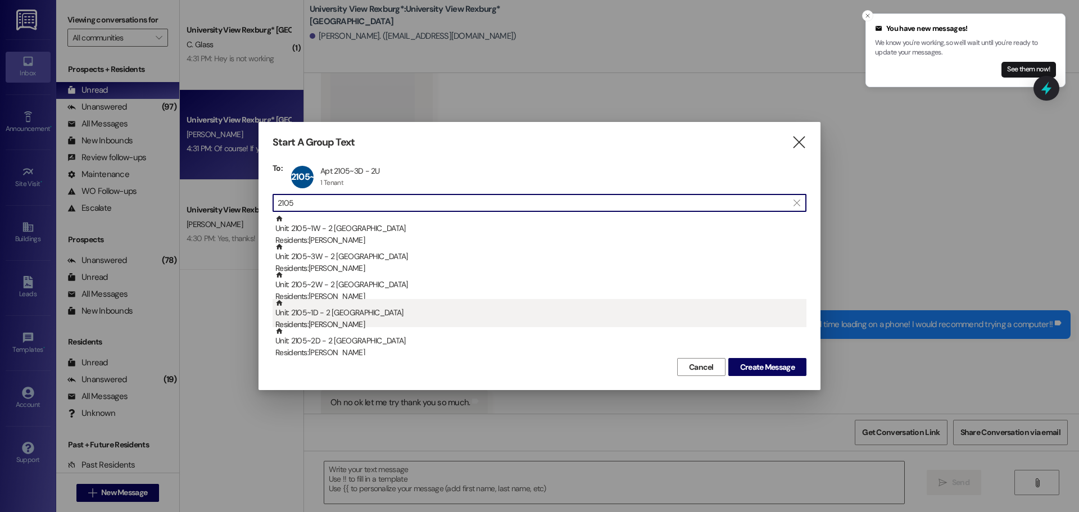
type input "2105"
click at [364, 315] on div "Unit: 2105~1D - 2 University View Rexburg Residents: [PERSON_NAME]" at bounding box center [540, 315] width 531 height 32
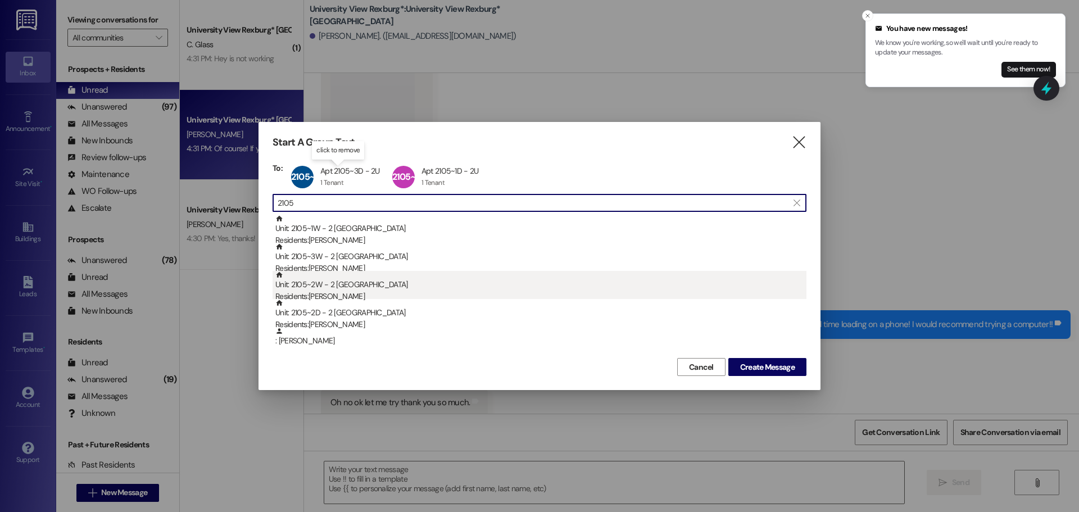
click at [355, 292] on div "Residents: [PERSON_NAME]" at bounding box center [540, 296] width 531 height 12
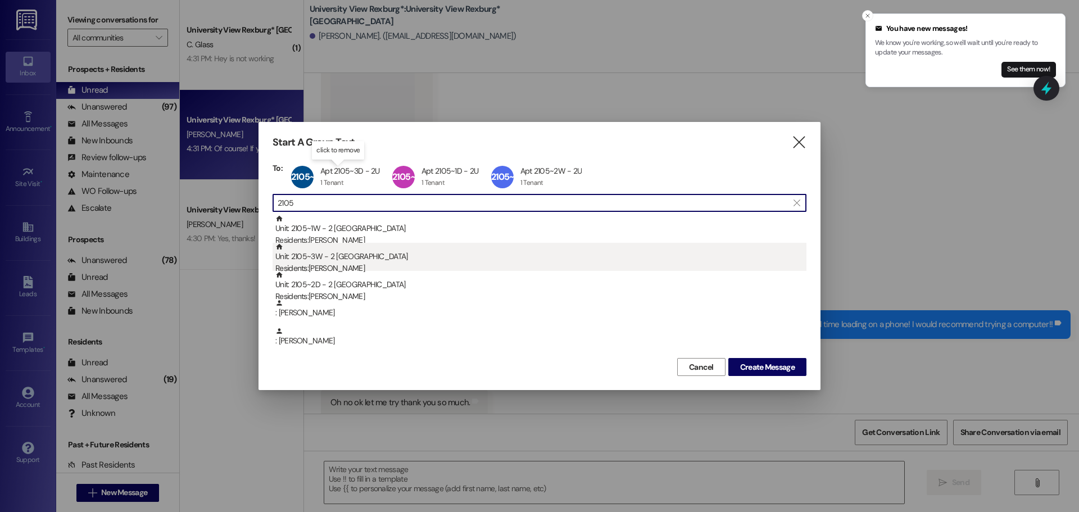
click at [371, 265] on div "Residents: [PERSON_NAME]" at bounding box center [540, 268] width 531 height 12
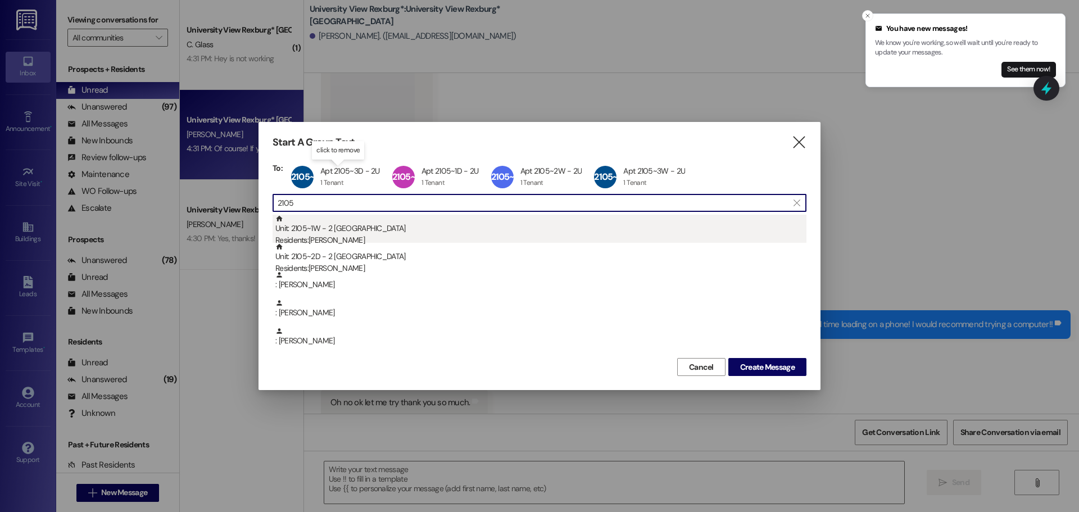
click at [349, 238] on div "Residents: [PERSON_NAME]" at bounding box center [540, 240] width 531 height 12
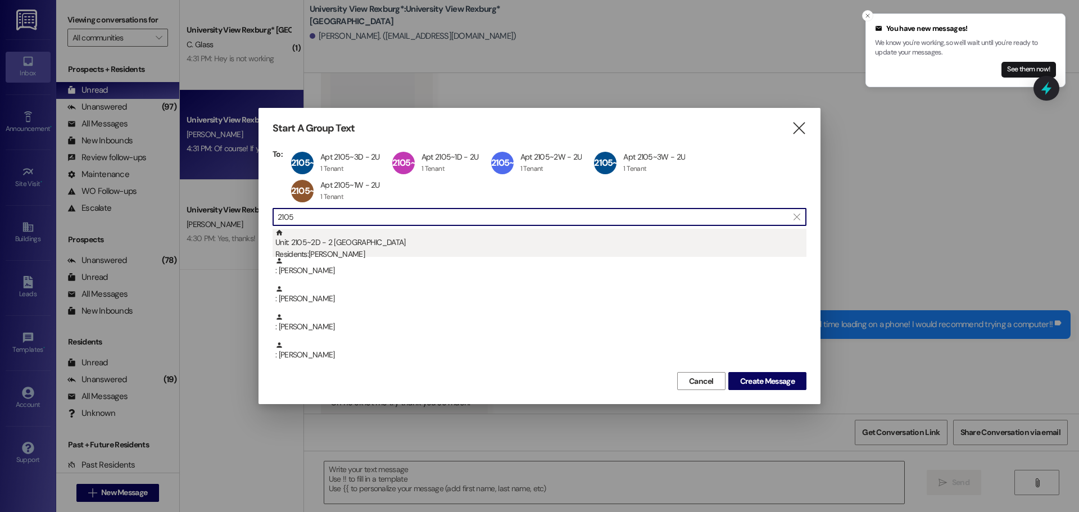
click at [332, 248] on div "Residents: [PERSON_NAME]" at bounding box center [540, 254] width 531 height 12
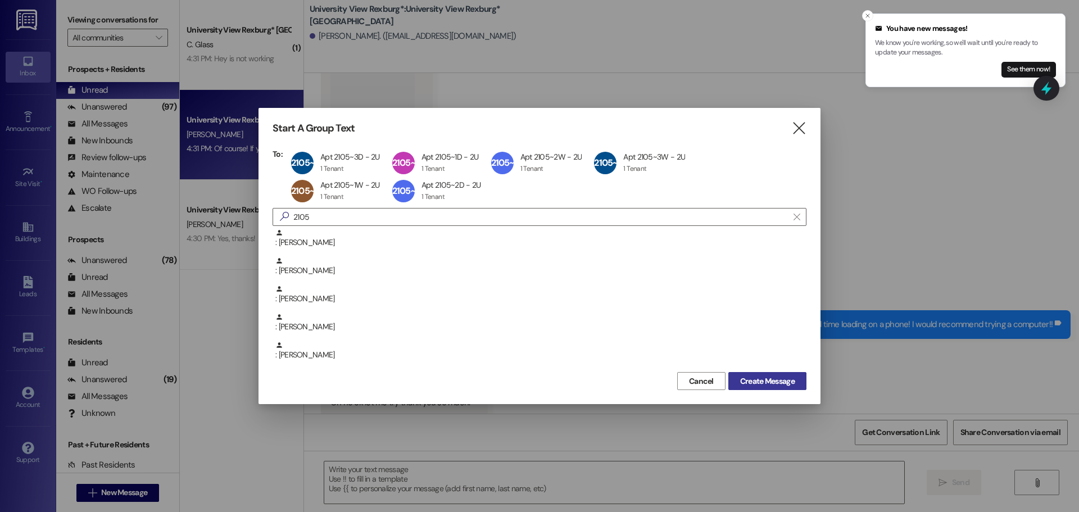
click at [766, 384] on span "Create Message" at bounding box center [767, 381] width 55 height 12
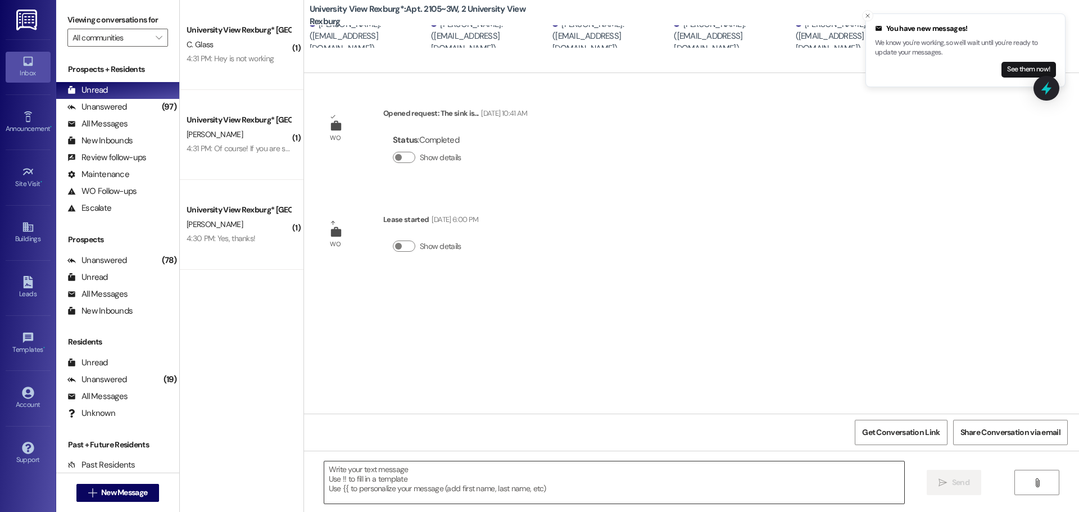
scroll to position [0, 0]
click at [401, 473] on textarea at bounding box center [614, 482] width 580 height 42
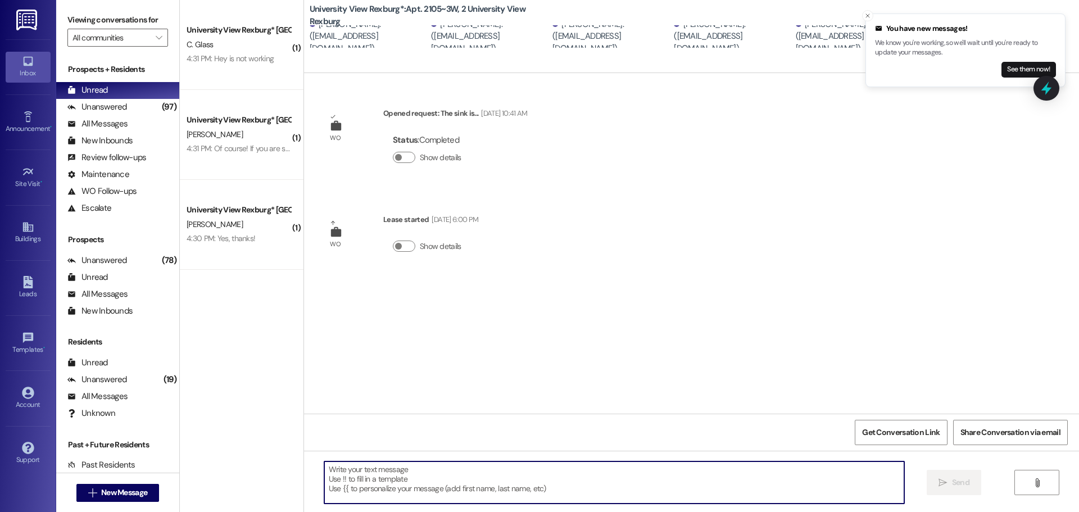
type textarea "/"
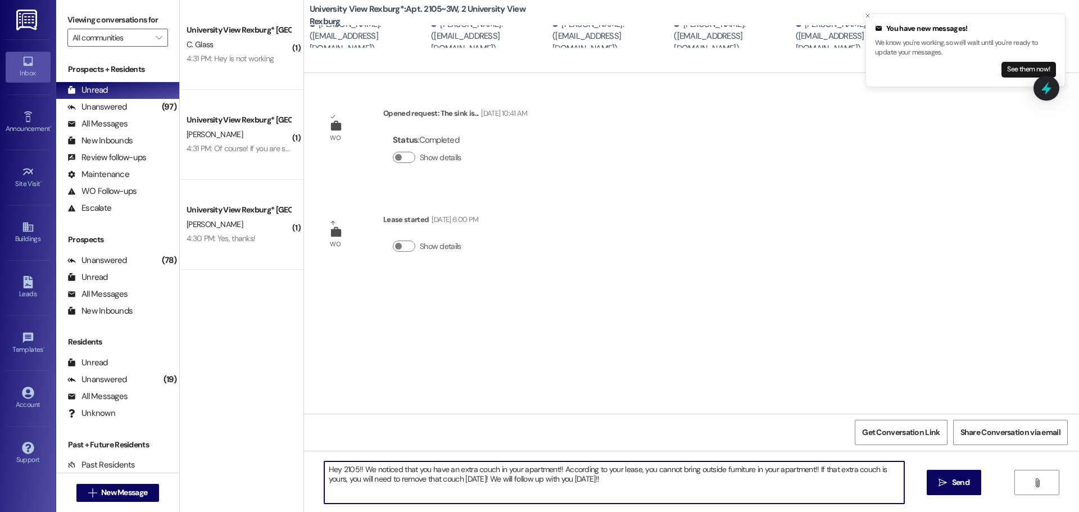
click at [625, 482] on textarea "Hey 2105!! We noticed that you have an extra couch in your apartment!! Accordin…" at bounding box center [614, 482] width 580 height 42
drag, startPoint x: 564, startPoint y: 484, endPoint x: 460, endPoint y: 487, distance: 103.4
click at [460, 487] on textarea "Hey 2105!! We noticed that you have an extra couch in your apartment!! Accordin…" at bounding box center [614, 482] width 580 height 42
click at [503, 493] on textarea "Hey 2105!! We noticed that you have an extra couch in your apartment!! Accordin…" at bounding box center [614, 482] width 580 height 42
click at [445, 491] on textarea "Hey 2105!! We noticed that you have an extra couch in your apartment!! Accordin…" at bounding box center [614, 482] width 580 height 42
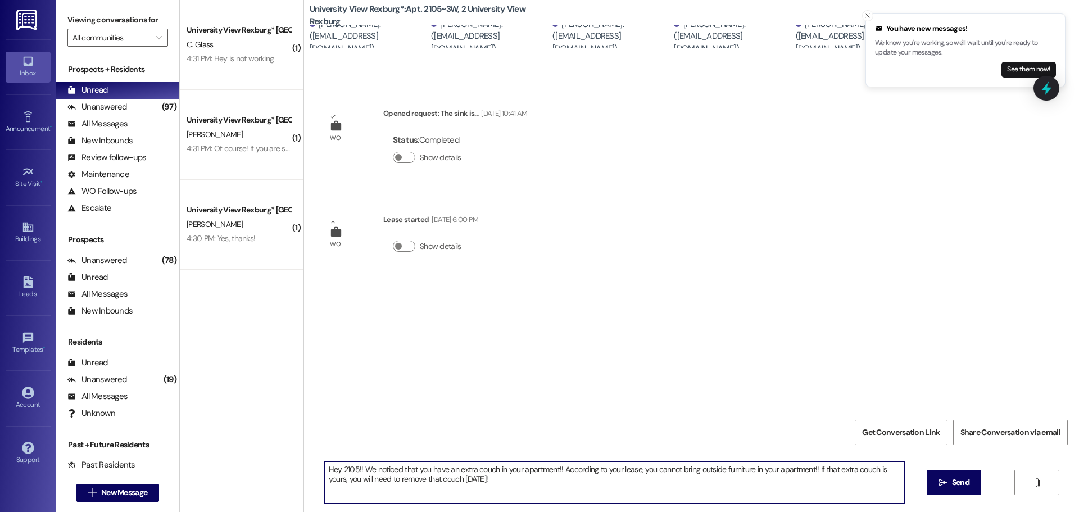
click at [475, 483] on textarea "Hey 2105!! We noticed that you have an extra couch in your apartment!! Accordin…" at bounding box center [614, 482] width 580 height 42
type textarea "Hey 2105!! We noticed that you have an extra couch in your apartment!! Accordin…"
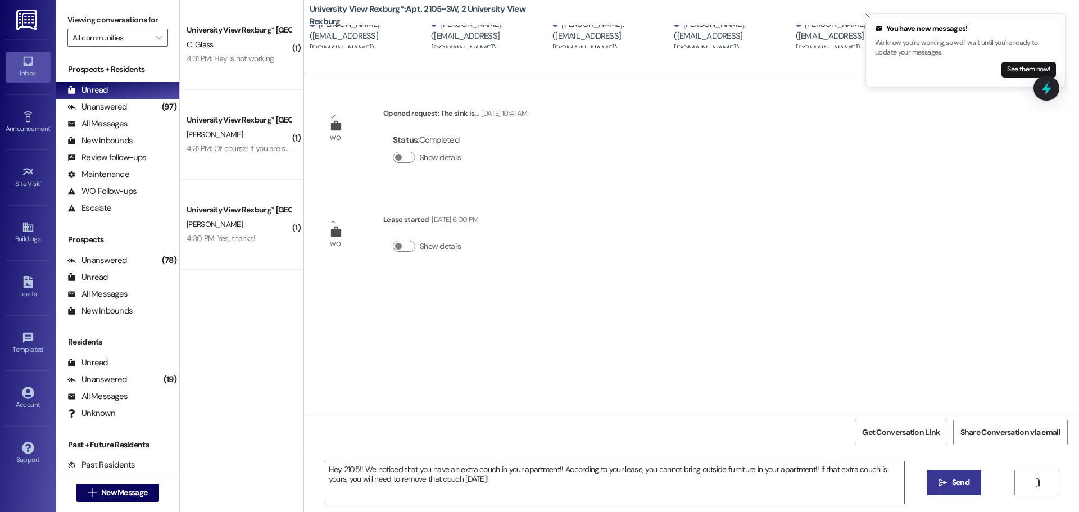
click at [943, 475] on button " Send" at bounding box center [954, 482] width 55 height 25
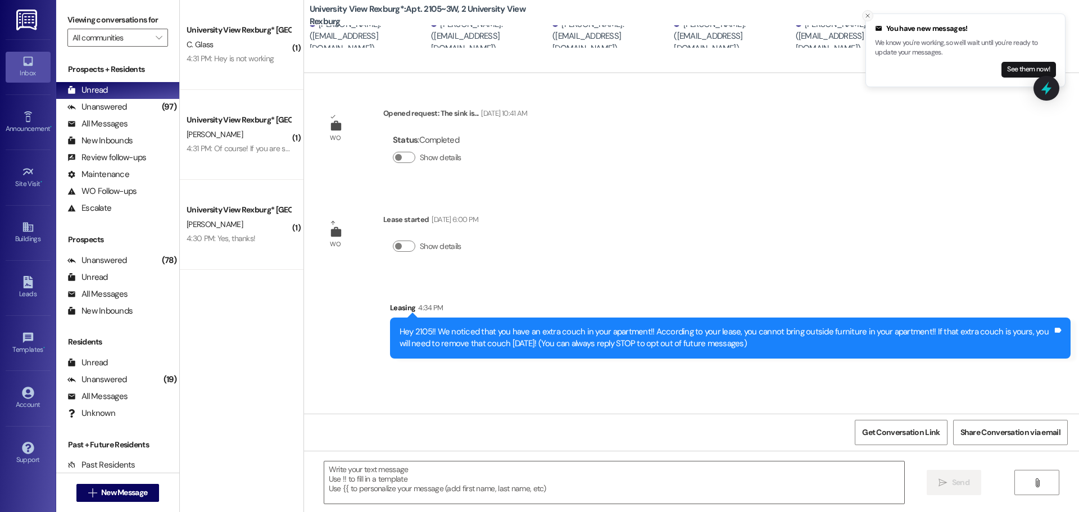
click at [865, 16] on icon "Close toast" at bounding box center [867, 15] width 7 height 7
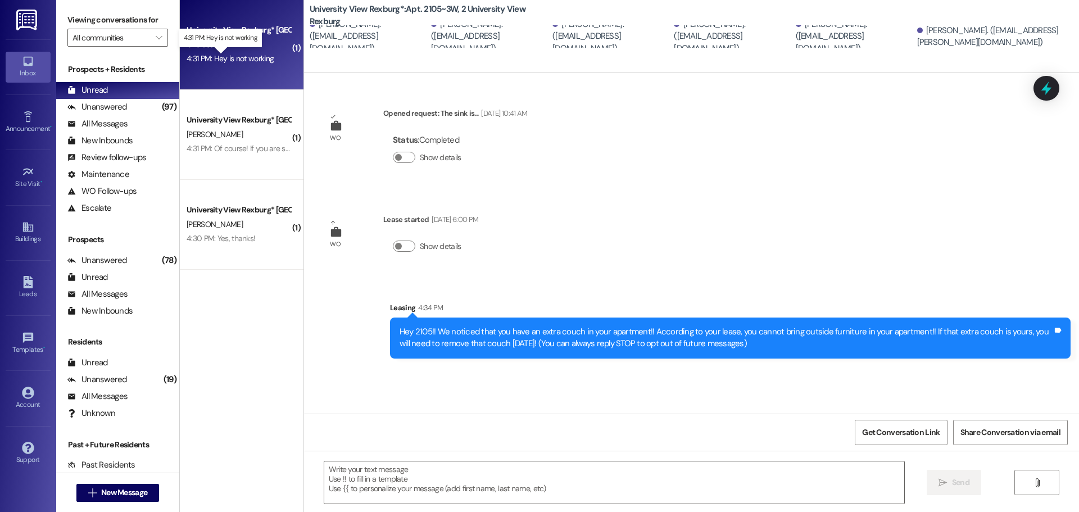
click at [219, 58] on div "4:31 PM: Hey is not working 4:31 PM: Hey is not working" at bounding box center [230, 58] width 87 height 10
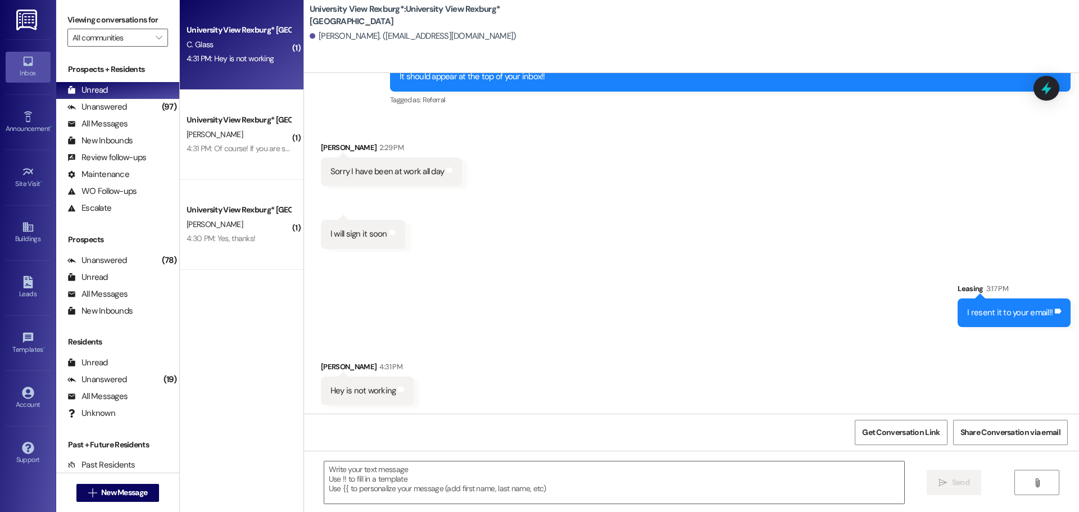
scroll to position [1209, 0]
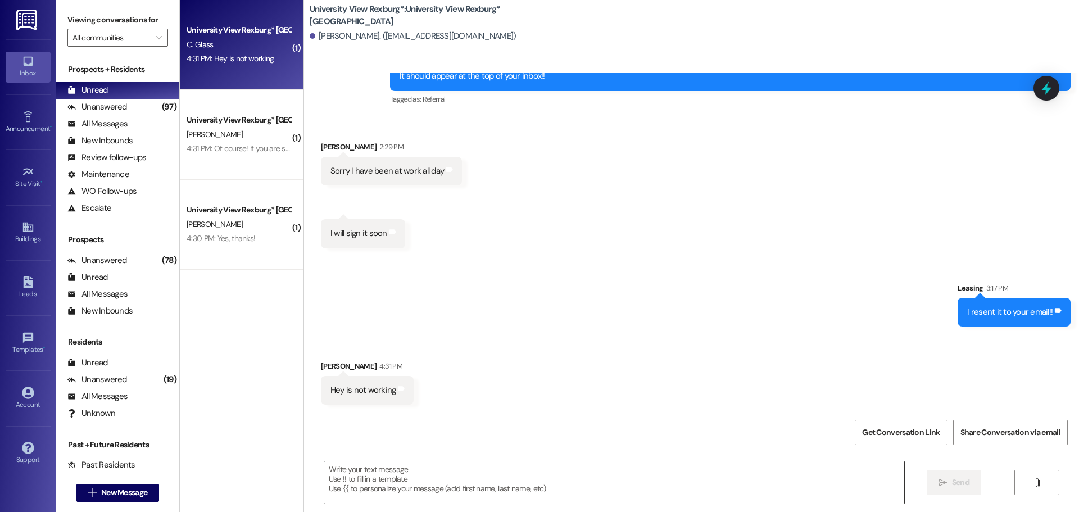
drag, startPoint x: 495, startPoint y: 490, endPoint x: 496, endPoint y: 468, distance: 21.9
click at [495, 490] on textarea at bounding box center [614, 482] width 580 height 42
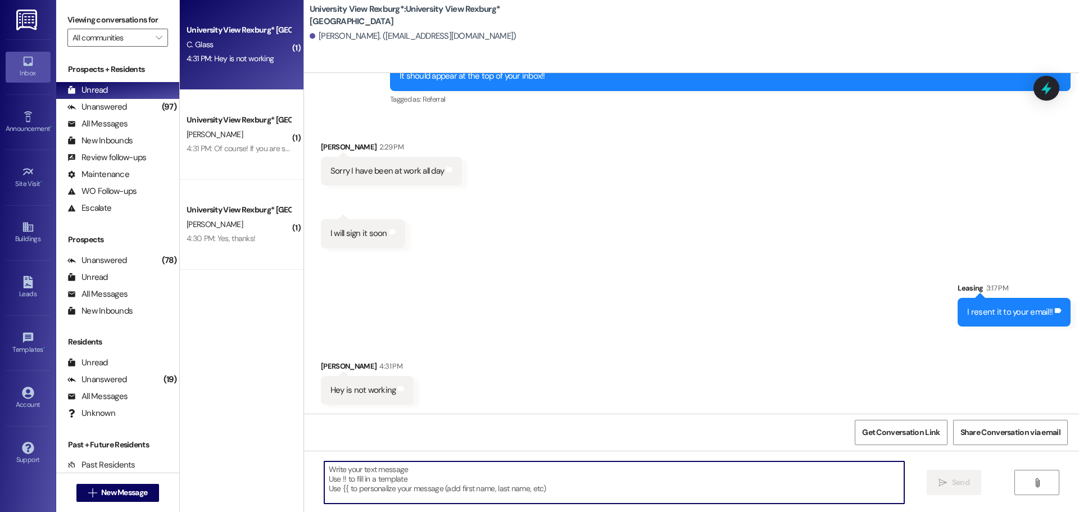
click at [387, 482] on textarea at bounding box center [614, 482] width 580 height 42
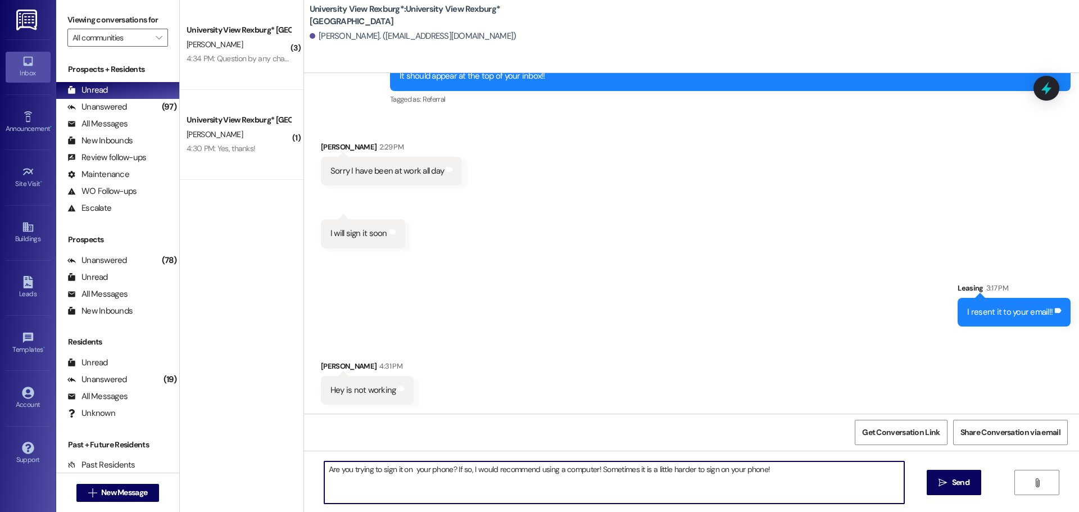
type textarea "Are you trying to sign it on your phone? If so, I would recommend using a compu…"
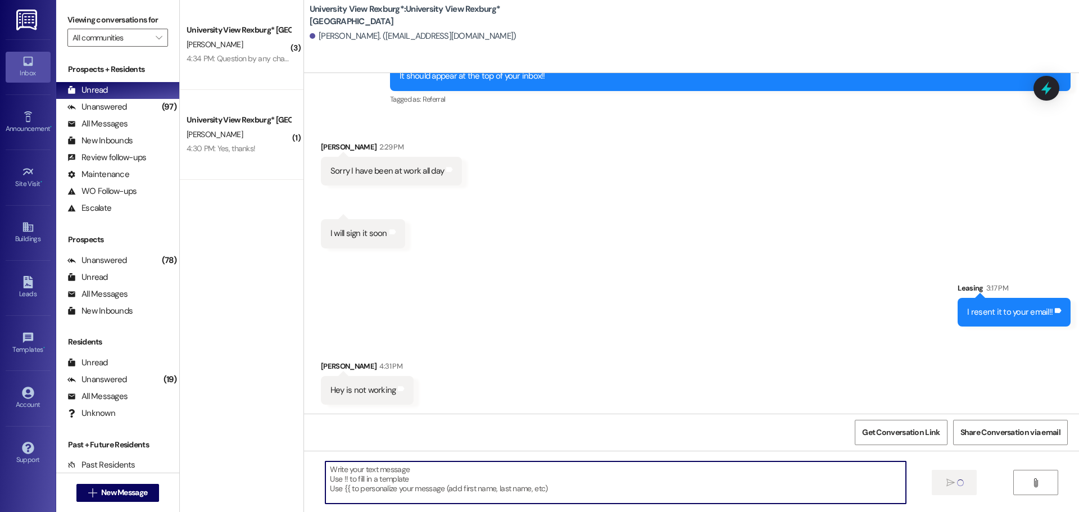
scroll to position [1208, 0]
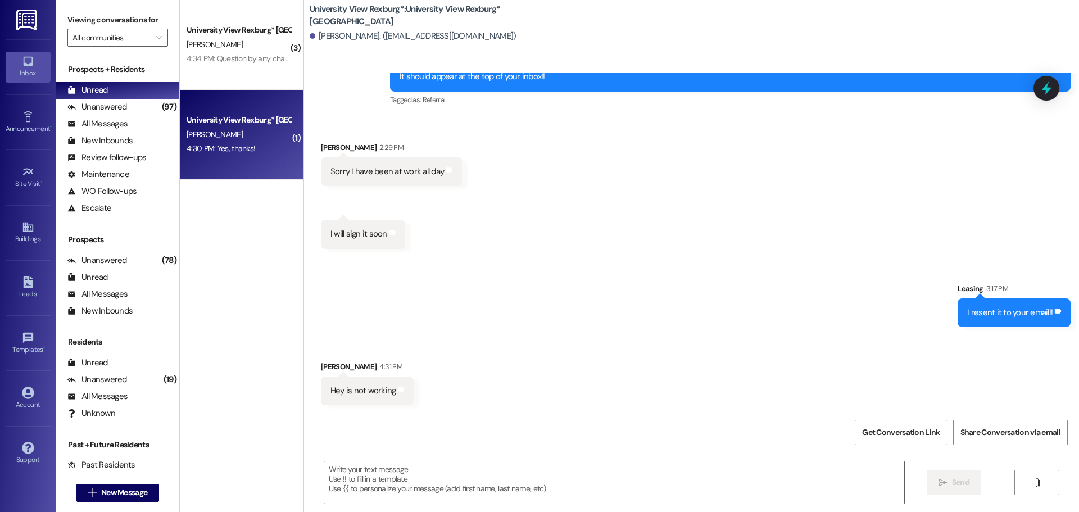
click at [208, 143] on div "4:30 PM: Yes, thanks! 4:30 PM: Yes, thanks!" at bounding box center [238, 149] width 106 height 14
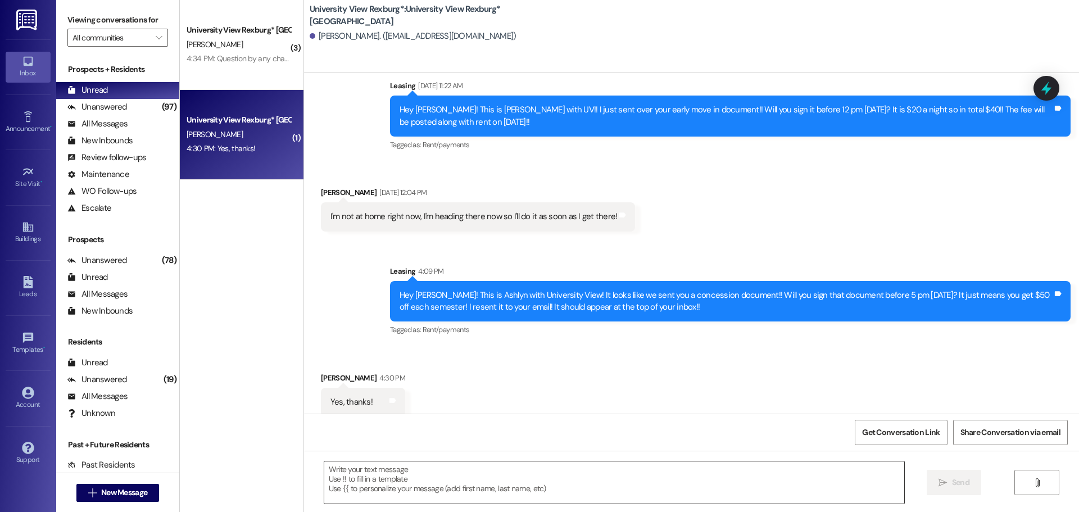
click at [396, 478] on textarea at bounding box center [614, 482] width 580 height 42
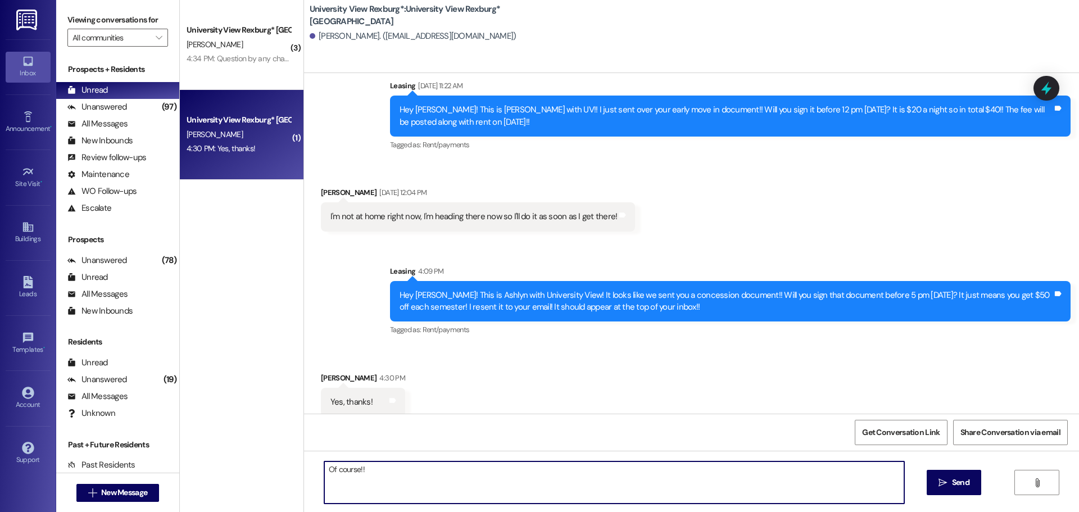
type textarea "Of course!!"
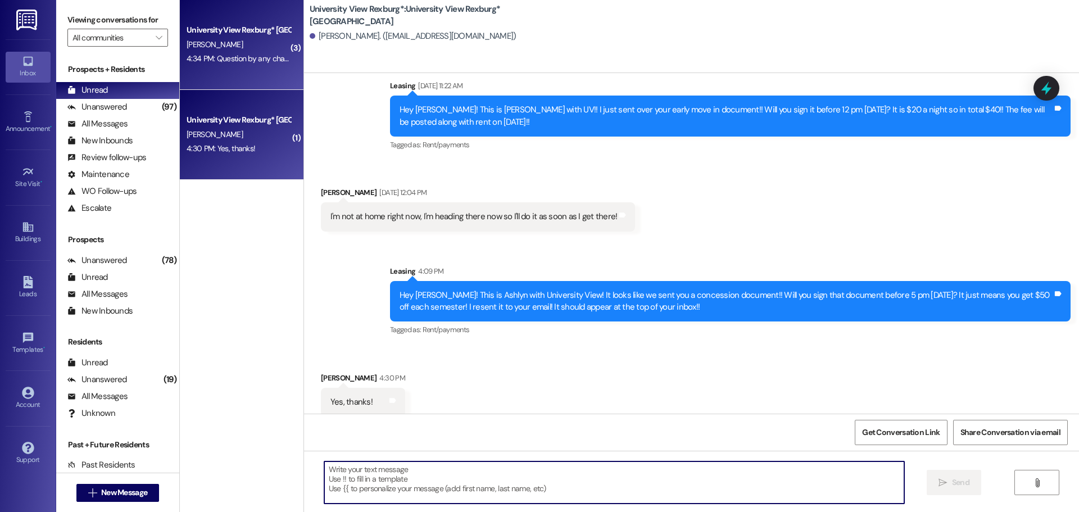
click at [230, 56] on div "4:34 PM: Question by any chance do you know if any other of the roommates form …" at bounding box center [430, 58] width 486 height 10
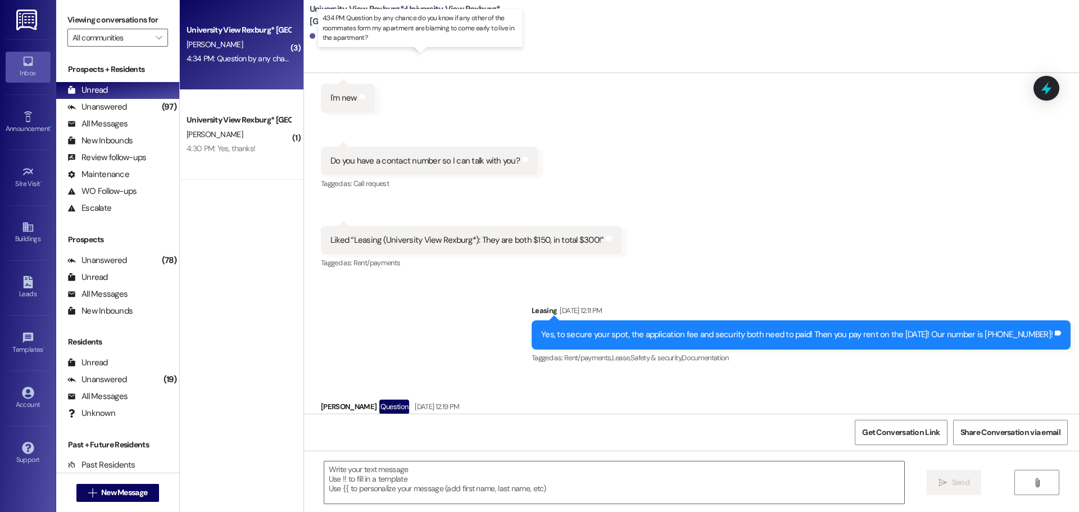
scroll to position [1904, 0]
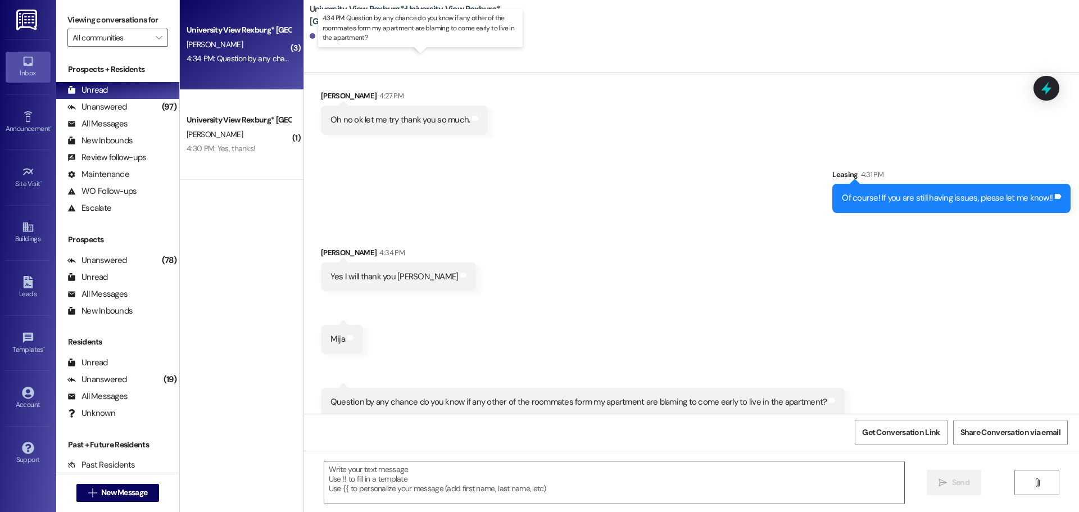
click at [429, 479] on textarea at bounding box center [614, 482] width 580 height 42
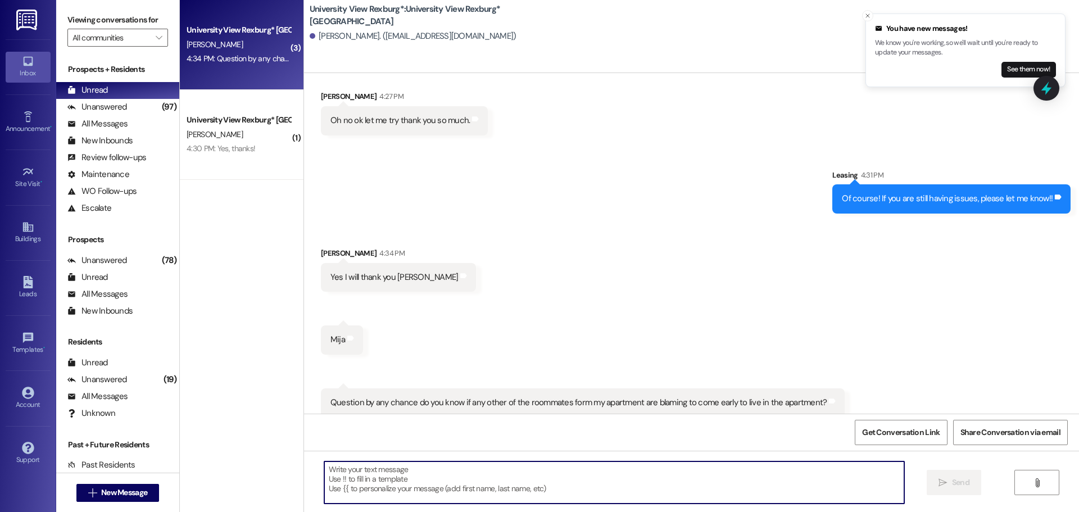
scroll to position [1982, 0]
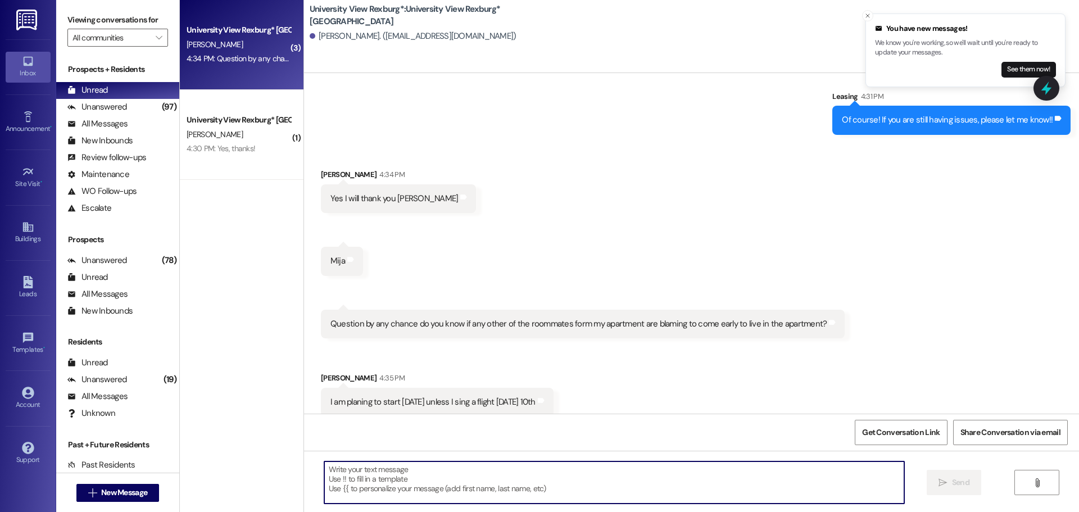
click at [416, 473] on textarea at bounding box center [614, 482] width 580 height 42
type textarea "W"
click at [868, 17] on icon "Close toast" at bounding box center [867, 15] width 7 height 7
click at [378, 469] on textarea at bounding box center [614, 482] width 580 height 42
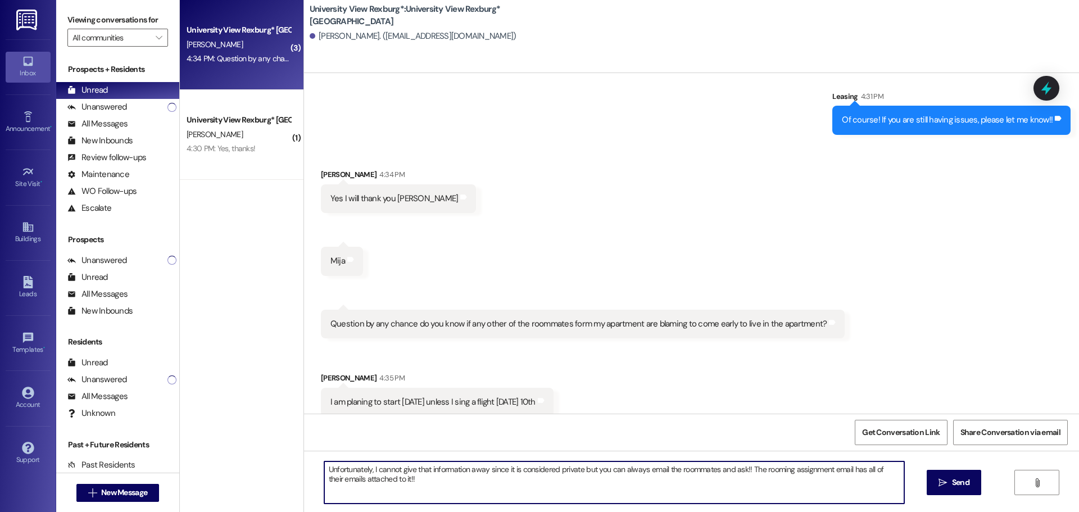
type textarea "Unfortunately, I cannot give that information away since it is considered priva…"
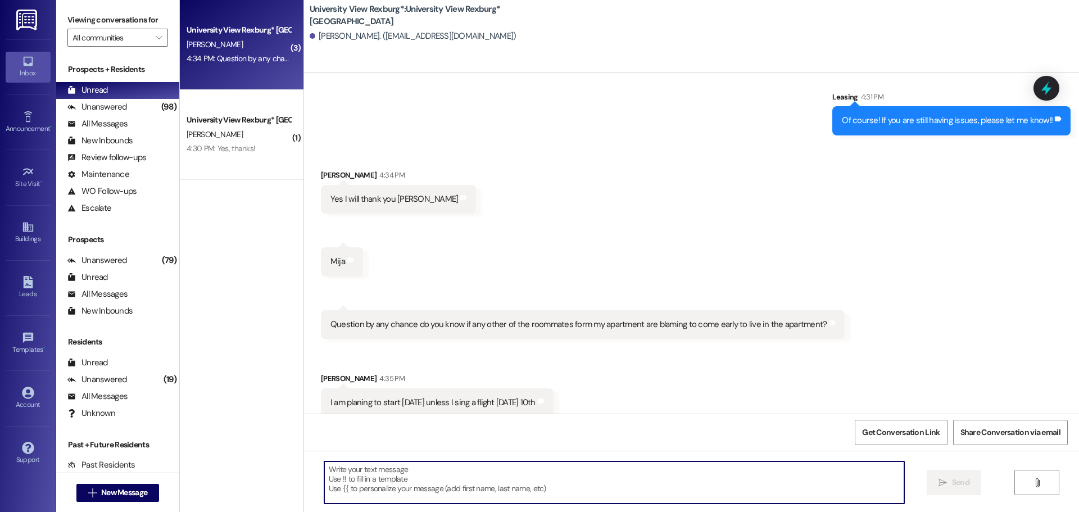
scroll to position [2072, 0]
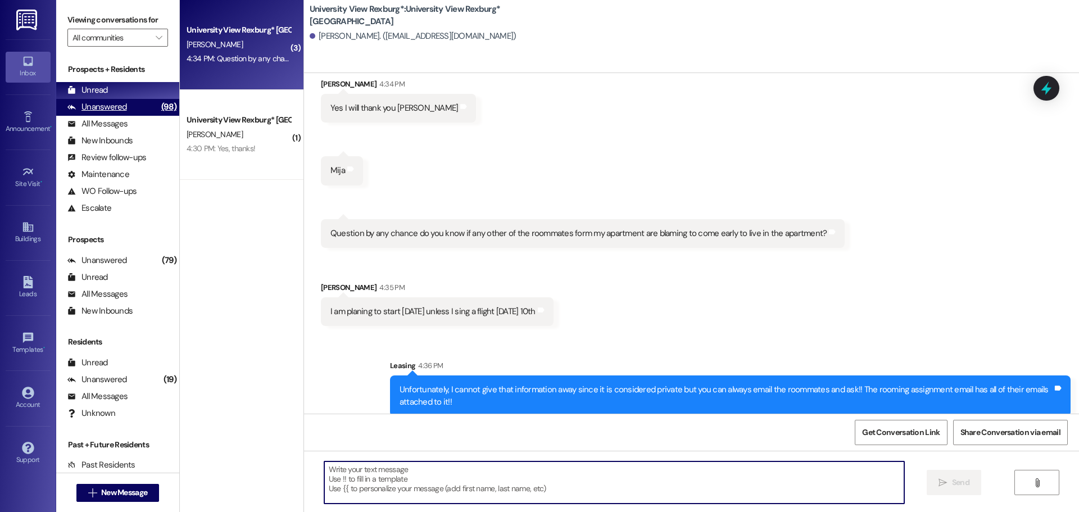
click at [129, 104] on div "Unanswered (98)" at bounding box center [117, 107] width 123 height 17
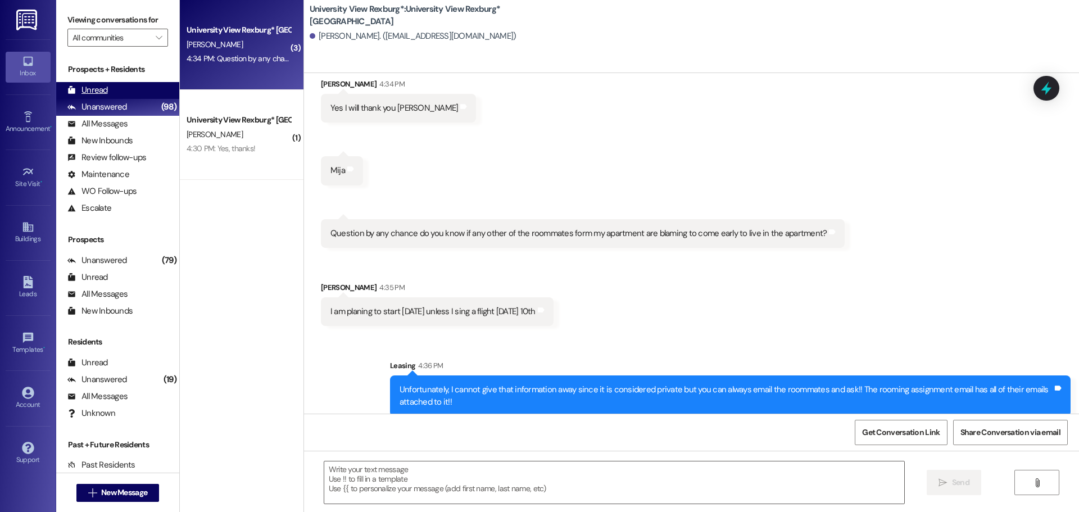
click at [125, 85] on div "Unread (0)" at bounding box center [117, 90] width 123 height 17
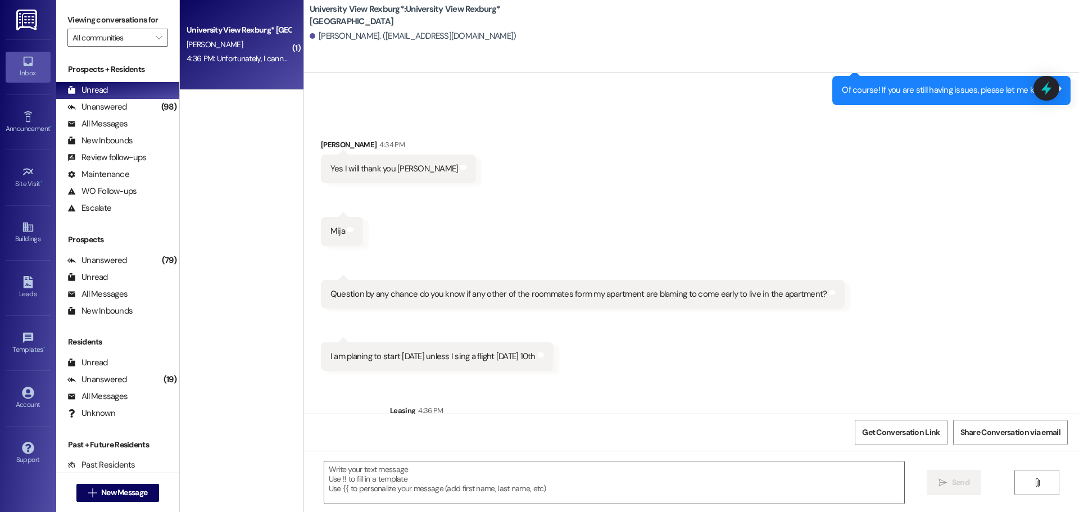
scroll to position [2056, 0]
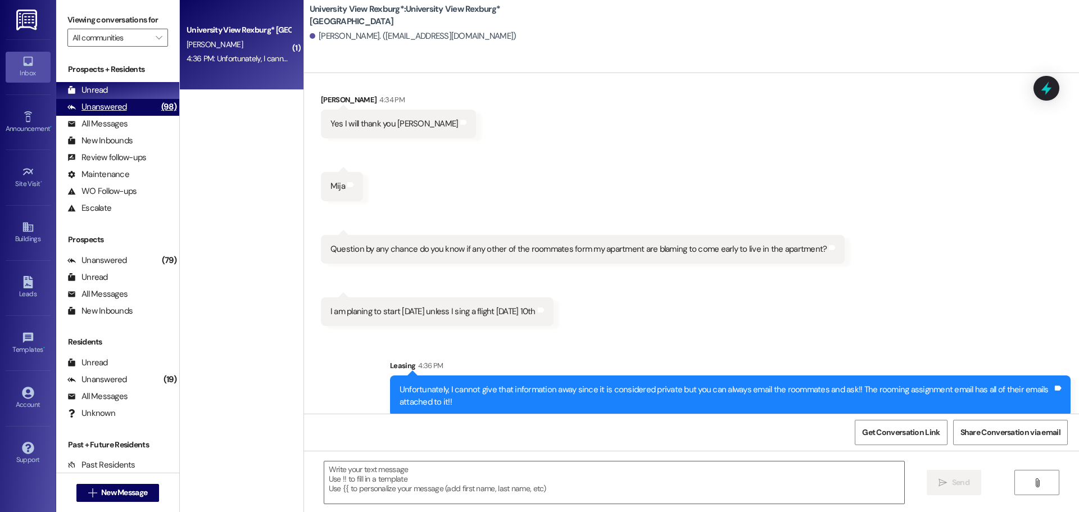
click at [158, 99] on div "(98)" at bounding box center [168, 106] width 21 height 17
click at [150, 97] on div "Unread (0)" at bounding box center [117, 90] width 123 height 17
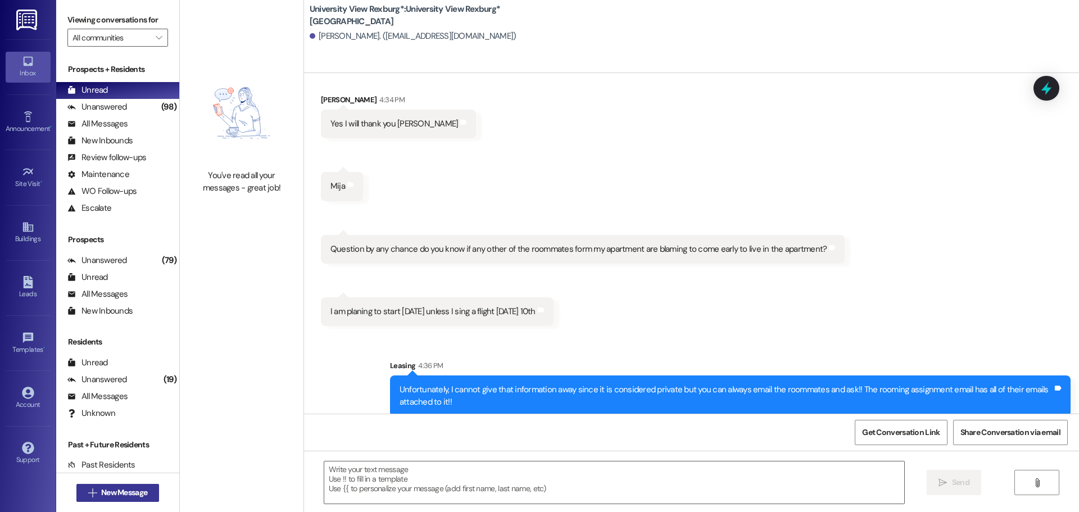
click at [101, 493] on span "New Message" at bounding box center [124, 493] width 46 height 12
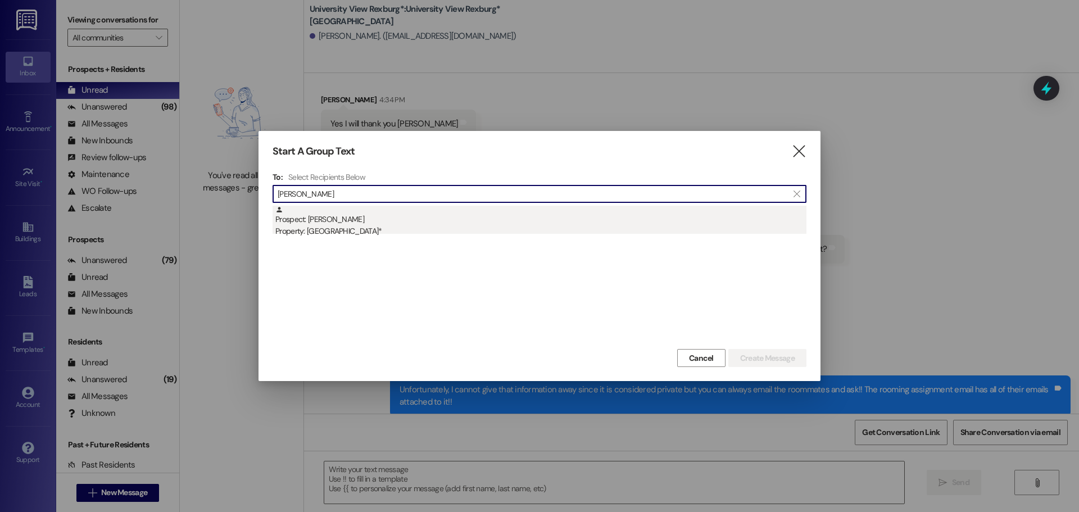
type input "[PERSON_NAME]"
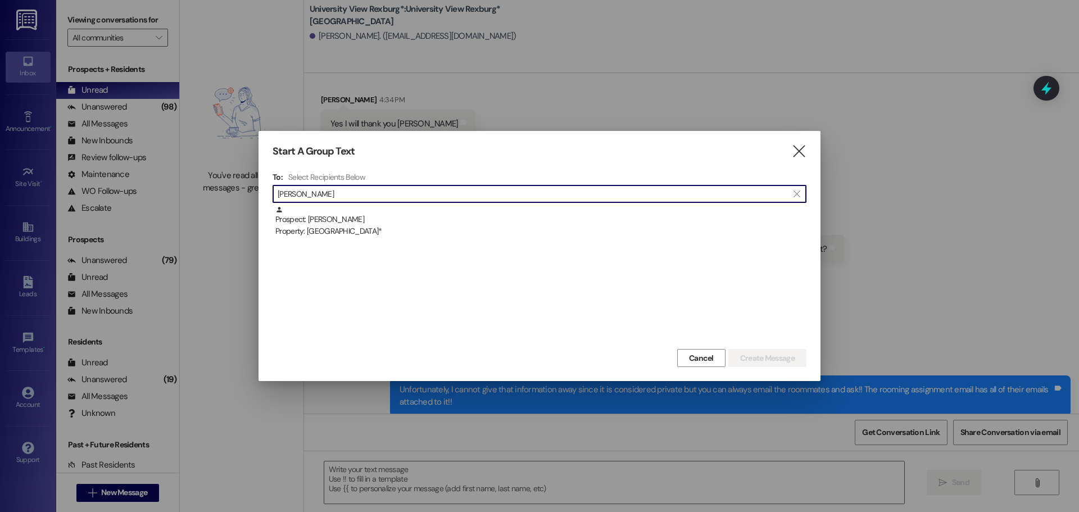
drag, startPoint x: 480, startPoint y: 214, endPoint x: 732, endPoint y: 338, distance: 280.7
click at [480, 215] on div "Prospect: [PERSON_NAME] Property: University View Rexburg*" at bounding box center [540, 222] width 531 height 32
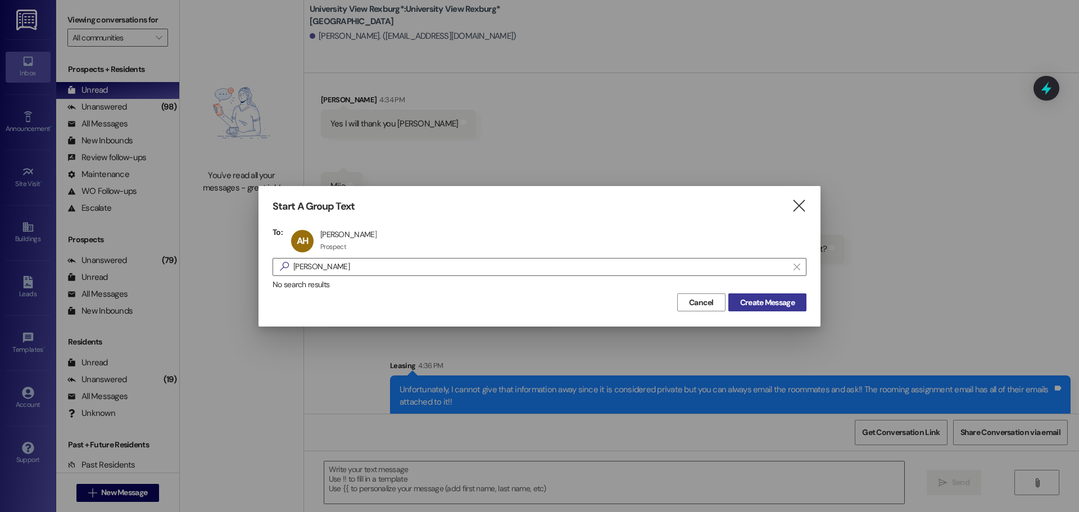
click at [780, 297] on span "Create Message" at bounding box center [767, 303] width 55 height 12
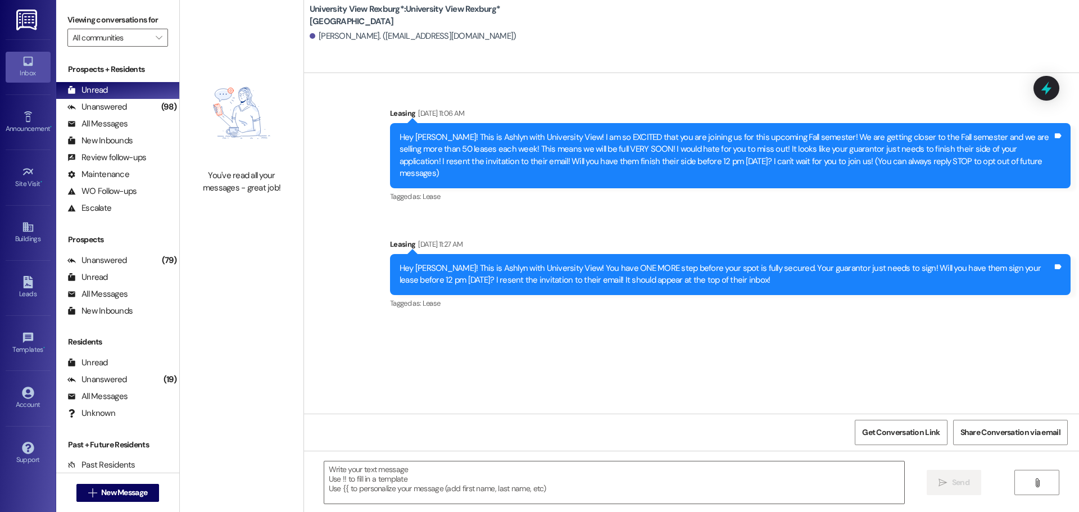
scroll to position [0, 0]
click at [389, 475] on textarea at bounding box center [614, 482] width 580 height 42
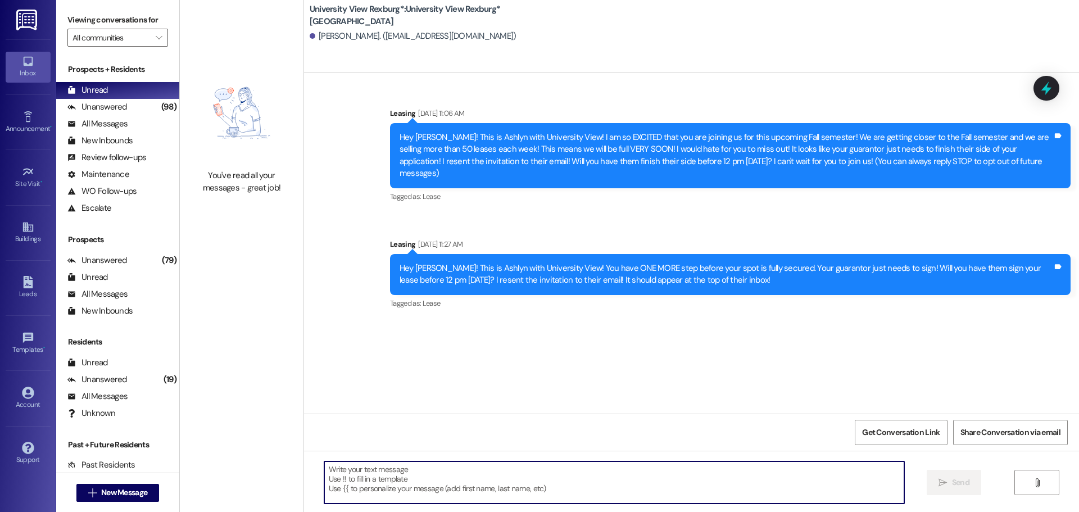
paste textarea "Hey [PERSON_NAME]! This is Ashlyn with University View! It looks like we sent y…"
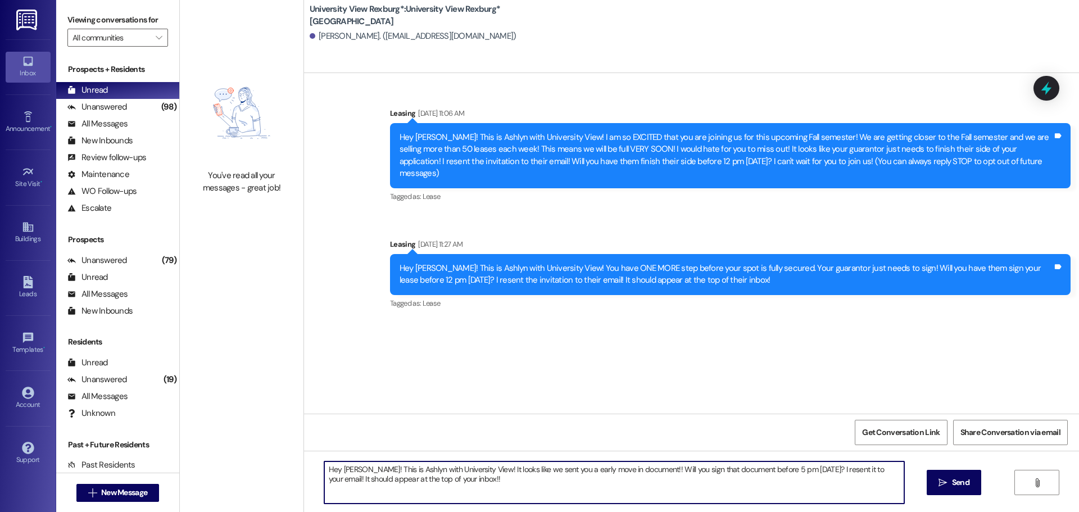
click at [356, 472] on textarea "Hey [PERSON_NAME]! This is Ashlyn with University View! It looks like we sent y…" at bounding box center [614, 482] width 580 height 42
drag, startPoint x: 602, startPoint y: 468, endPoint x: 556, endPoint y: 464, distance: 45.7
click at [556, 464] on textarea "Hey [PERSON_NAME]! This is Ashlyn with University View! It looks like we sent y…" at bounding box center [614, 482] width 580 height 42
click at [793, 470] on textarea "Hey [PERSON_NAME]! This is Ashlyn with University View! It looks like we sent y…" at bounding box center [614, 482] width 580 height 42
type textarea "Hey [PERSON_NAME]! This is Ashlyn with University View! It looks like we sent y…"
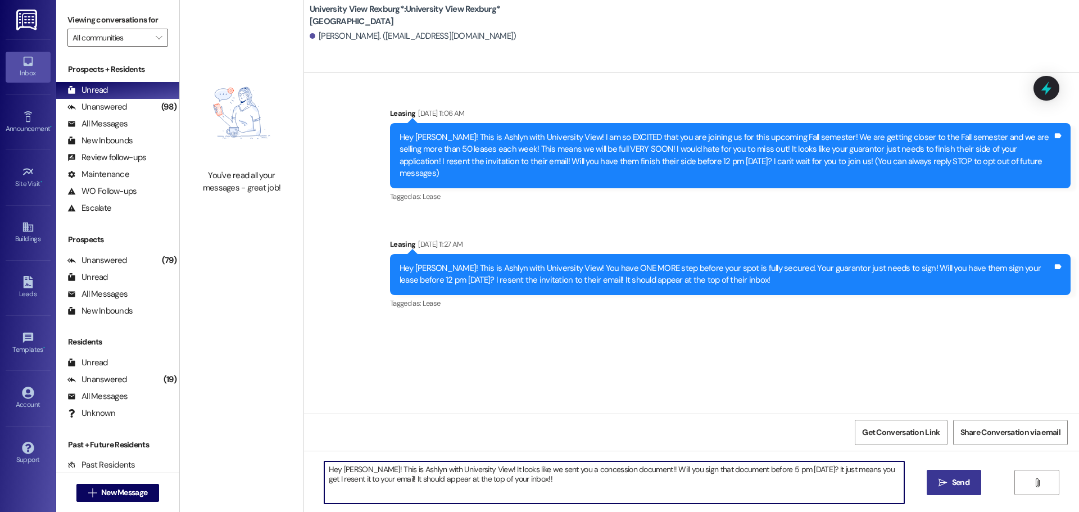
click at [965, 480] on span "Send" at bounding box center [960, 482] width 17 height 12
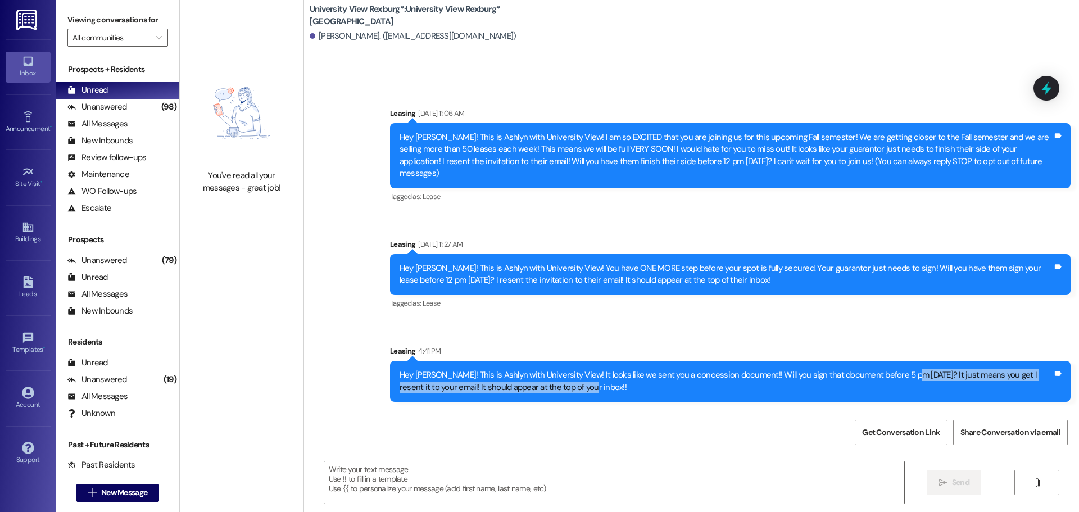
drag, startPoint x: 900, startPoint y: 363, endPoint x: 978, endPoint y: 371, distance: 78.5
click at [978, 371] on div "Hey [PERSON_NAME]! This is Ashlyn with University View! It looks like we sent y…" at bounding box center [725, 381] width 653 height 24
click at [941, 370] on div "Hey [PERSON_NAME]! This is Ashlyn with University View! It looks like we sent y…" at bounding box center [725, 381] width 653 height 24
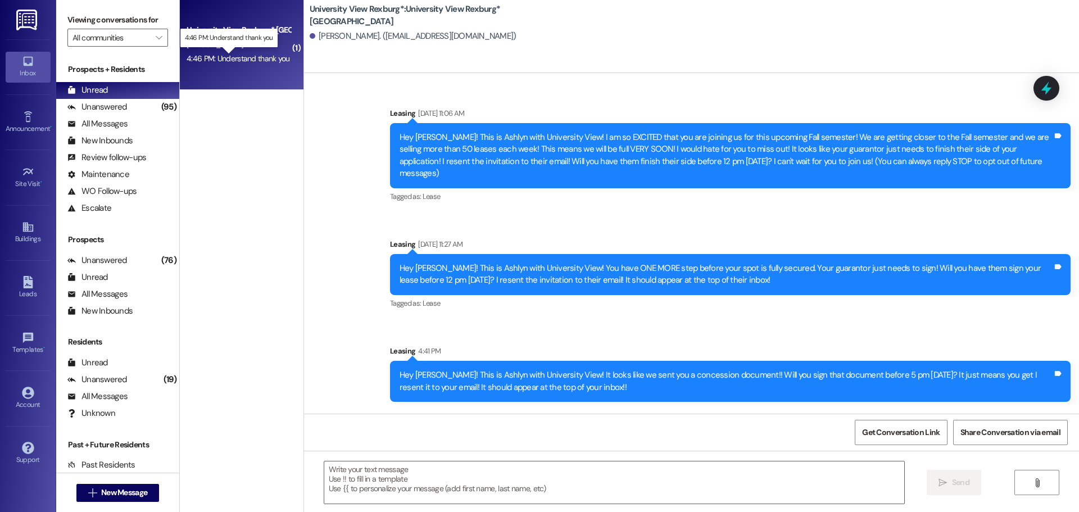
click at [243, 62] on div "4:46 PM: Understand thank you 4:46 PM: Understand thank you" at bounding box center [238, 58] width 103 height 10
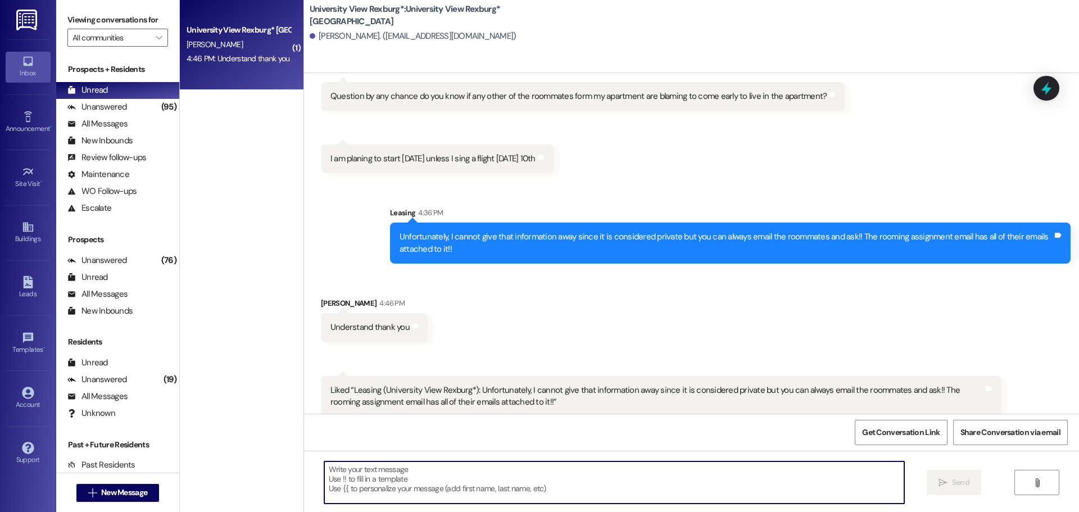
click at [468, 485] on textarea at bounding box center [614, 482] width 580 height 42
type textarea "Of course!!"
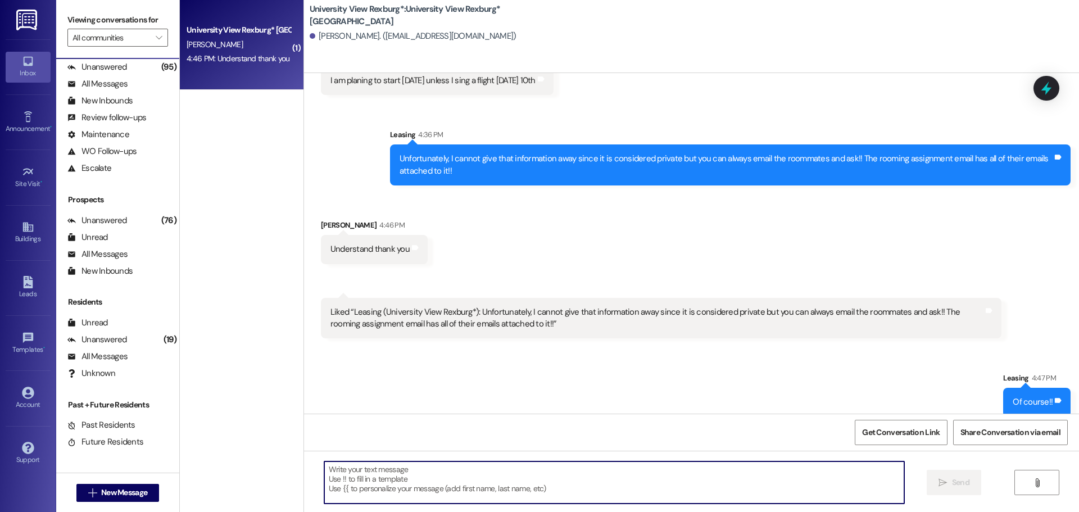
scroll to position [0, 0]
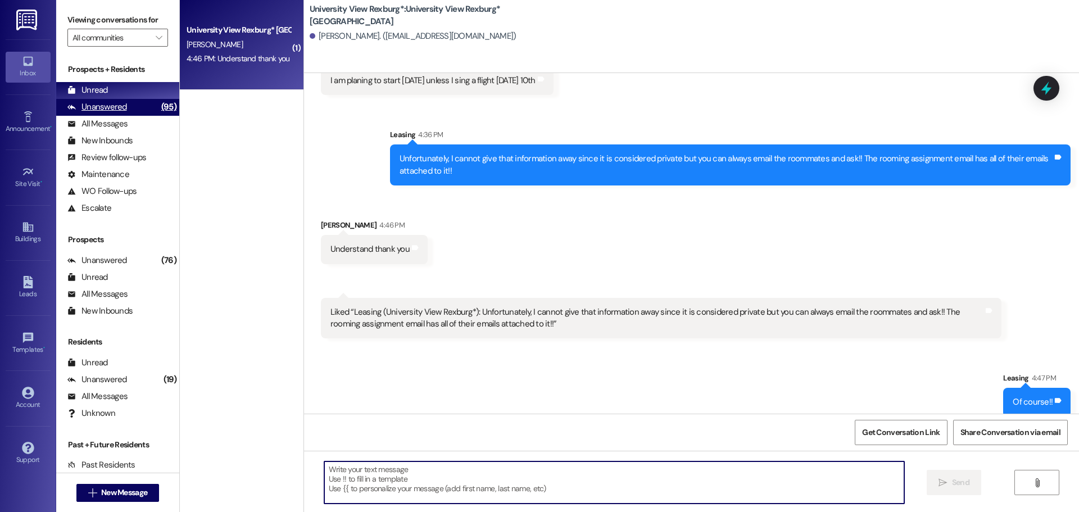
click at [134, 106] on div "Unanswered (95)" at bounding box center [117, 107] width 123 height 17
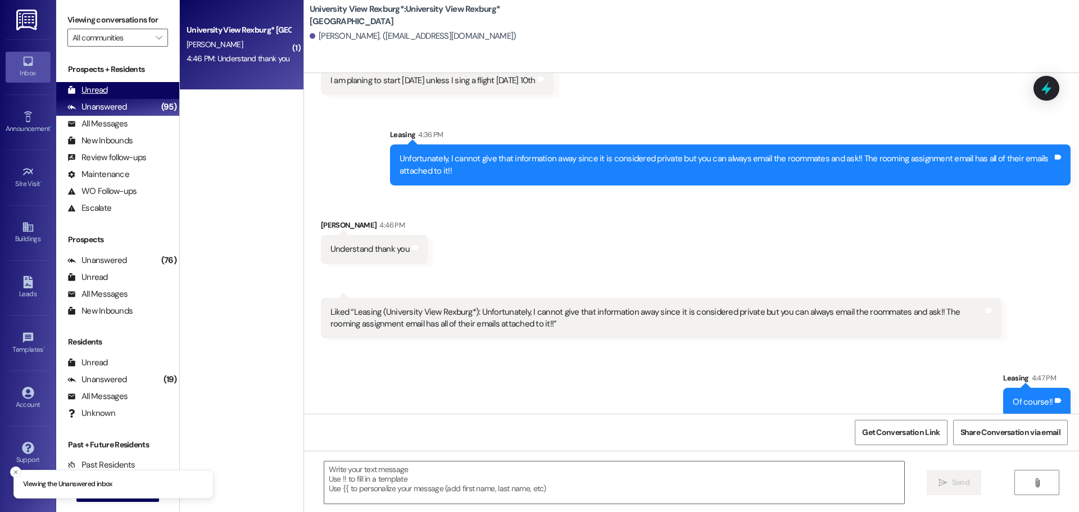
click at [131, 94] on div "Unread (0)" at bounding box center [117, 90] width 123 height 17
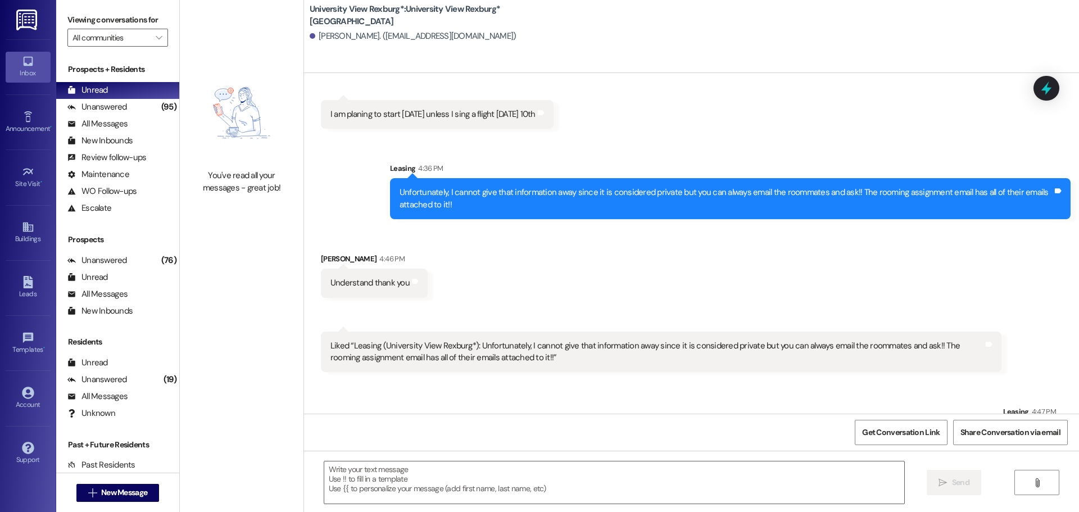
scroll to position [2287, 0]
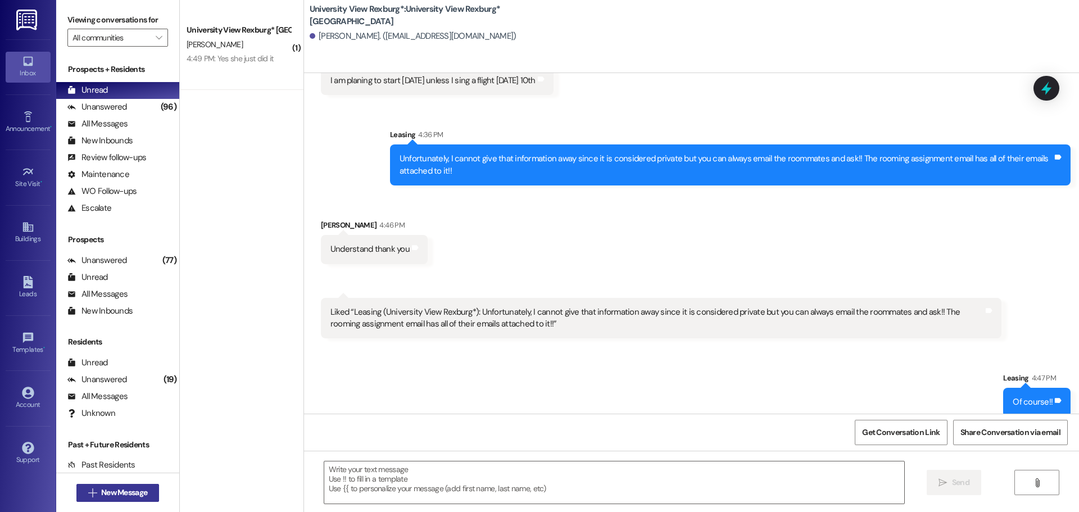
click at [133, 492] on span "New Message" at bounding box center [124, 493] width 46 height 12
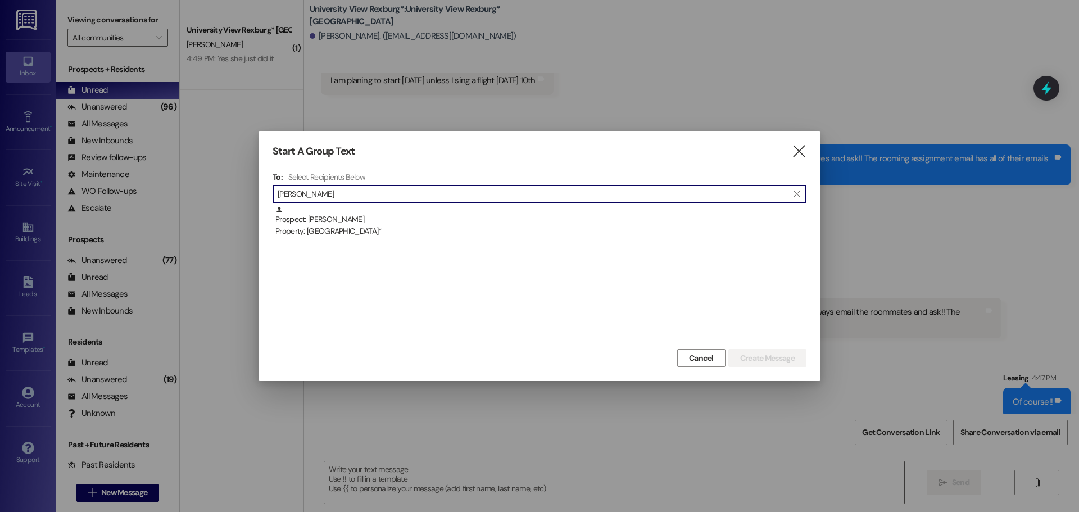
type input "[PERSON_NAME]"
click at [379, 212] on div "Prospect: [PERSON_NAME] Property: [GEOGRAPHIC_DATA]*" at bounding box center [540, 222] width 531 height 32
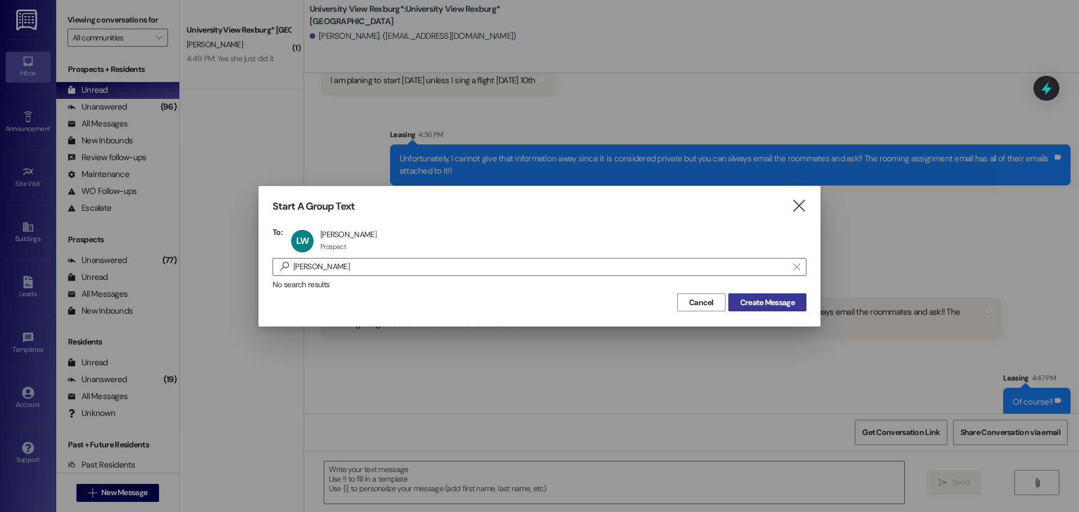
click at [759, 305] on span "Create Message" at bounding box center [767, 303] width 55 height 12
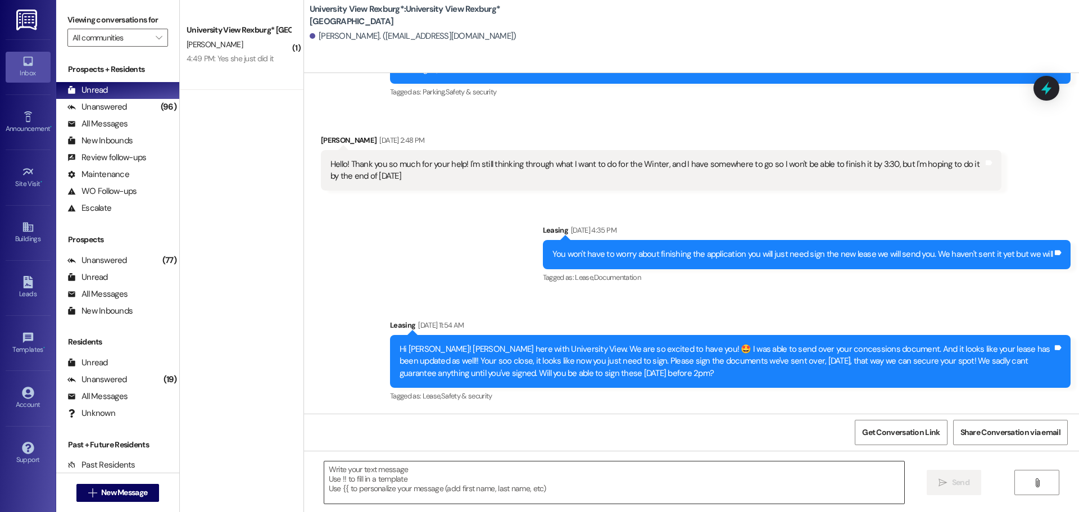
click at [443, 493] on textarea at bounding box center [614, 482] width 580 height 42
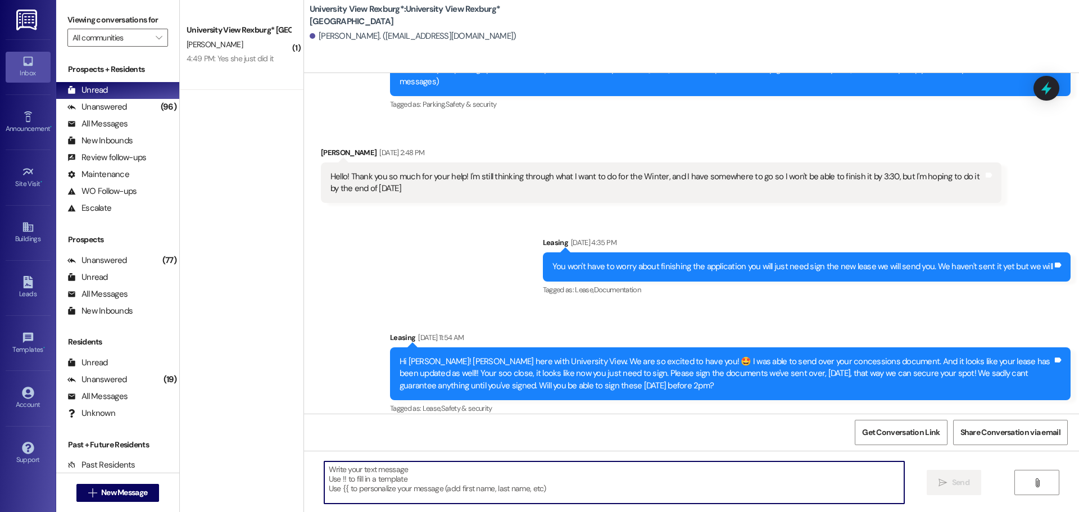
paste textarea "Hey [PERSON_NAME]! This is Ashlyn with University View! It looks like we sent y…"
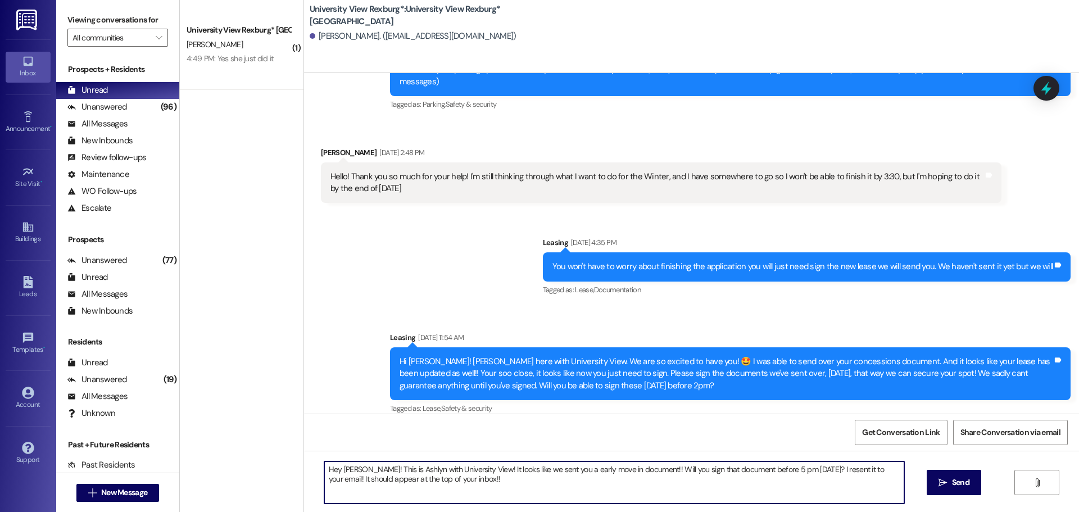
click at [360, 470] on textarea "Hey [PERSON_NAME]! This is Ashlyn with University View! It looks like we sent y…" at bounding box center [614, 482] width 580 height 42
drag, startPoint x: 595, startPoint y: 466, endPoint x: 552, endPoint y: 466, distance: 42.7
click at [552, 466] on textarea "Hey [PERSON_NAME]! This is Ashlyn with University View! It looks like we sent y…" at bounding box center [614, 482] width 580 height 42
click at [618, 470] on textarea "Hey [PERSON_NAME]! This is Ashlyn with University View! It looks like we sent y…" at bounding box center [614, 482] width 580 height 42
click at [747, 472] on textarea "Hey [PERSON_NAME]! This is Ashlyn with University View! It looks like we sent y…" at bounding box center [614, 482] width 580 height 42
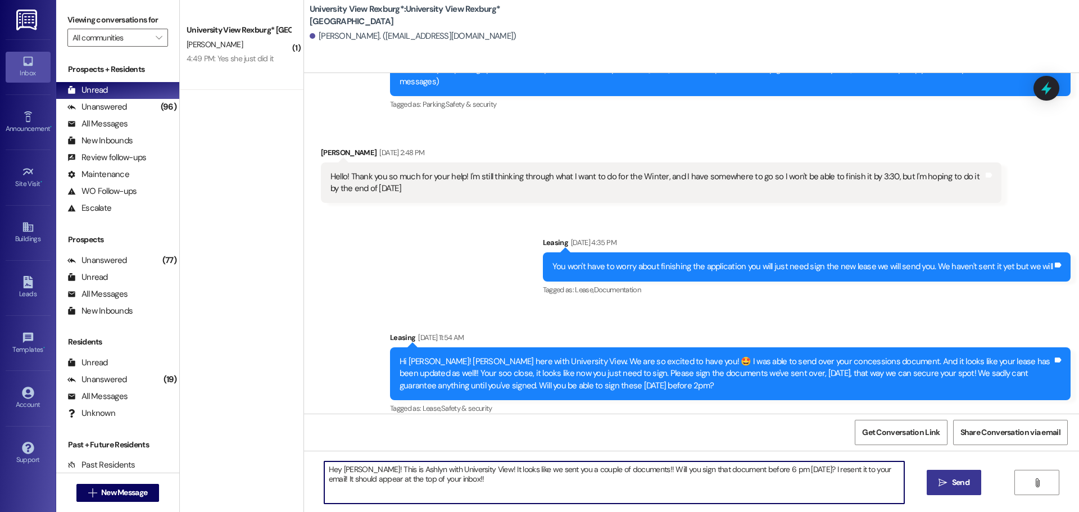
type textarea "Hey [PERSON_NAME]! This is Ashlyn with University View! It looks like we sent y…"
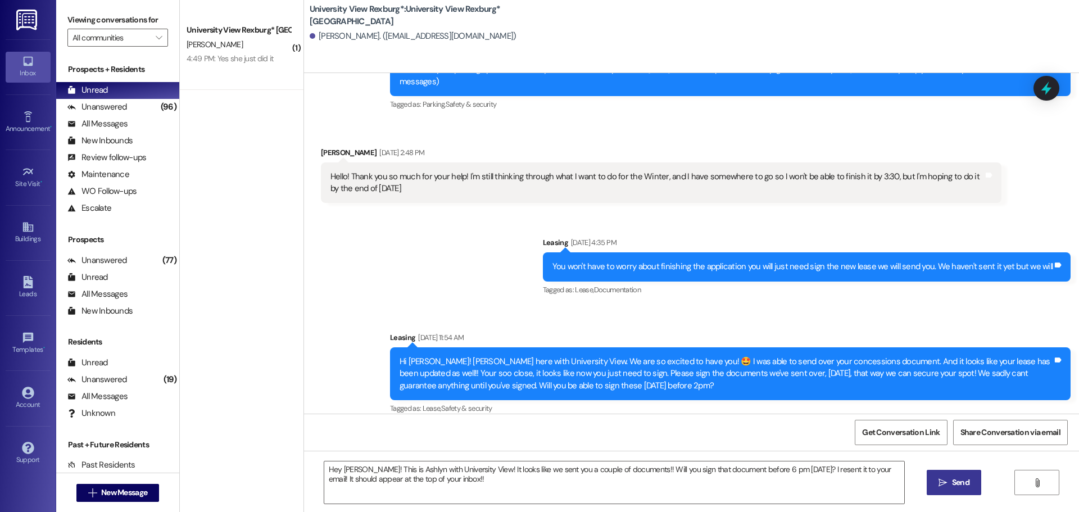
click at [963, 478] on span "Send" at bounding box center [960, 482] width 17 height 12
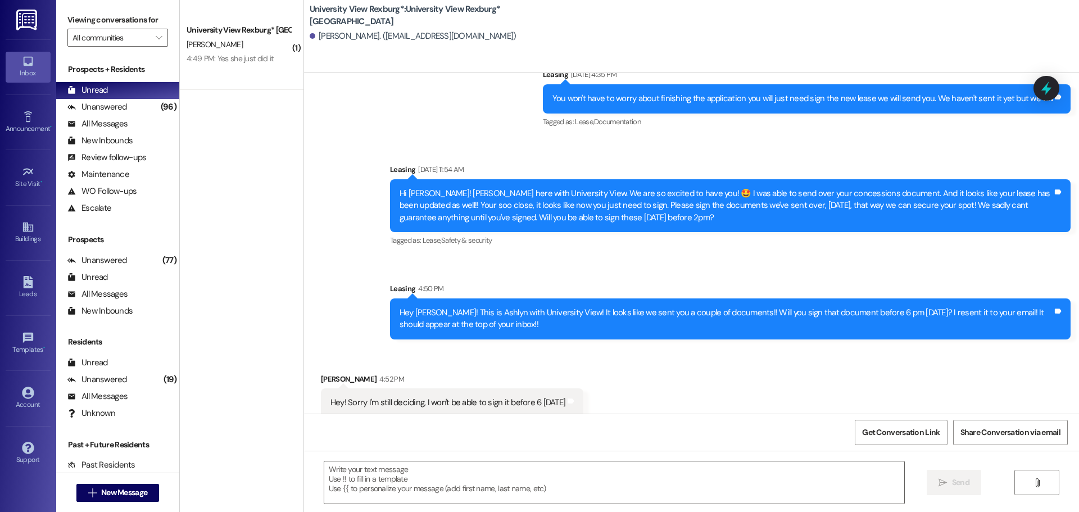
scroll to position [248, 0]
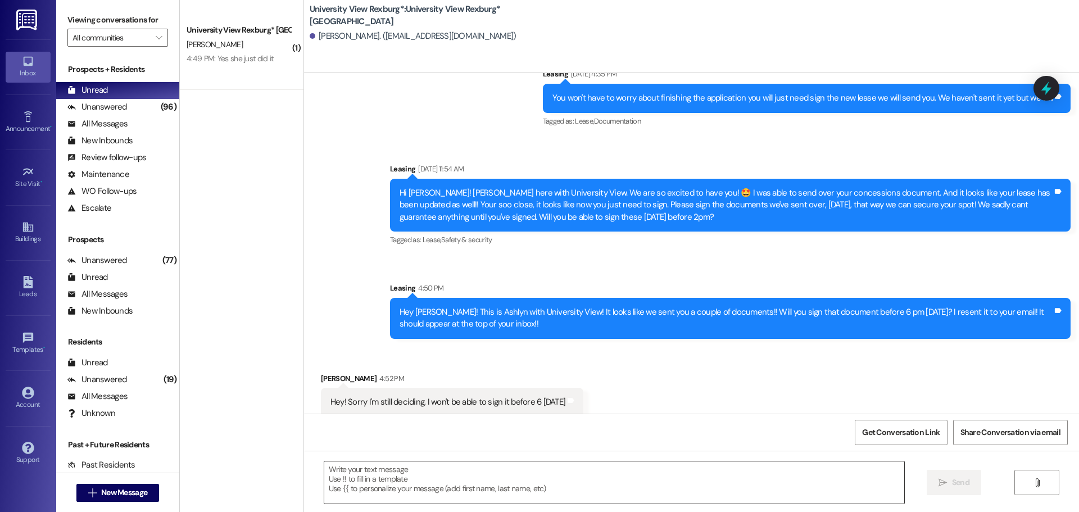
click at [511, 479] on textarea at bounding box center [614, 482] width 580 height 42
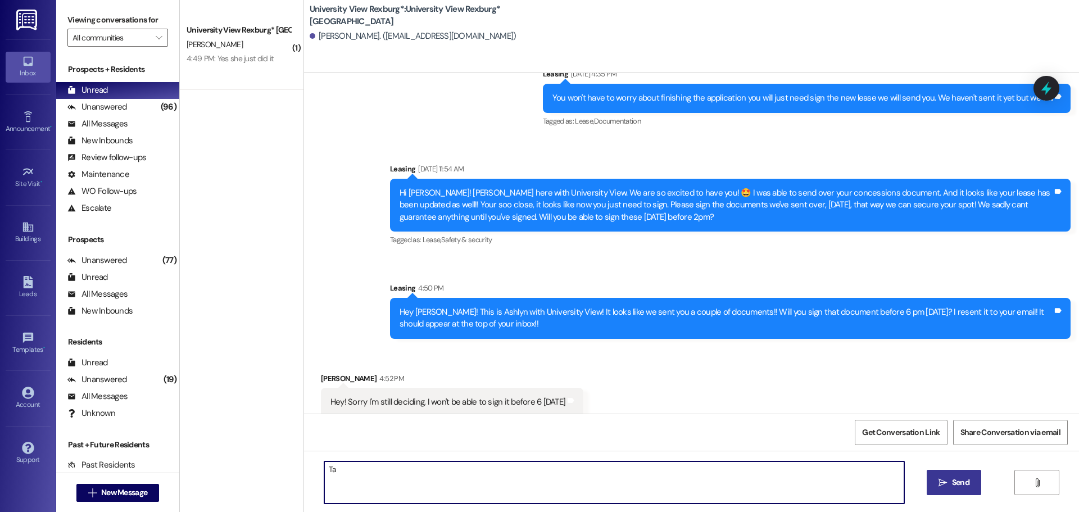
type textarea "T"
type textarea "Just keep us updated!!"
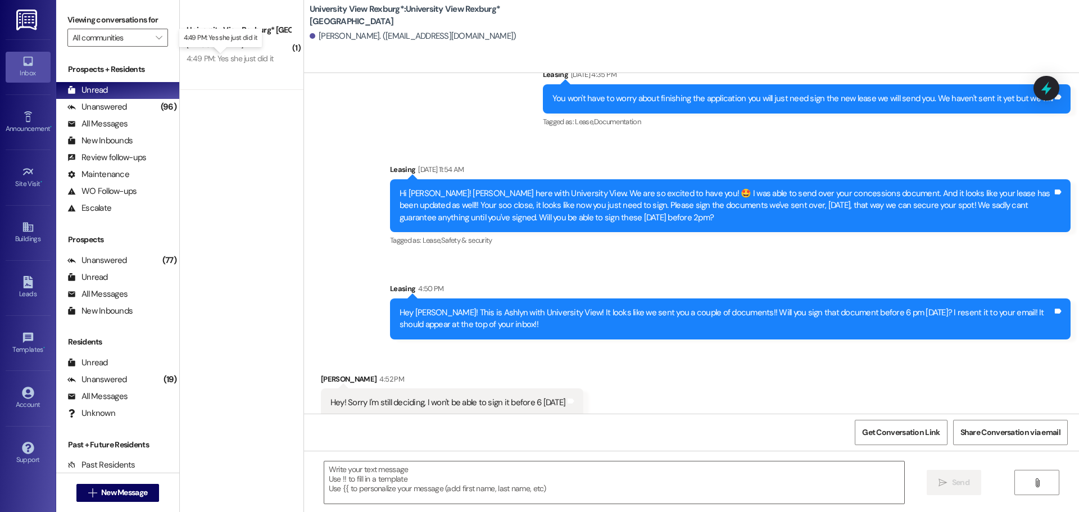
click at [221, 61] on div "4:49 PM: Yes she just did it 4:49 PM: Yes she just did it" at bounding box center [230, 58] width 87 height 10
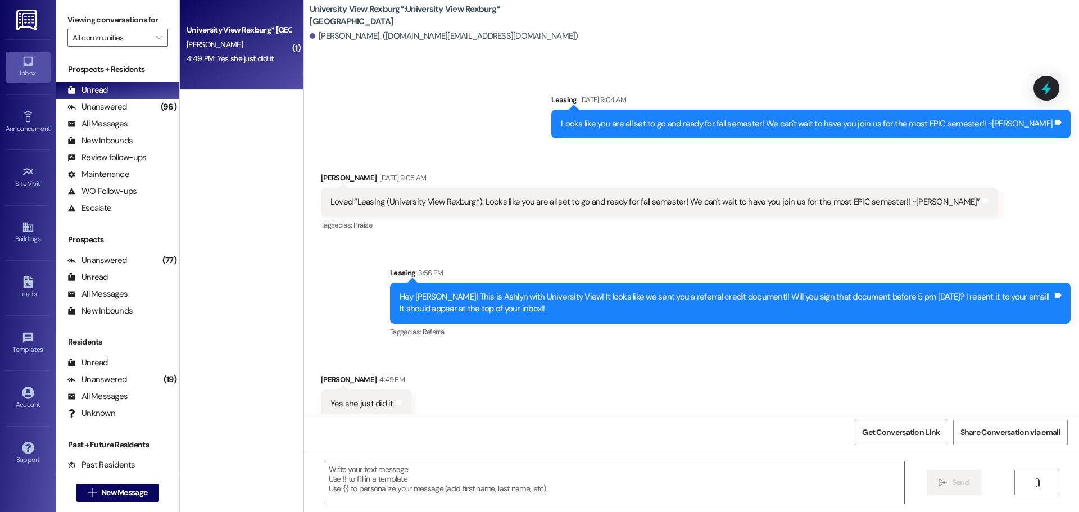
scroll to position [878, 0]
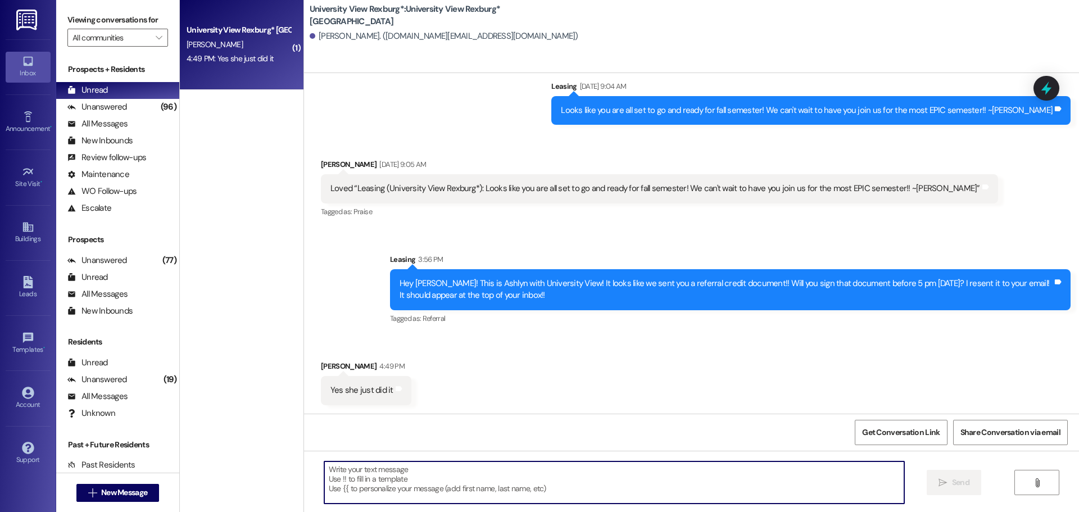
click at [375, 470] on textarea at bounding box center [614, 482] width 580 height 42
type textarea "Sweet!! Thank you!!"
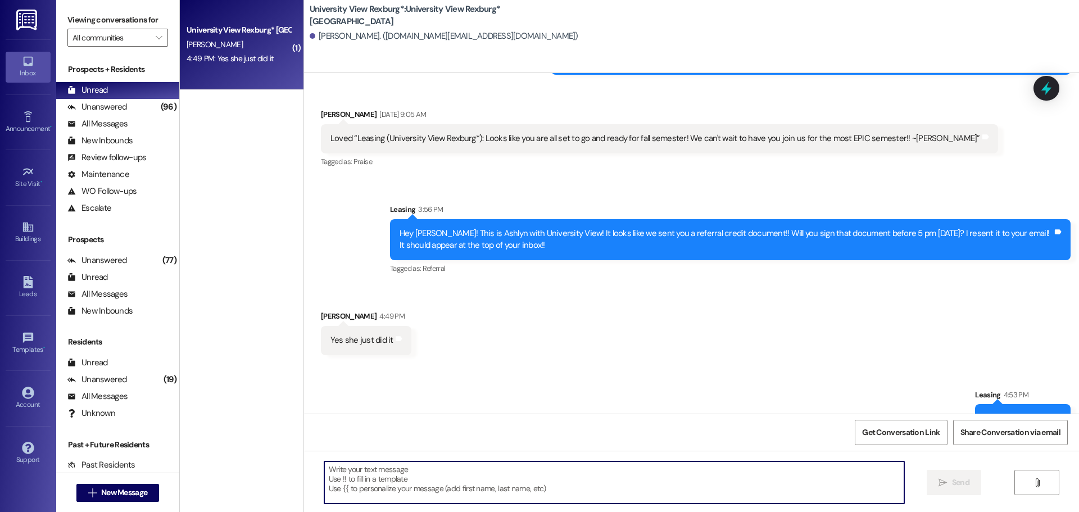
scroll to position [957, 0]
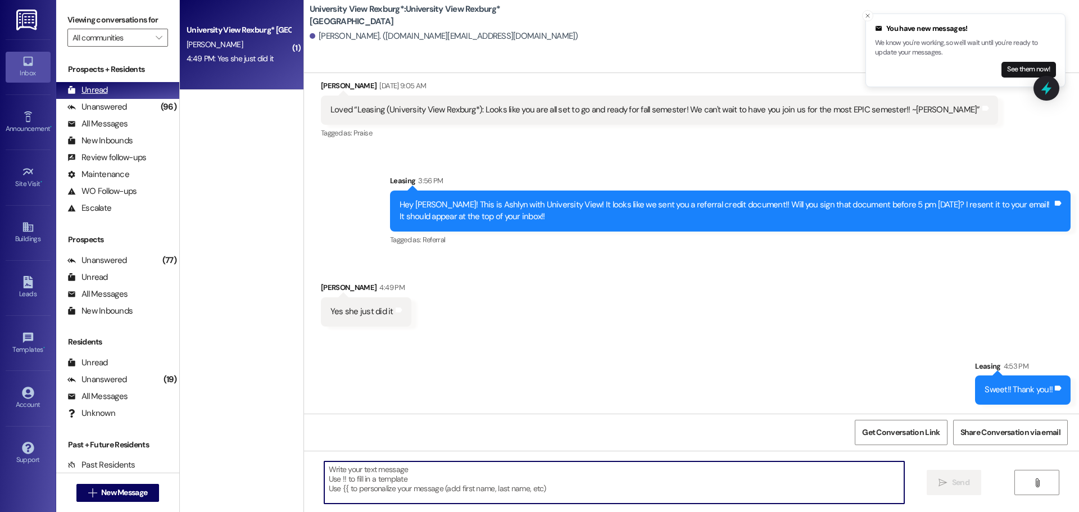
click at [139, 96] on div "Unread (0)" at bounding box center [117, 90] width 123 height 17
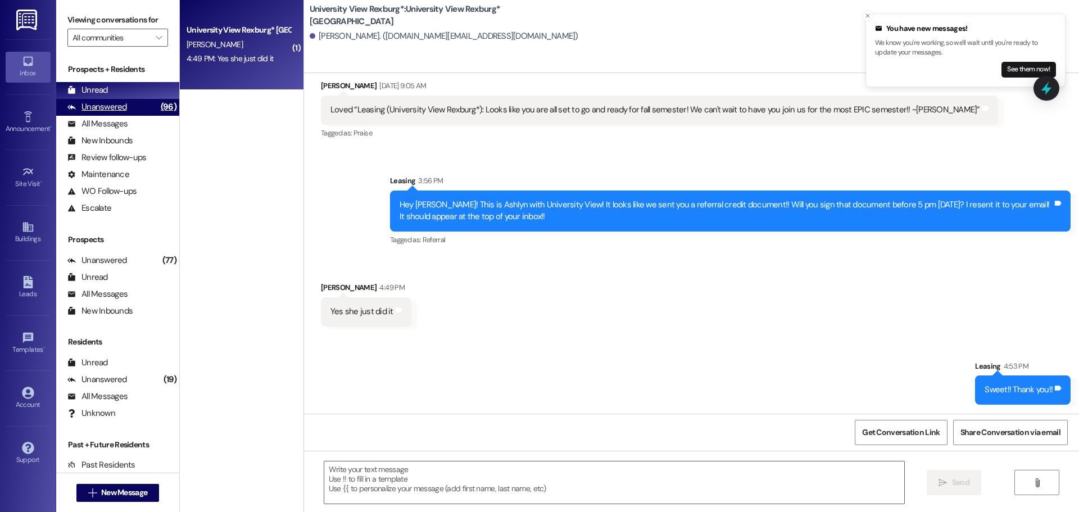
click at [134, 104] on div "Unanswered (96)" at bounding box center [117, 107] width 123 height 17
click at [129, 93] on div "Unread (0)" at bounding box center [117, 90] width 123 height 17
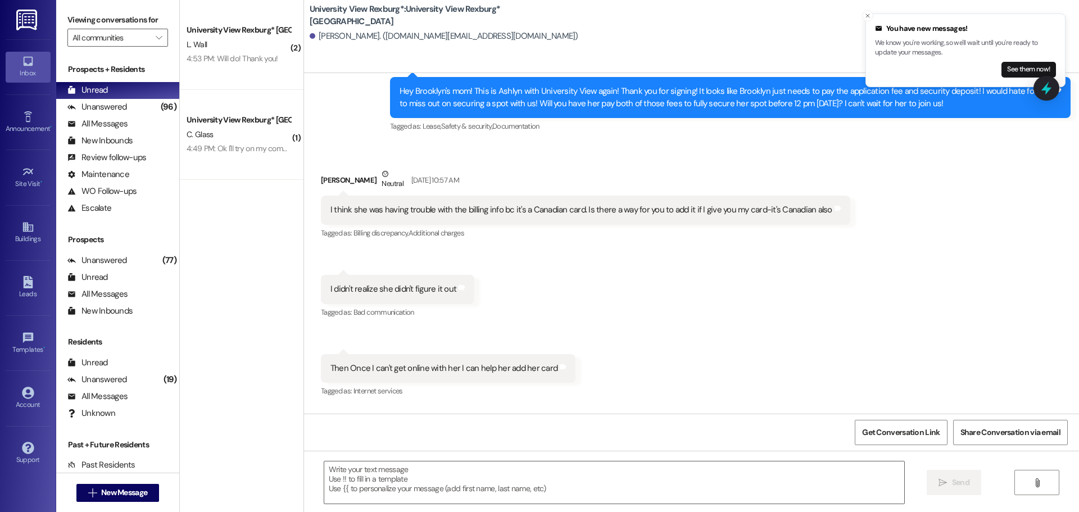
click at [220, 40] on div "L. Wall" at bounding box center [238, 45] width 106 height 14
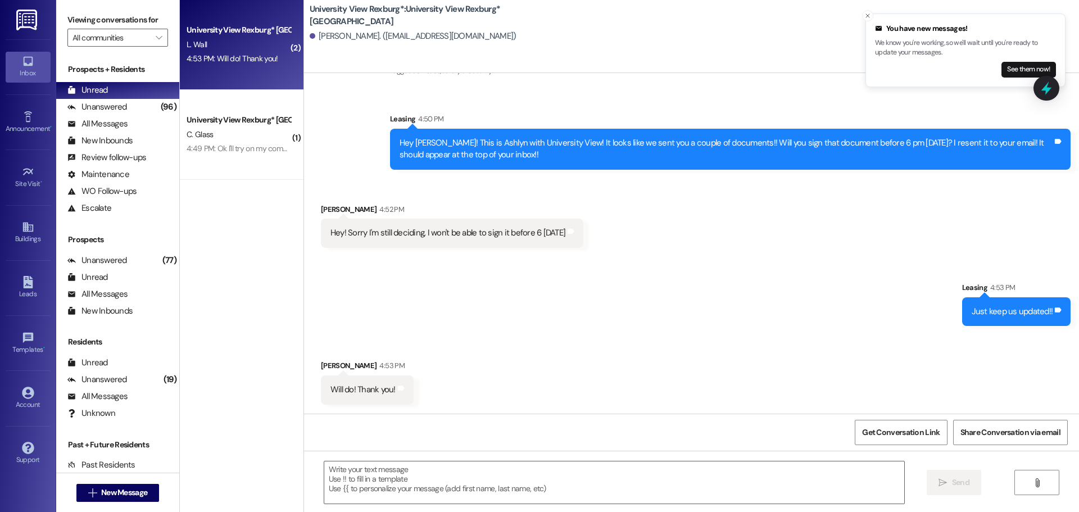
scroll to position [405, 0]
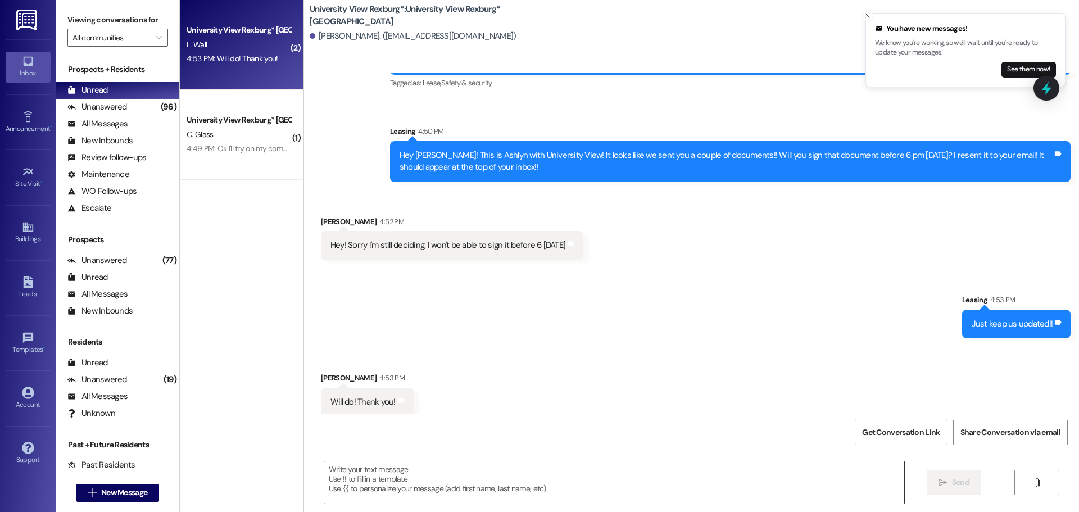
click at [447, 488] on textarea at bounding box center [614, 482] width 580 height 42
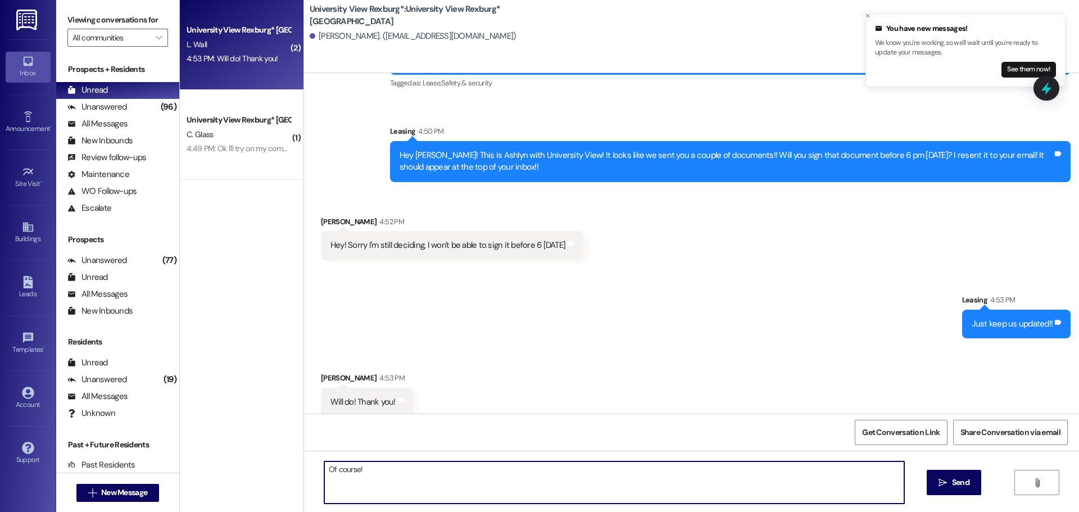
type textarea "Of course!"
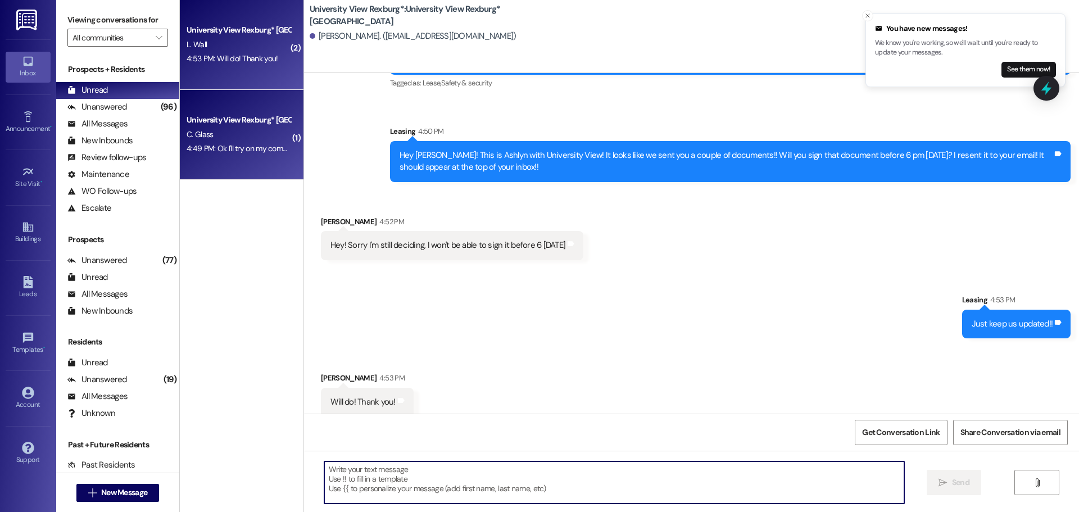
click at [230, 151] on div "4:49 PM: Ok I'll try on my computer once I get home 4:49 PM: Ok I'll try on my …" at bounding box center [271, 148] width 168 height 10
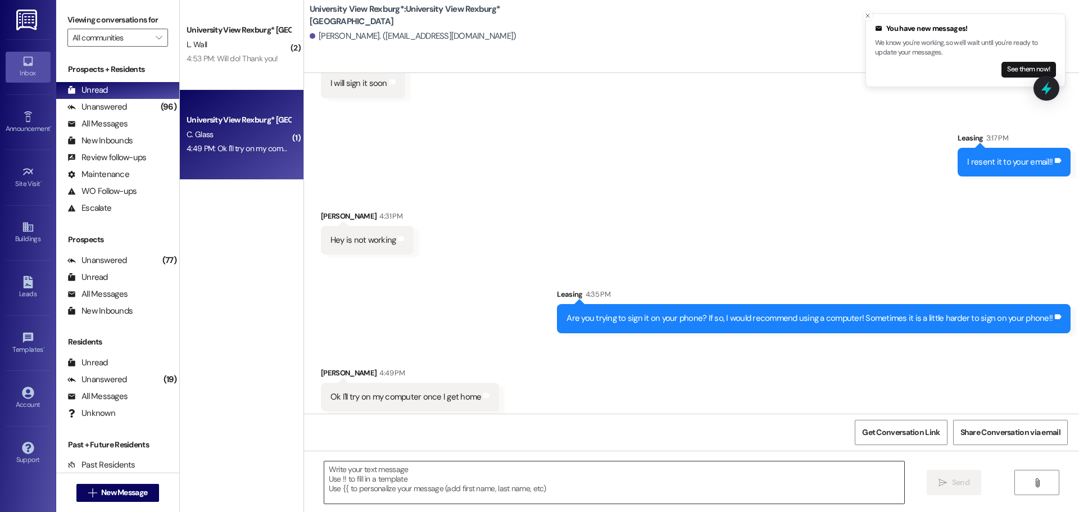
scroll to position [1365, 0]
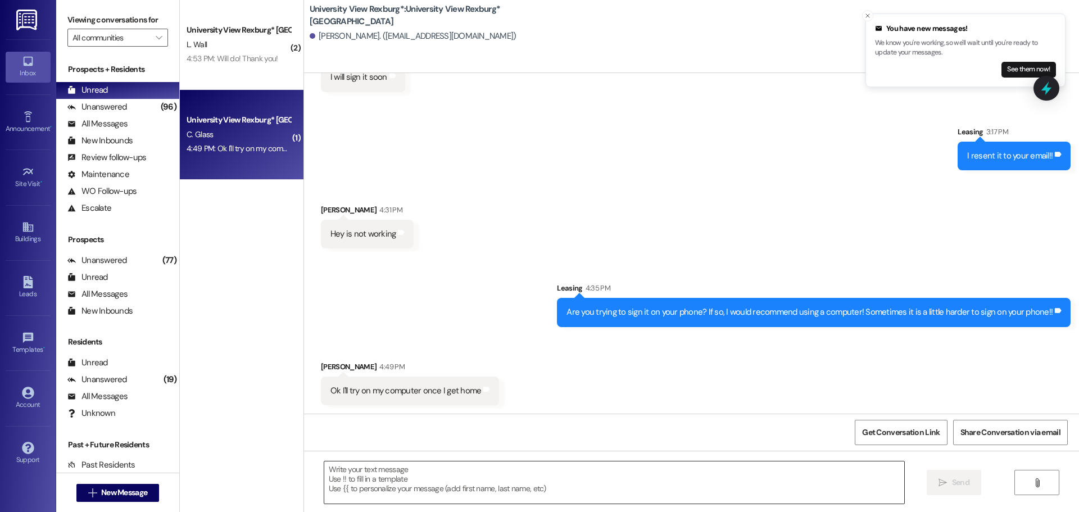
click at [443, 484] on textarea at bounding box center [614, 482] width 580 height 42
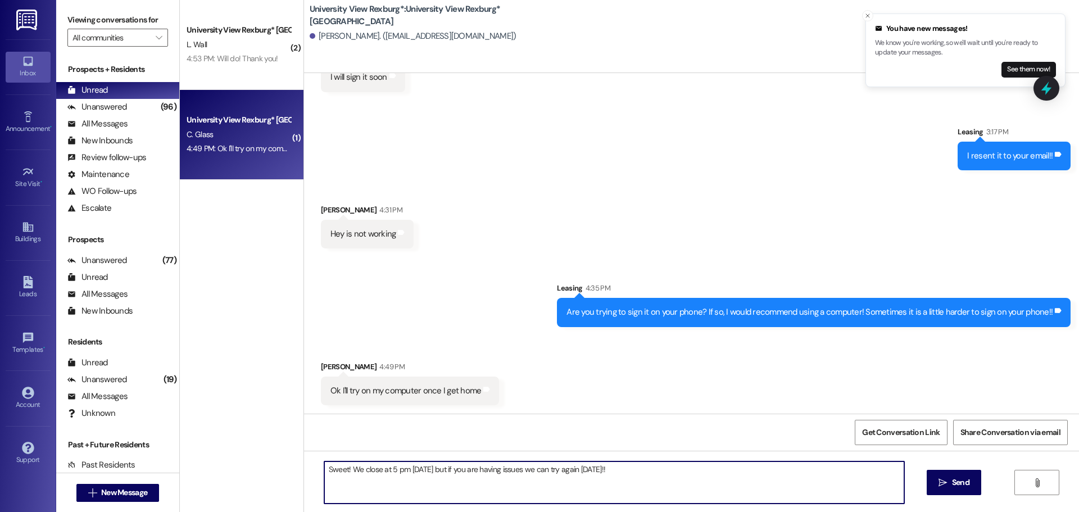
type textarea "Sweet! We close at 5 pm [DATE] but if you are having issues we can try again [D…"
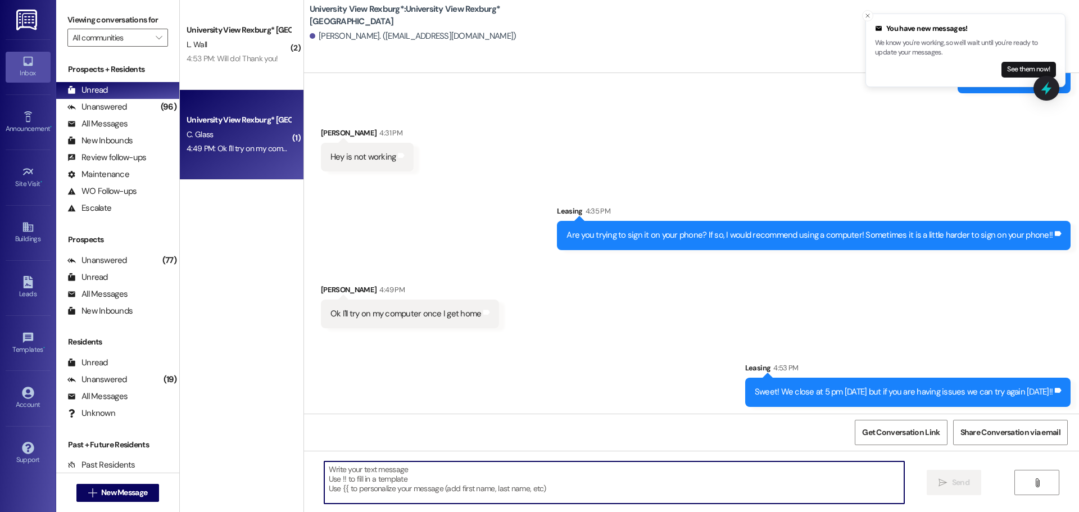
scroll to position [1444, 0]
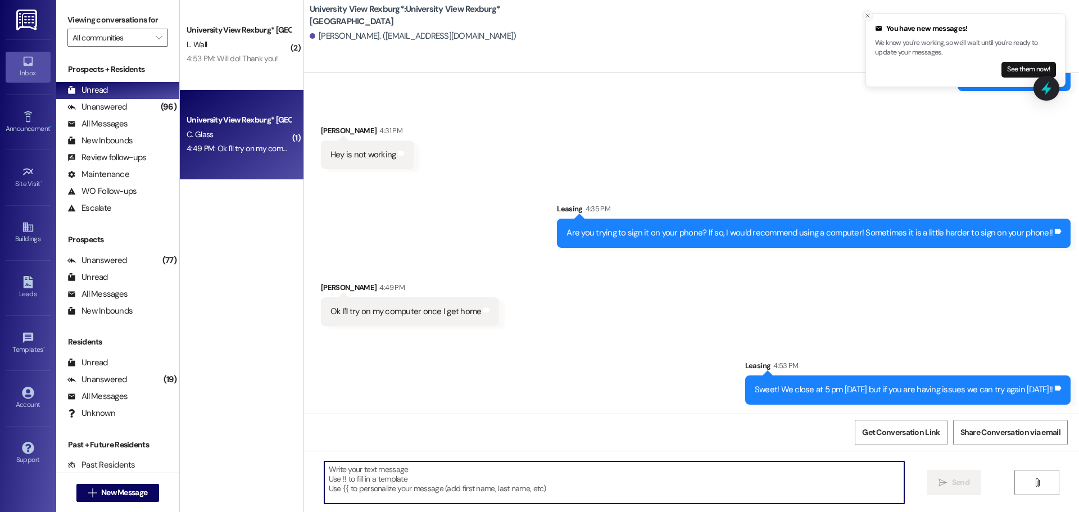
click at [865, 16] on icon "Close toast" at bounding box center [867, 15] width 7 height 7
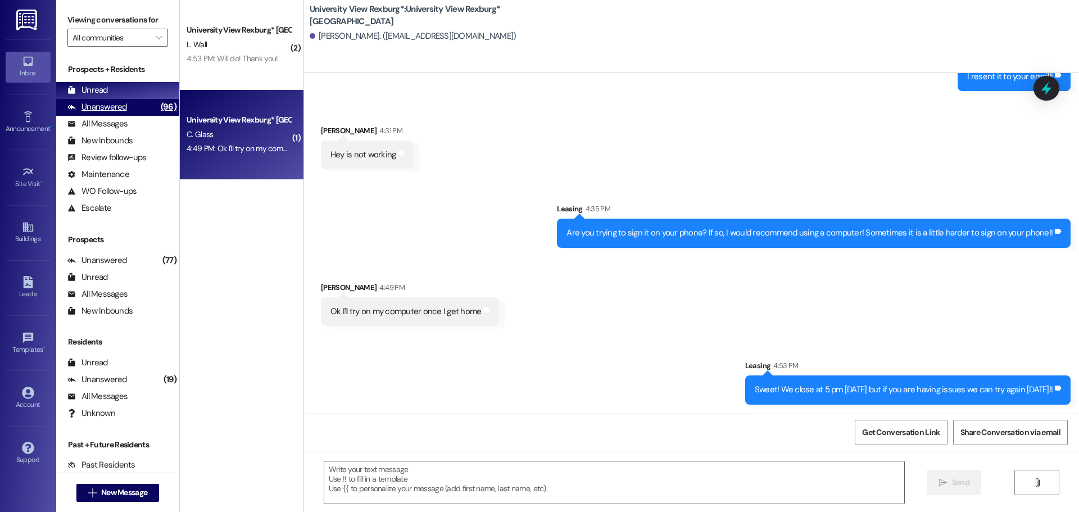
click at [140, 112] on div "Unanswered (96)" at bounding box center [117, 107] width 123 height 17
click at [138, 94] on div "Unread (0)" at bounding box center [117, 90] width 123 height 17
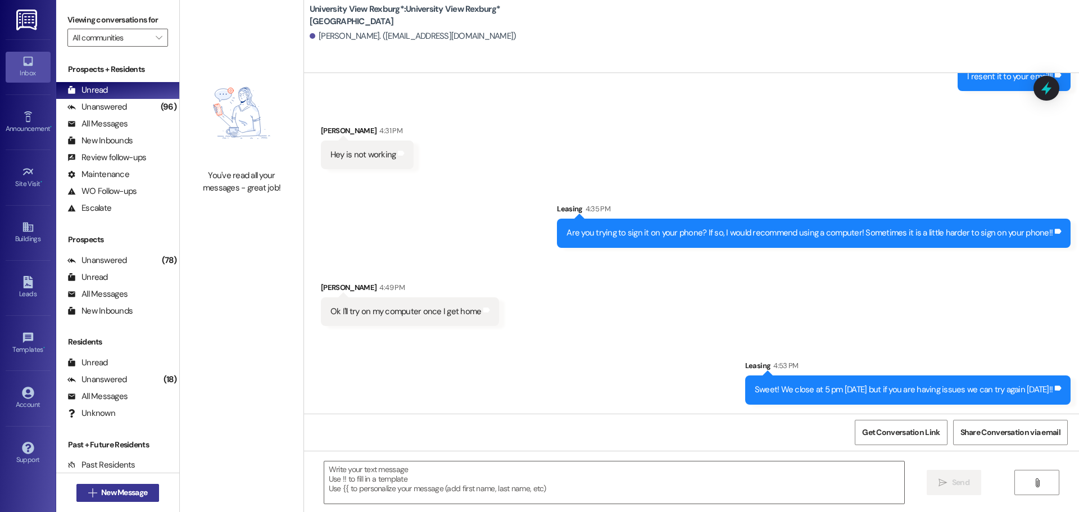
click at [134, 489] on span "New Message" at bounding box center [124, 493] width 46 height 12
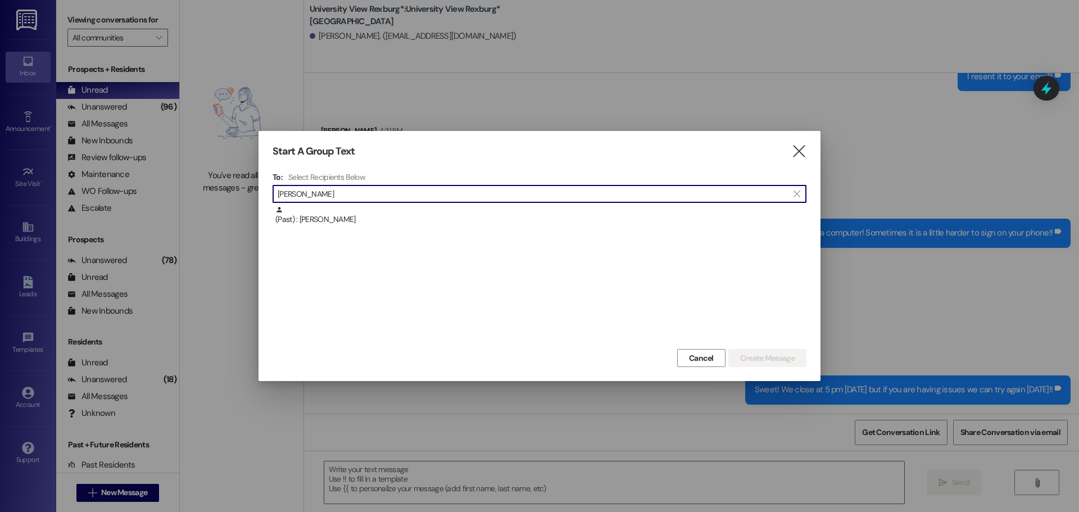
type input "[PERSON_NAME]"
click at [366, 221] on div "(Past) : [PERSON_NAME]" at bounding box center [540, 216] width 531 height 20
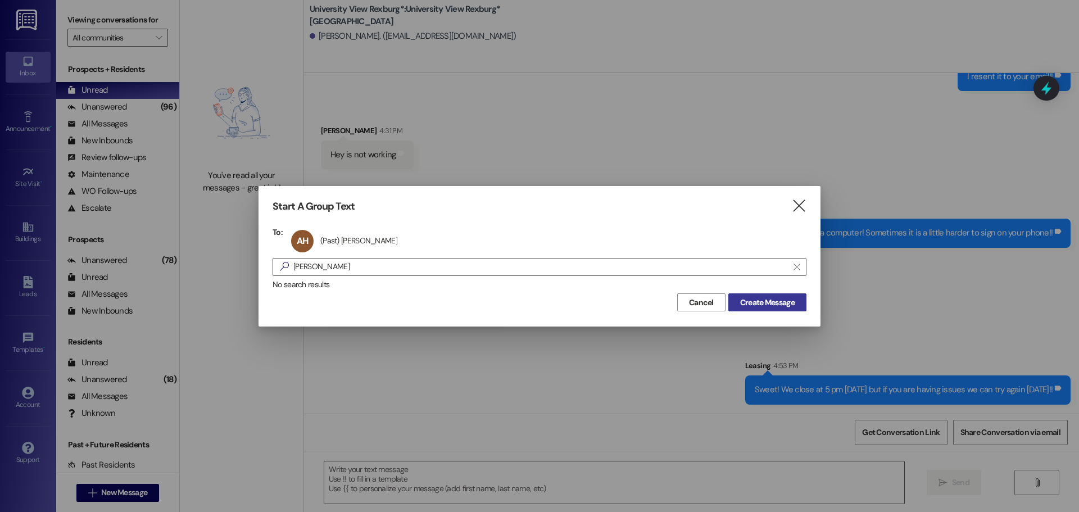
click at [777, 299] on span "Create Message" at bounding box center [767, 303] width 55 height 12
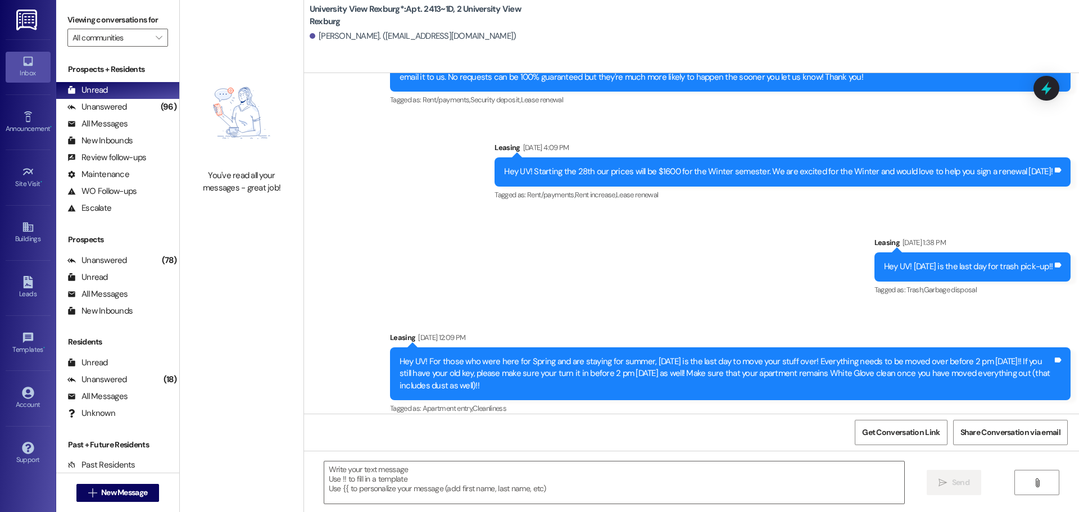
scroll to position [3824, 0]
